Goal: Communication & Community: Answer question/provide support

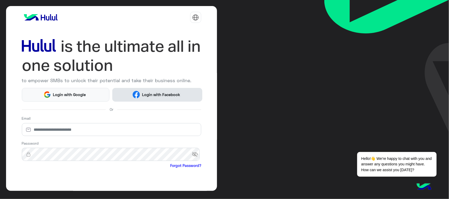
click at [162, 96] on span "Login with Facebook" at bounding box center [161, 95] width 42 height 6
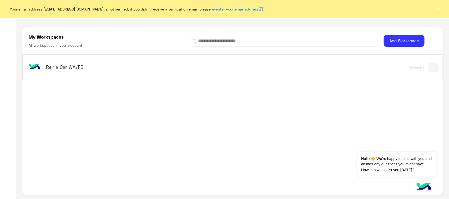
drag, startPoint x: 0, startPoint y: 0, endPoint x: 57, endPoint y: 66, distance: 87.5
click at [57, 66] on h5 "Rehla Car WA/FB" at bounding box center [120, 67] width 148 height 6
click at [65, 59] on div "Rehla Car WA/FB Enterprise" at bounding box center [233, 67] width 420 height 25
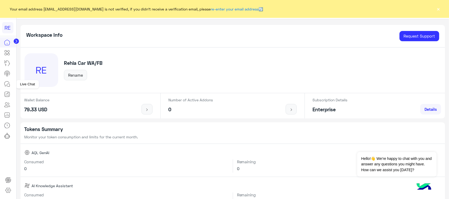
click at [4, 86] on icon at bounding box center [7, 84] width 6 height 6
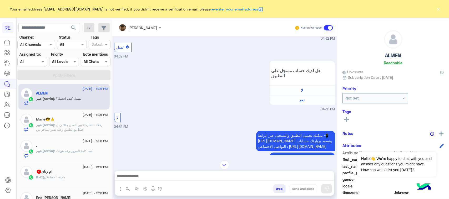
scroll to position [33, 0]
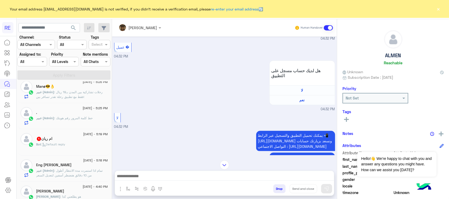
click at [57, 143] on p "Bot : Default reply" at bounding box center [50, 144] width 29 height 5
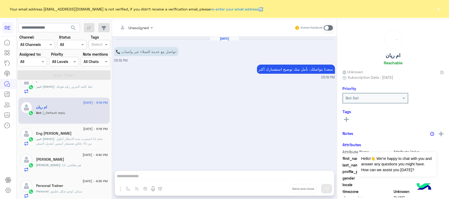
scroll to position [99, 0]
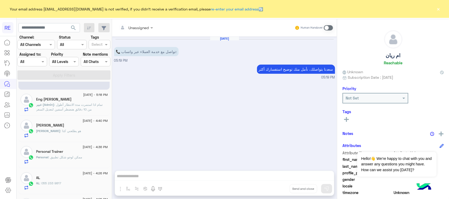
click at [85, 109] on span ": تمام اذا استمرت مدة الانتظار أطول من 10 دقائق هنضطر آسفين لتعديل السعر" at bounding box center [69, 107] width 67 height 9
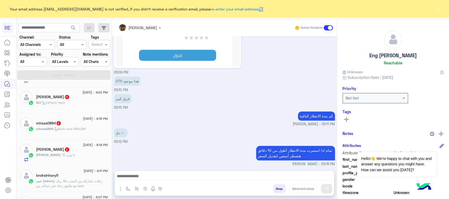
scroll to position [296, 0]
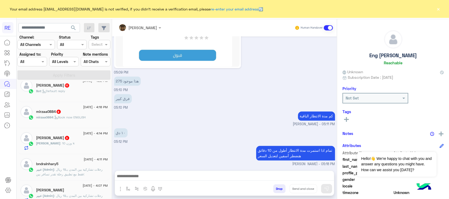
click at [70, 149] on div "khalid : وزن 10 k" at bounding box center [72, 145] width 72 height 9
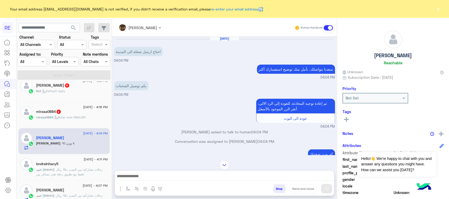
drag, startPoint x: 175, startPoint y: 129, endPoint x: 146, endPoint y: 131, distance: 29.3
click at [146, 131] on p "khalid khazal asked to talk to human 04:04 PM" at bounding box center [224, 132] width 221 height 6
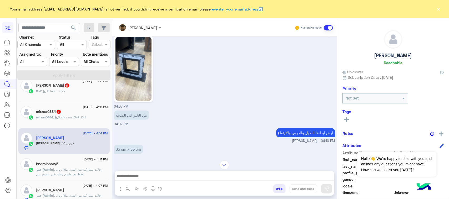
scroll to position [249, 0]
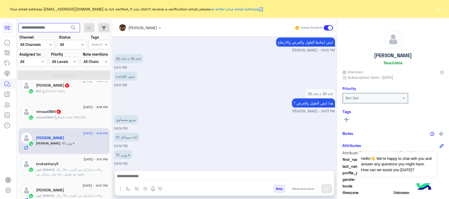
click at [59, 25] on input "text" at bounding box center [49, 27] width 62 height 9
type input "*********"
click at [73, 27] on span "search" at bounding box center [73, 28] width 6 height 6
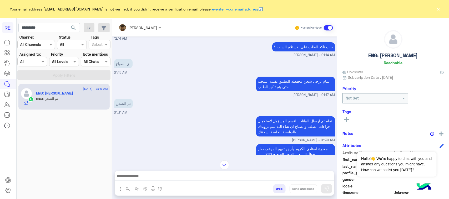
scroll to position [1036, 0]
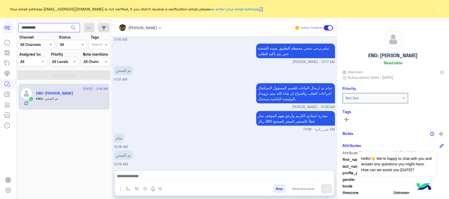
click at [32, 27] on input "*********" at bounding box center [49, 27] width 62 height 9
click at [73, 25] on span "search" at bounding box center [73, 28] width 6 height 6
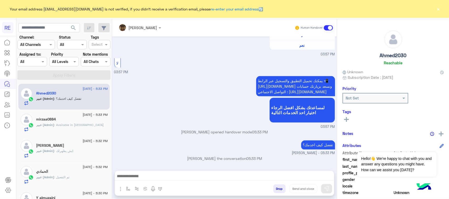
scroll to position [197, 0]
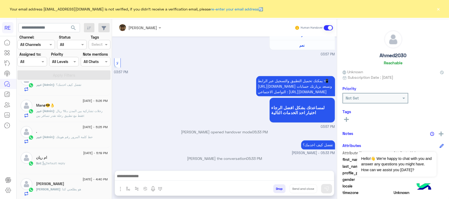
click at [71, 166] on div "Bot : Default reply" at bounding box center [72, 165] width 72 height 9
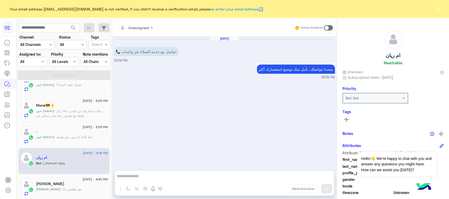
click at [332, 28] on span at bounding box center [328, 27] width 9 height 5
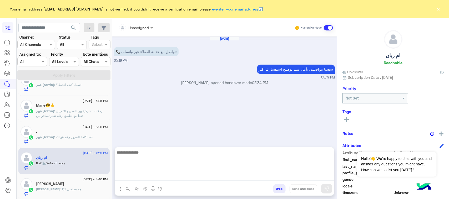
click at [247, 178] on textarea at bounding box center [224, 165] width 219 height 32
type textarea "*"
type textarea "**********"
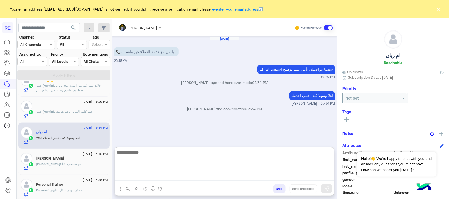
scroll to position [230, 0]
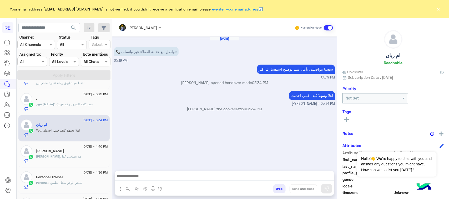
click at [77, 163] on div "Adnan : هو يطلعني كذا" at bounding box center [72, 158] width 72 height 9
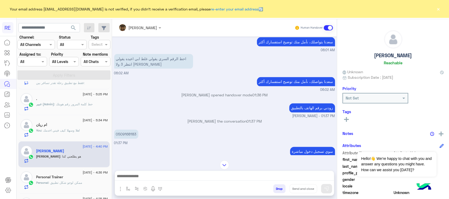
scroll to position [474, 0]
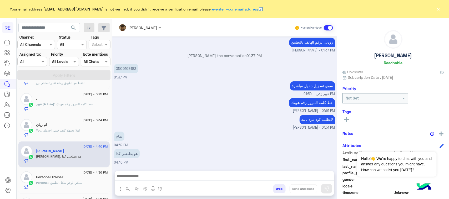
click at [63, 139] on div "15 August - 5:34 PM ام ريان You : اهلا وسهلا كيف فيني اخدمك" at bounding box center [63, 129] width 91 height 26
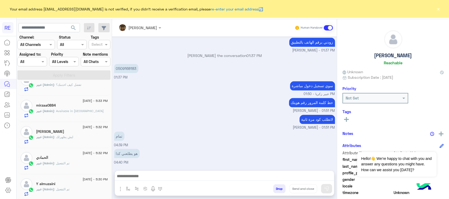
scroll to position [0, 0]
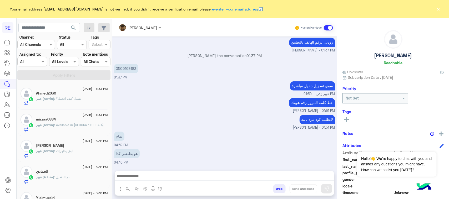
click at [83, 97] on div "عبير (Admin) : تفضل كيف اخدمك؟" at bounding box center [72, 101] width 72 height 9
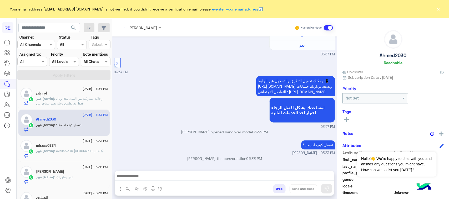
scroll to position [400, 0]
click at [96, 104] on span ": رحلات تشاركية بين المدن بـ19 ريال فقط مع تطبيق رحلة تقدر تسافر بين: جدة ↔️ مك…" at bounding box center [70, 118] width 69 height 42
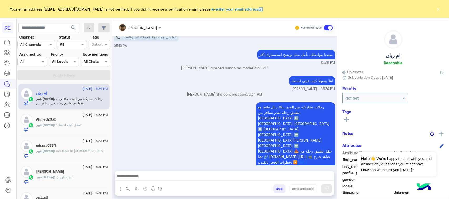
scroll to position [15, 0]
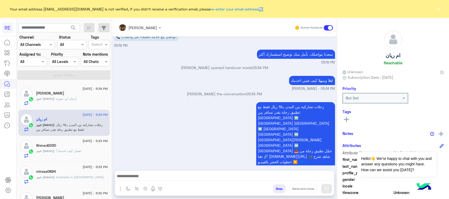
click at [91, 97] on div "عبير (Admin) : ارسل لي صورة" at bounding box center [72, 101] width 72 height 9
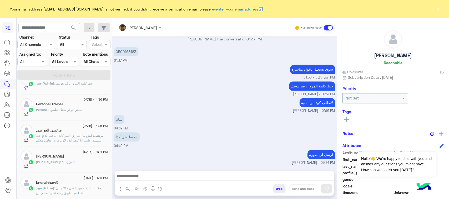
scroll to position [329, 0]
click at [87, 138] on div "khalid : وزن 10 k" at bounding box center [72, 138] width 72 height 9
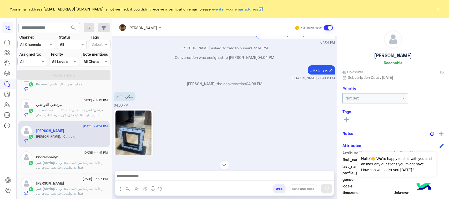
scroll to position [249, 0]
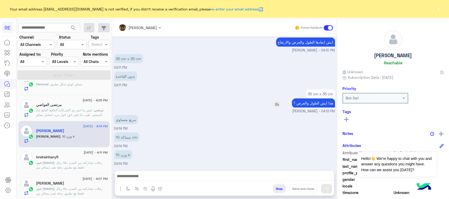
click at [321, 102] on p "هذا ايش الطول والعرض ؟" at bounding box center [313, 103] width 43 height 9
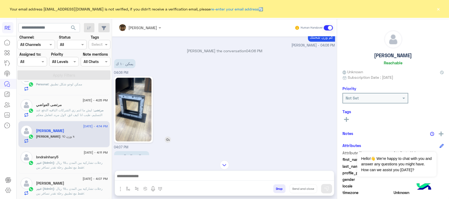
click at [143, 121] on img at bounding box center [134, 110] width 36 height 64
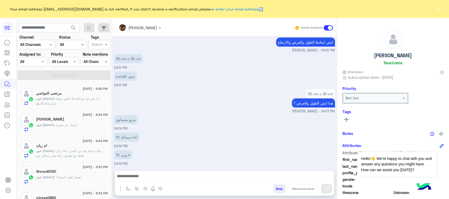
scroll to position [265, 0]
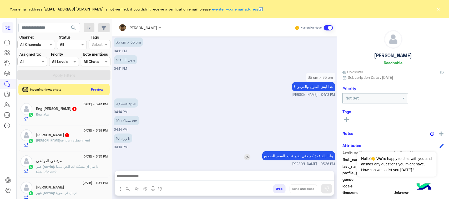
click at [318, 157] on p "واذا بالقاعدة كم حتى نقدر نحدد السعر الصحيح" at bounding box center [298, 156] width 73 height 9
click at [186, 148] on div "وزن 10 k 04:14 PM" at bounding box center [224, 142] width 221 height 18
click at [97, 87] on button "Preview" at bounding box center [97, 89] width 16 height 7
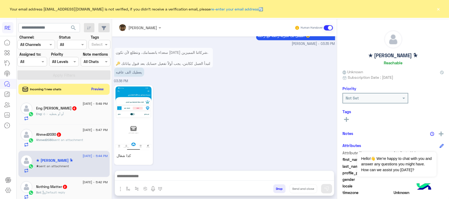
click at [102, 89] on button "Preview" at bounding box center [97, 89] width 16 height 7
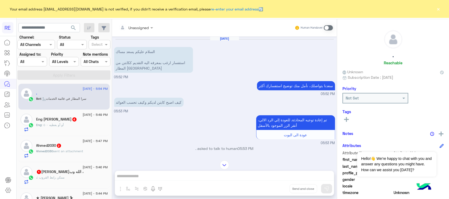
click at [159, 101] on p "كيف اصبح كابتن لديكم وكيف تحسب العوائد" at bounding box center [148, 102] width 69 height 9
drag, startPoint x: 219, startPoint y: 172, endPoint x: 219, endPoint y: 180, distance: 7.4
click at [219, 179] on div "Unassigned Human Handover Aug 15, 2025 السلام عليكم يسعد مساك استفسار ارغب بمعر…" at bounding box center [224, 110] width 225 height 182
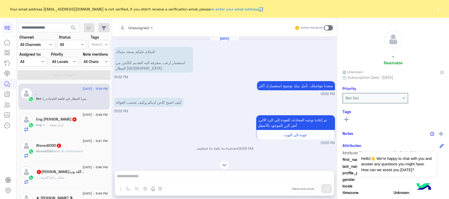
click at [331, 27] on span at bounding box center [328, 27] width 9 height 5
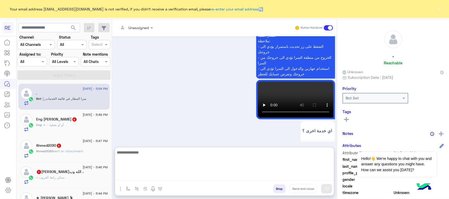
click at [225, 180] on textarea at bounding box center [224, 165] width 219 height 32
paste textarea "**********"
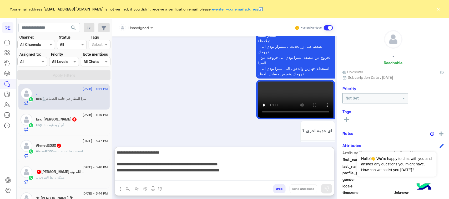
scroll to position [46, 0]
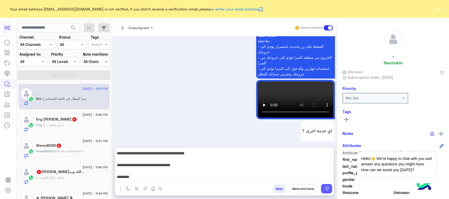
type textarea "**********"
click at [328, 193] on button at bounding box center [326, 188] width 11 height 9
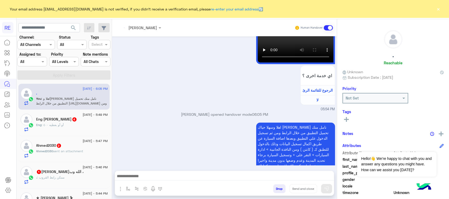
scroll to position [760, 0]
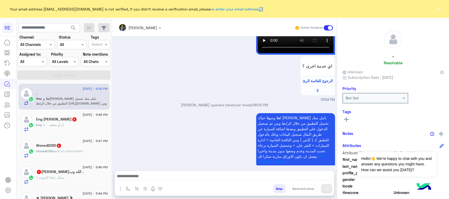
click at [80, 123] on div "Eng Khaled Ismail Elkholy 4" at bounding box center [72, 120] width 72 height 6
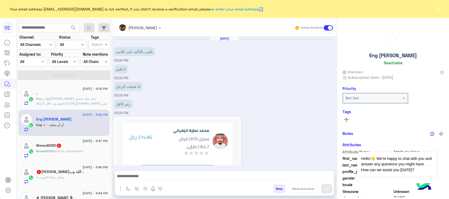
scroll to position [299, 0]
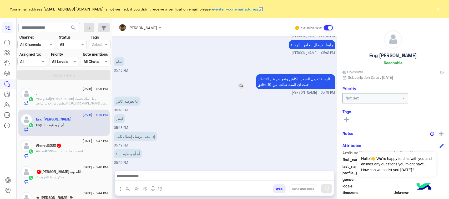
click at [302, 82] on p "الرجاء تعديل السعر للكابتن وتعويض عن الانتظار حيث ان المدة طالت عن 10 دقائق" at bounding box center [295, 81] width 79 height 15
click at [226, 104] on div "انا بعوضه كاش 05:48 PM" at bounding box center [224, 105] width 221 height 18
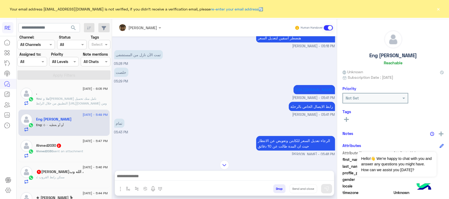
scroll to position [267, 0]
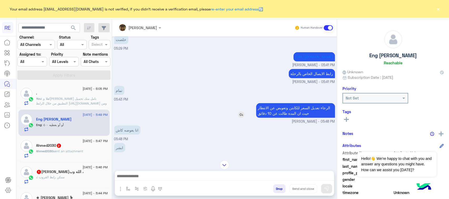
click at [282, 118] on p "الرجاء تعديل السعر للكابتن وتعويض عن الانتظار حيث ان المدة طالت عن 10 دقائق" at bounding box center [295, 110] width 79 height 15
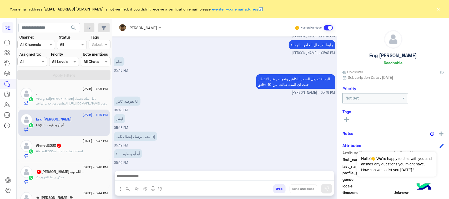
click at [74, 147] on div "Ahmed2030 2" at bounding box center [72, 147] width 72 height 6
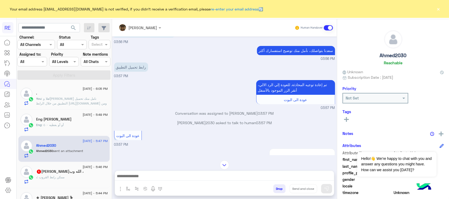
scroll to position [83, 0]
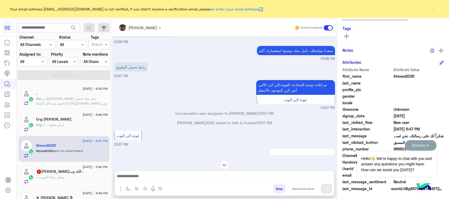
click at [428, 146] on button "Dismiss ✕" at bounding box center [421, 146] width 32 height 11
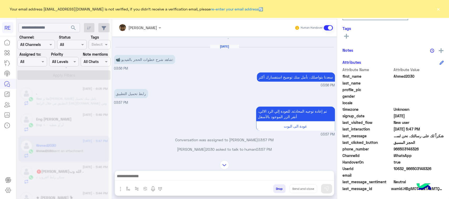
scroll to position [0, 0]
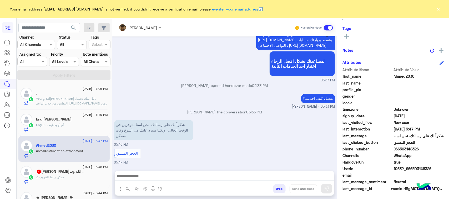
click at [236, 176] on textarea at bounding box center [224, 177] width 219 height 8
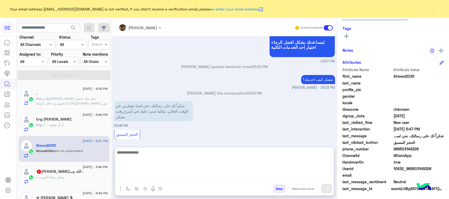
paste textarea "**********"
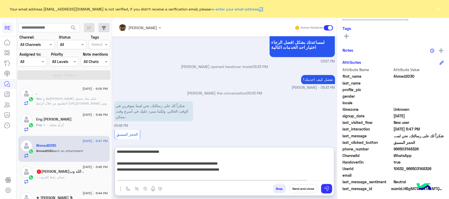
scroll to position [0, 0]
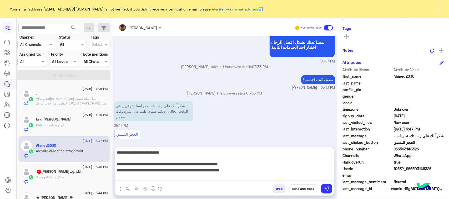
click at [301, 171] on textarea "**********" at bounding box center [224, 165] width 219 height 32
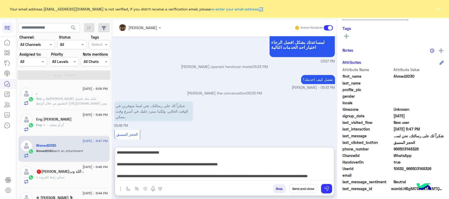
drag, startPoint x: 315, startPoint y: 165, endPoint x: 336, endPoint y: 150, distance: 25.3
click at [336, 150] on div "عبير زكريا Human Handover Aug 15, 2025 📹 شاهد شرح خطوات الحجز بالفيديو: 03:56 P…" at bounding box center [224, 110] width 225 height 182
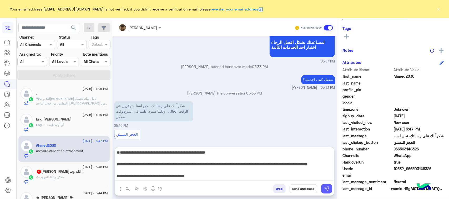
scroll to position [29, 0]
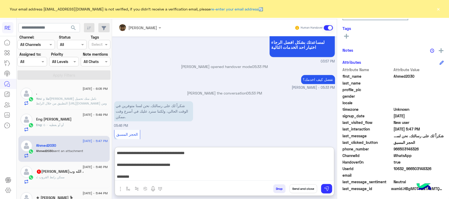
drag, startPoint x: 332, startPoint y: 165, endPoint x: 325, endPoint y: 198, distance: 33.7
click at [325, 198] on div "عبير زكريا Human Handover Aug 15, 2025 📹 شاهد شرح خطوات الحجز بالفيديو: 03:56 P…" at bounding box center [224, 110] width 225 height 182
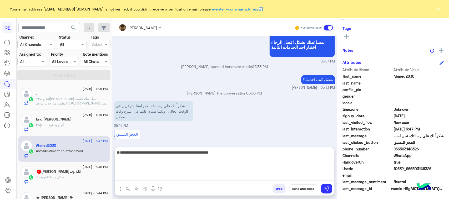
scroll to position [0, 0]
type textarea "**********"
click at [329, 190] on img at bounding box center [326, 189] width 5 height 5
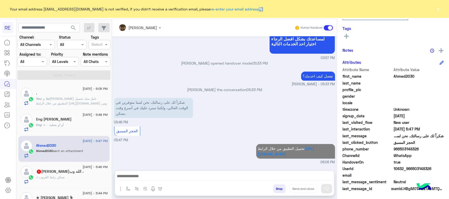
scroll to position [478, 0]
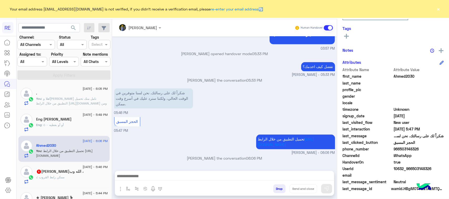
click at [59, 178] on span ": ممكن رابط القروب" at bounding box center [50, 178] width 27 height 4
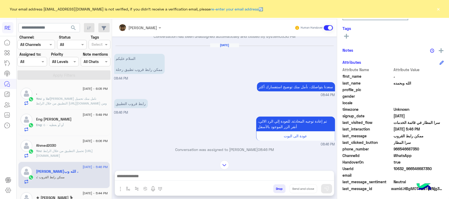
scroll to position [11, 0]
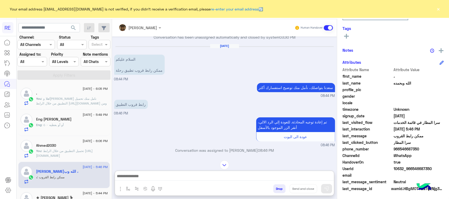
click at [167, 175] on textarea at bounding box center [224, 177] width 219 height 8
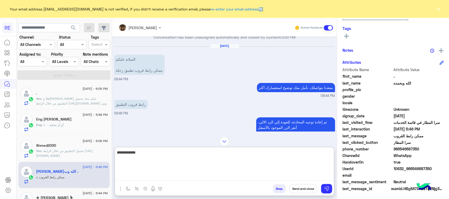
type textarea "**********"
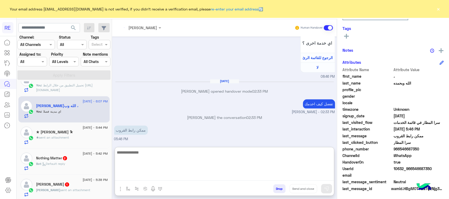
scroll to position [0, 0]
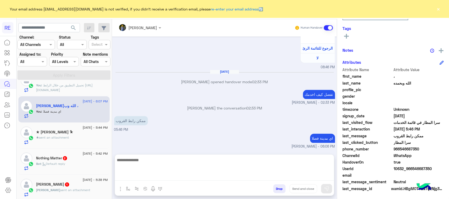
click at [82, 138] on div "★ sent an attachment" at bounding box center [72, 140] width 72 height 9
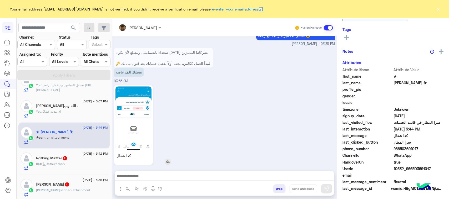
click at [139, 127] on img at bounding box center [134, 119] width 36 height 64
click at [167, 177] on textarea at bounding box center [224, 177] width 219 height 8
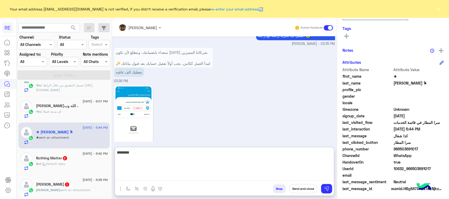
type textarea "********"
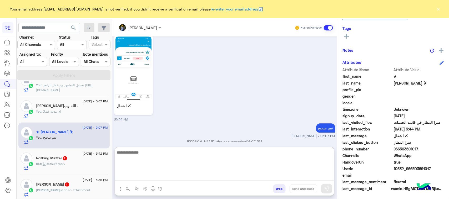
click at [77, 162] on div "Nothing Matter 2" at bounding box center [72, 159] width 72 height 6
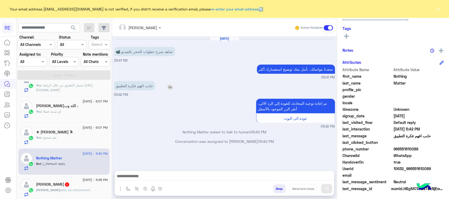
click at [148, 87] on p "حابب افهم فكرة التطبيق" at bounding box center [134, 85] width 41 height 9
click at [147, 128] on small "05:42 PM" at bounding box center [224, 126] width 221 height 5
click at [248, 174] on textarea at bounding box center [224, 177] width 219 height 8
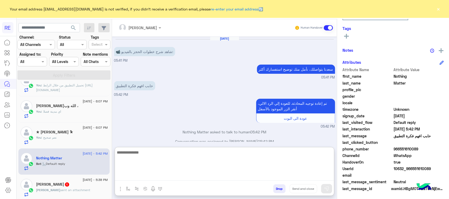
paste textarea "**********"
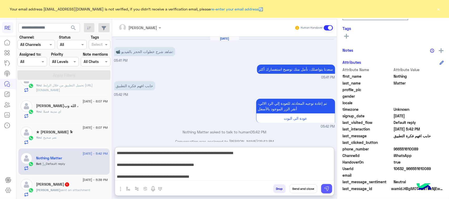
type textarea "**********"
click at [327, 193] on button at bounding box center [326, 188] width 11 height 9
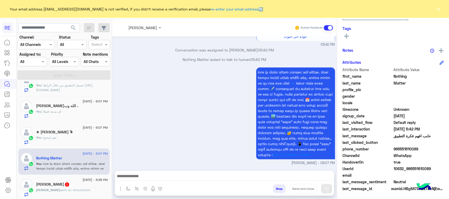
scroll to position [92, 0]
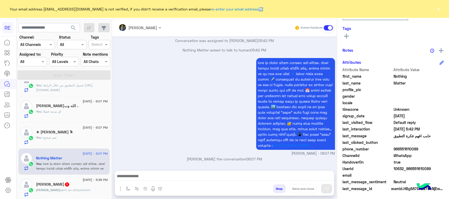
click at [70, 190] on span "sent an attachment" at bounding box center [76, 190] width 30 height 4
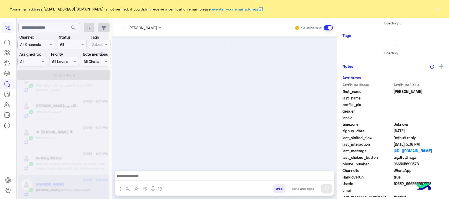
scroll to position [99, 0]
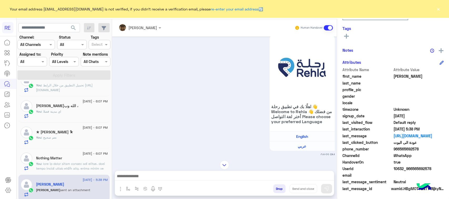
click at [209, 172] on div at bounding box center [224, 177] width 219 height 13
click at [210, 178] on textarea at bounding box center [224, 177] width 219 height 8
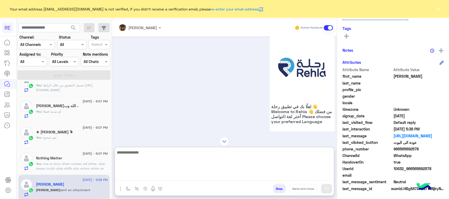
paste textarea "**********"
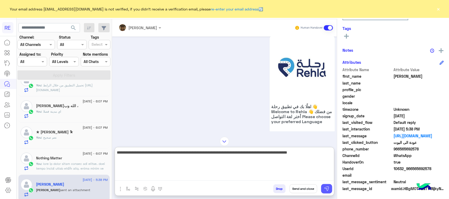
type textarea "**********"
click at [326, 189] on img at bounding box center [326, 189] width 5 height 5
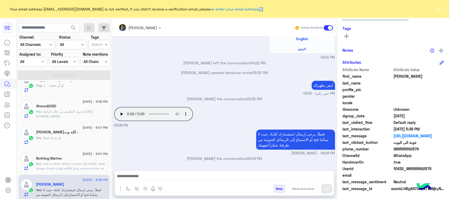
scroll to position [0, 0]
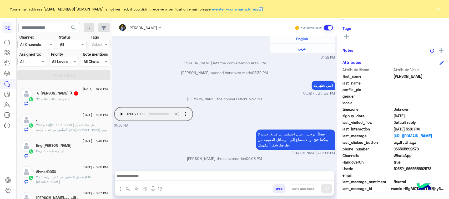
click at [81, 100] on div "★ : تمام يعطيك الف عافيه" at bounding box center [72, 101] width 72 height 9
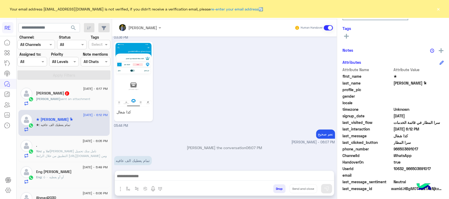
click at [82, 94] on div "Adnan 2" at bounding box center [72, 94] width 72 height 6
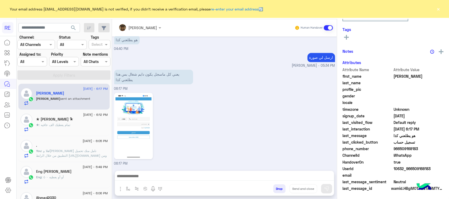
scroll to position [83, 0]
click at [149, 117] on img at bounding box center [134, 126] width 36 height 64
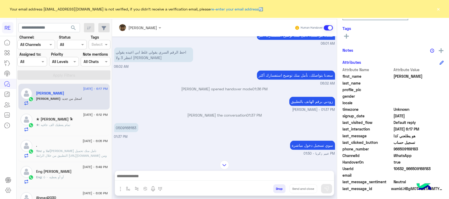
scroll to position [323, 0]
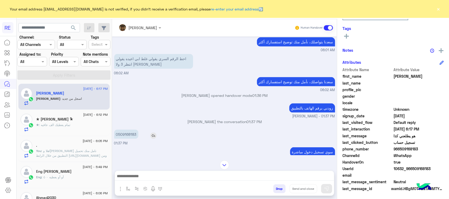
click at [117, 134] on p "0509168183" at bounding box center [126, 134] width 24 height 9
drag, startPoint x: 118, startPoint y: 134, endPoint x: 145, endPoint y: 137, distance: 26.9
click at [145, 137] on div "0509168183" at bounding box center [141, 134] width 54 height 9
copy app-msgs-text "0"
click at [182, 178] on textarea at bounding box center [224, 177] width 219 height 8
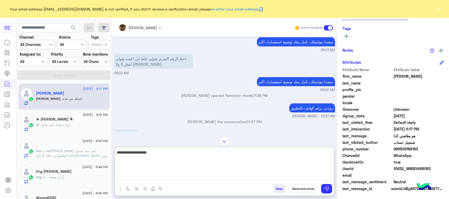
scroll to position [356, 0]
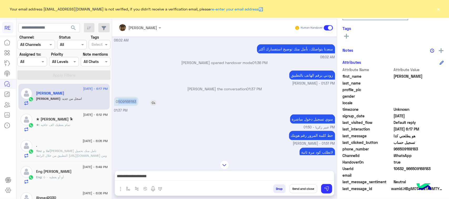
drag, startPoint x: 118, startPoint y: 102, endPoint x: 139, endPoint y: 102, distance: 20.3
click at [139, 102] on div "0509168183" at bounding box center [141, 101] width 54 height 9
copy p "509168183"
click at [255, 176] on textarea "**********" at bounding box center [224, 177] width 219 height 8
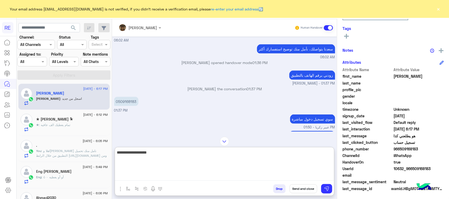
paste textarea "**********"
type textarea "**********"
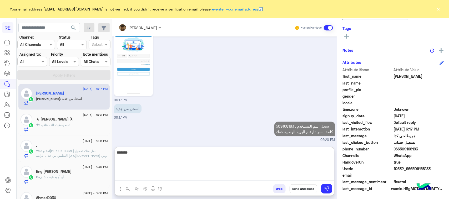
scroll to position [576, 0]
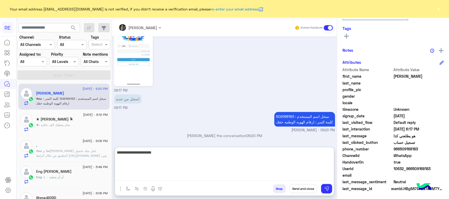
type textarea "**********"
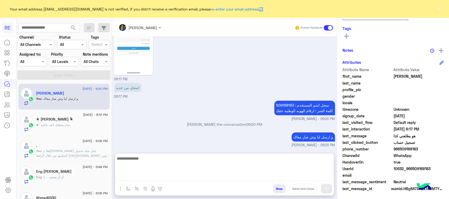
scroll to position [593, 0]
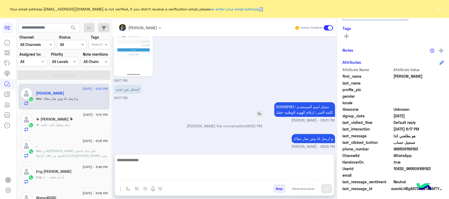
scroll to position [569, 0]
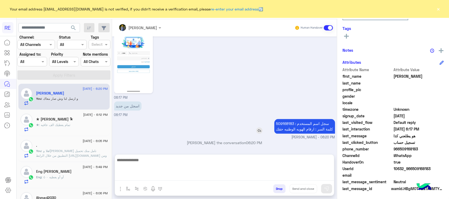
click at [297, 99] on div "Aug 15, 2025 كابتن � 06:00 AM اختر احد الخدمات التالية: 06:00 AM تسجيل حساب 06:…" at bounding box center [224, 93] width 225 height 113
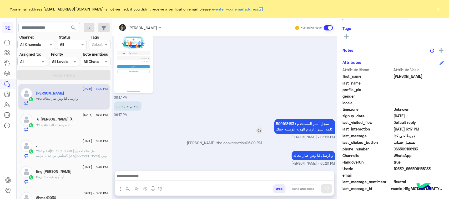
click at [296, 122] on p "سجل اسم المستخدم : 509168183 كلمة السر : ارقام الهويه الوطنيه حقك" at bounding box center [304, 126] width 61 height 15
click at [292, 130] on p "سجل اسم المستخدم : 509168183 كلمة السر : ارقام الهويه الوطنيه حقك" at bounding box center [304, 126] width 61 height 15
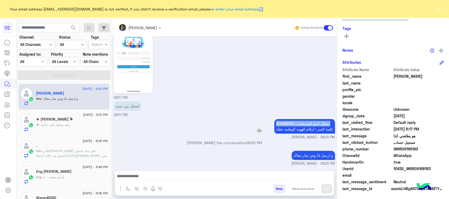
click at [292, 130] on p "سجل اسم المستخدم : 509168183 كلمة السر : ارقام الهويه الوطنيه حقك" at bounding box center [304, 126] width 61 height 15
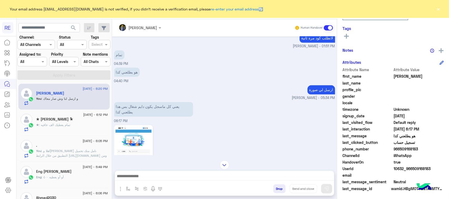
scroll to position [503, 0]
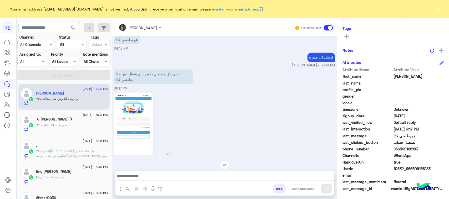
click at [135, 126] on img at bounding box center [134, 126] width 36 height 64
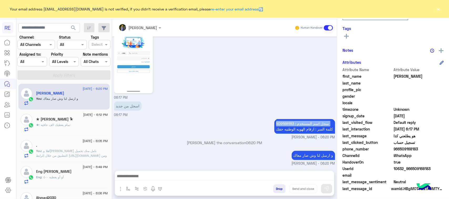
click at [121, 191] on img "button" at bounding box center [120, 189] width 6 height 6
click at [128, 178] on span "Images" at bounding box center [132, 178] width 13 height 6
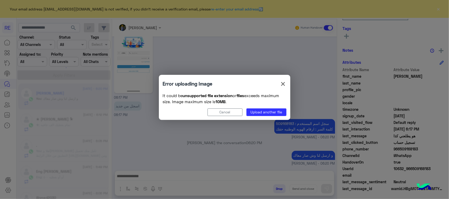
click at [274, 107] on div "It could be unsupported file extension or files exceeds maximum size. Image max…" at bounding box center [225, 104] width 124 height 23
click at [274, 110] on button "Upload another file" at bounding box center [267, 113] width 40 height 8
click at [235, 113] on button "Cancel" at bounding box center [225, 113] width 35 height 8
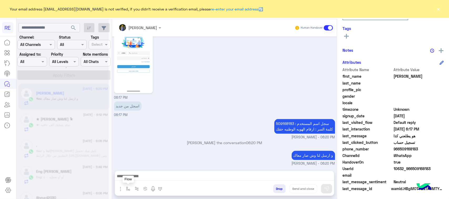
click at [128, 190] on img "button" at bounding box center [128, 189] width 4 height 4
click at [118, 190] on img "button" at bounding box center [120, 189] width 6 height 6
click at [130, 173] on button "Images" at bounding box center [130, 178] width 26 height 11
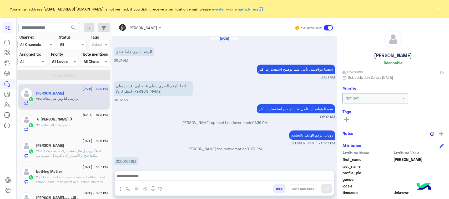
scroll to position [273, 0]
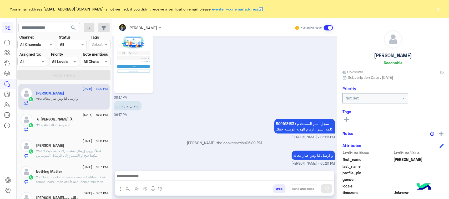
click at [117, 189] on img "button" at bounding box center [120, 189] width 6 height 6
click at [127, 179] on span "Images" at bounding box center [132, 178] width 13 height 6
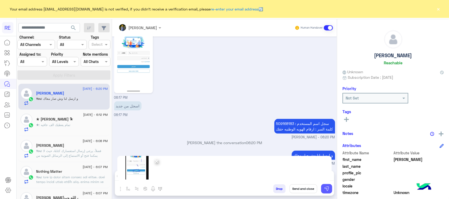
click at [329, 190] on img at bounding box center [326, 189] width 5 height 5
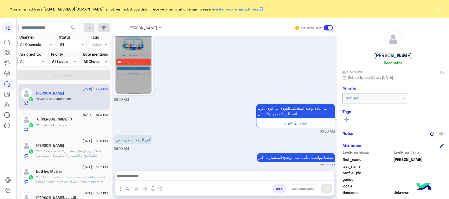
scroll to position [1096, 0]
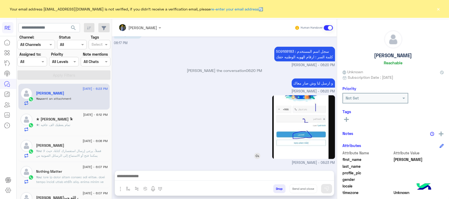
click at [299, 126] on img at bounding box center [303, 128] width 63 height 64
click at [309, 54] on p "سجل اسم المستخدم : 509168183 كلمة السر : ارقام الهويه الوطنيه حقك" at bounding box center [304, 54] width 61 height 15
click at [284, 53] on p "سجل اسم المستخدم : 509168183 كلمة السر : ارقام الهويه الوطنيه حقك" at bounding box center [304, 54] width 61 height 15
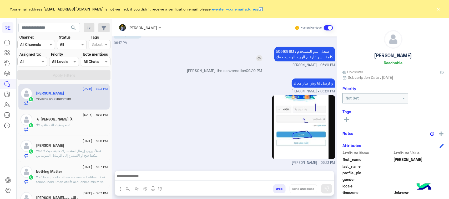
click at [284, 53] on p "سجل اسم المستخدم : 509168183 كلمة السر : ارقام الهويه الوطنيه حقك" at bounding box center [304, 54] width 61 height 15
click at [294, 58] on p "سجل اسم المستخدم : 509168183 كلمة السر : ارقام الهويه الوطنيه حقك" at bounding box center [304, 54] width 61 height 15
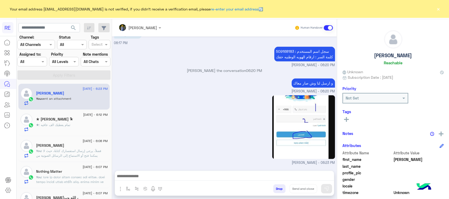
click at [227, 115] on div "مروه احمد - 06:23 PM" at bounding box center [224, 130] width 221 height 72
click at [303, 56] on p "سجل اسم المستخدم : 509168183 كلمة السر : ارقام الهويه الوطنيه حقك" at bounding box center [304, 54] width 61 height 15
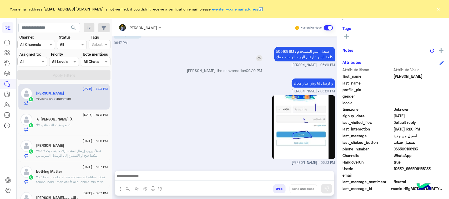
click at [316, 53] on p "سجل اسم المستخدم : 509168183 كلمة السر : ارقام الهويه الوطنيه حقك" at bounding box center [304, 54] width 61 height 15
click at [315, 53] on p "سجل اسم المستخدم : 509168183 كلمة السر : ارقام الهويه الوطنيه حقك" at bounding box center [304, 54] width 61 height 15
click at [193, 133] on div "مروه احمد - 06:23 PM" at bounding box center [224, 130] width 221 height 72
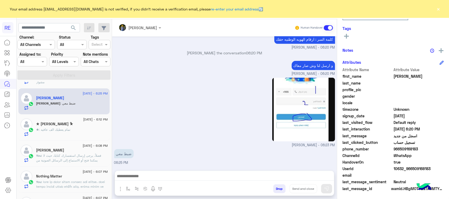
scroll to position [0, 0]
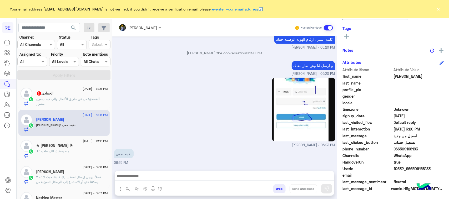
click at [84, 105] on p "الحمادي : هل عن طريق الأتصال والي كيف يصول مشوار" at bounding box center [72, 101] width 72 height 9
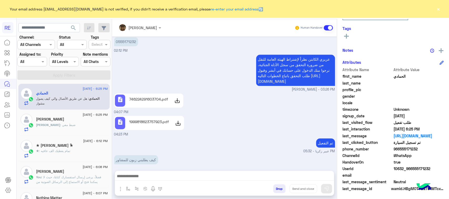
scroll to position [672, 0]
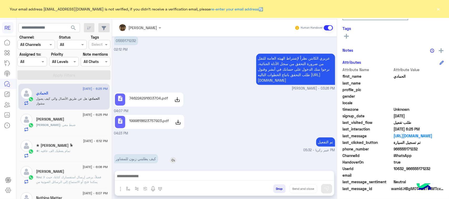
click at [129, 154] on p "كيف يطلبني زبون للمشاور" at bounding box center [136, 158] width 44 height 9
click at [128, 190] on img "button" at bounding box center [128, 189] width 4 height 4
click at [140, 175] on input "text" at bounding box center [138, 178] width 22 height 6
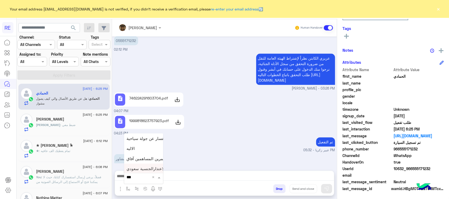
type input "****"
click at [142, 156] on div "الاليه" at bounding box center [143, 158] width 39 height 10
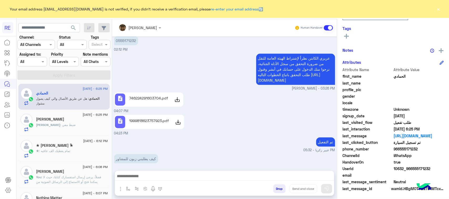
type textarea "**********"
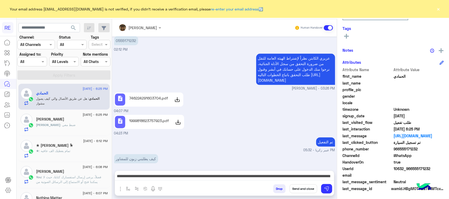
click at [326, 194] on div "Drop Send and close" at bounding box center [250, 190] width 168 height 12
click at [326, 192] on img at bounding box center [326, 189] width 5 height 5
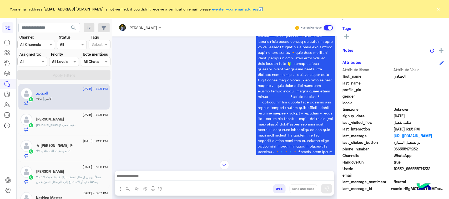
scroll to position [875, 0]
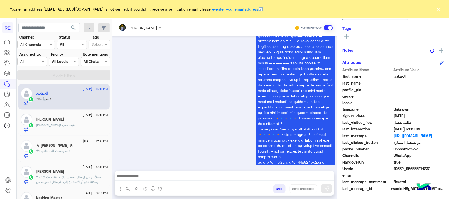
click at [84, 126] on div "Adnan : ضبط معي" at bounding box center [72, 127] width 72 height 9
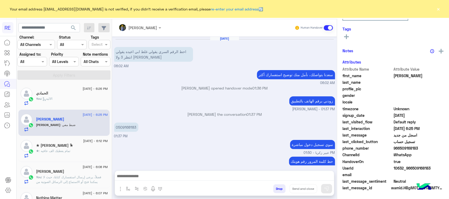
scroll to position [328, 0]
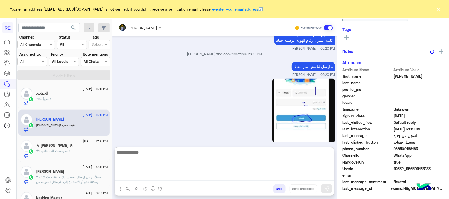
click at [180, 181] on textarea at bounding box center [224, 165] width 219 height 32
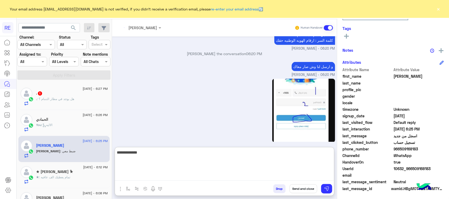
type textarea "**********"
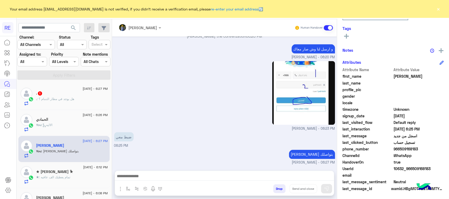
click at [89, 101] on div ". : هل يوجد في مطار الدمام ؟" at bounding box center [72, 101] width 72 height 9
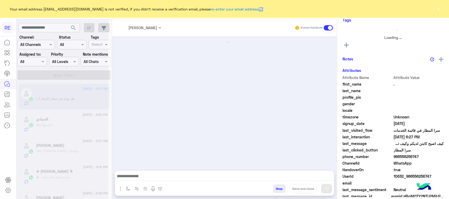
scroll to position [709, 0]
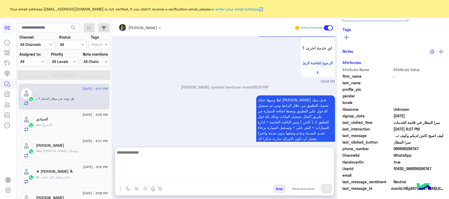
click at [240, 179] on textarea at bounding box center [224, 165] width 219 height 32
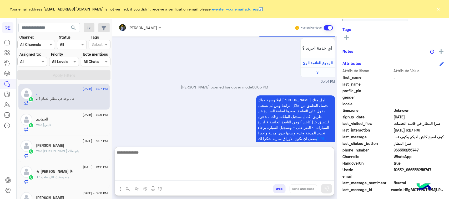
scroll to position [83, 0]
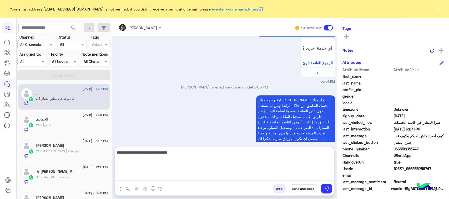
type textarea "**********"
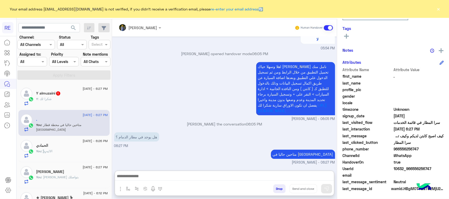
click at [78, 97] on div "Y almuzaini 1" at bounding box center [72, 94] width 72 height 6
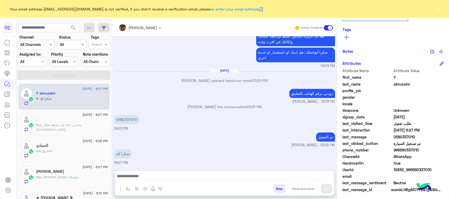
scroll to position [83, 0]
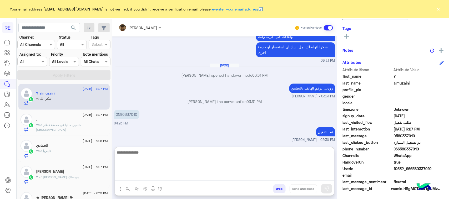
click at [287, 178] on textarea at bounding box center [224, 165] width 219 height 32
type textarea "**********"
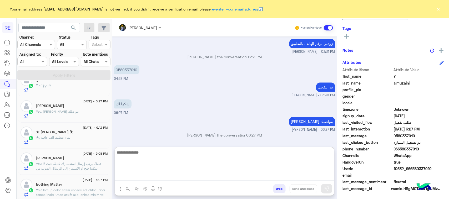
scroll to position [0, 0]
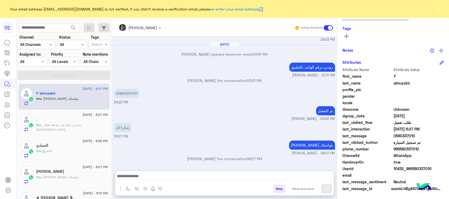
click at [66, 120] on div "." at bounding box center [72, 120] width 72 height 6
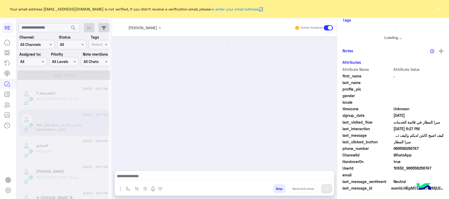
scroll to position [694, 0]
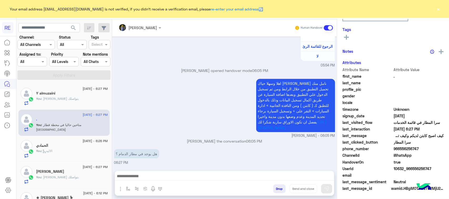
click at [301, 167] on p "متاحين حاليا في محطة قطار الدمام" at bounding box center [303, 171] width 64 height 9
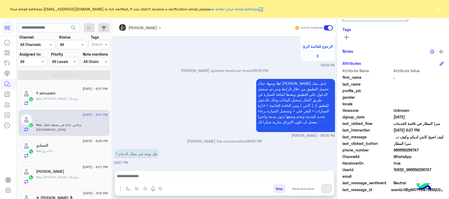
click at [301, 167] on p "متاحين حاليا في محطة قطار الدمام" at bounding box center [303, 171] width 64 height 9
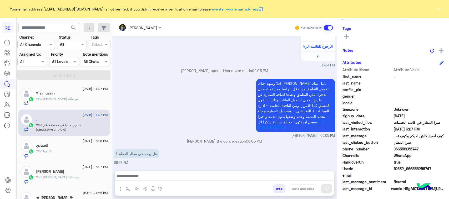
click at [301, 167] on p "متاحين حاليا في محطة قطار الدمام" at bounding box center [303, 171] width 64 height 9
click at [202, 148] on div "هل يوجد في مطار الدمام ؟ 06:27 PM" at bounding box center [224, 157] width 221 height 18
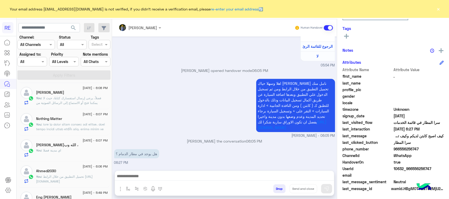
scroll to position [0, 0]
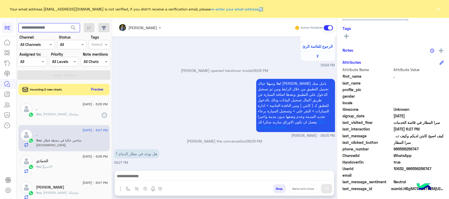
paste input "**********"
click at [25, 28] on input "**********" at bounding box center [49, 27] width 62 height 9
type input "*********"
click at [74, 28] on span "search" at bounding box center [73, 28] width 6 height 6
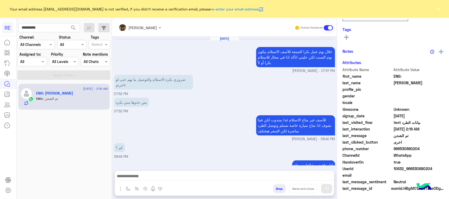
scroll to position [351, 0]
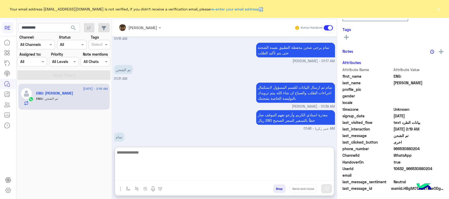
click at [174, 175] on textarea at bounding box center [224, 165] width 219 height 32
type textarea "*"
type textarea "**********"
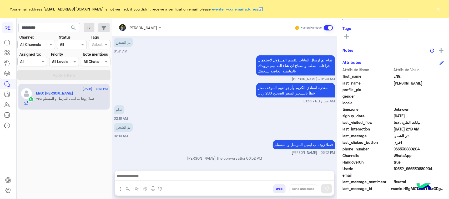
scroll to position [377, 0]
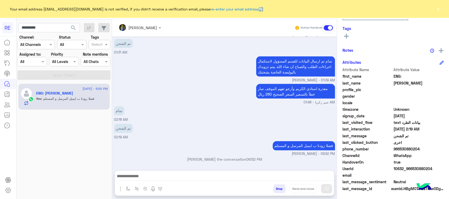
click at [58, 141] on div "15 August - 6:52 PM ENG: ABDULAZIZ ALI You : فضلا زودنا ب ايميل المرسل و المستلم" at bounding box center [64, 141] width 95 height 119
click at [287, 145] on p "فضلا زودنا ب ايميل المرسل و المستلم" at bounding box center [304, 146] width 62 height 9
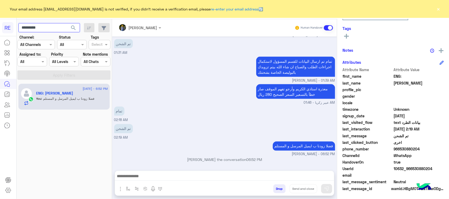
click at [43, 30] on input "*********" at bounding box center [49, 27] width 62 height 9
click at [72, 29] on span "search" at bounding box center [73, 28] width 6 height 6
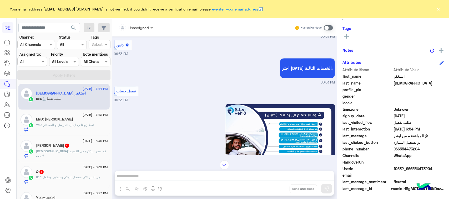
scroll to position [479, 0]
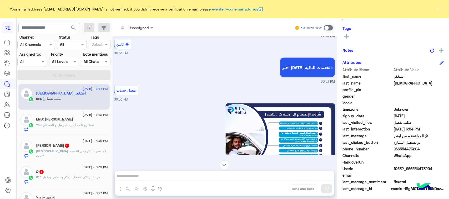
click at [63, 152] on span ": كم سعر التذكرة من القصيم لا مكه" at bounding box center [71, 153] width 70 height 9
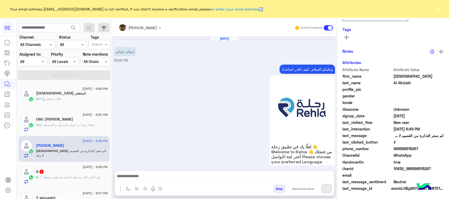
scroll to position [359, 0]
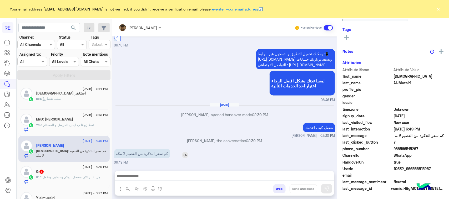
click at [129, 158] on p "كم سعر التذكرة من القصيم لا مكه" at bounding box center [142, 153] width 56 height 9
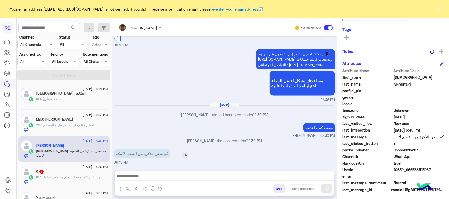
scroll to position [83, 0]
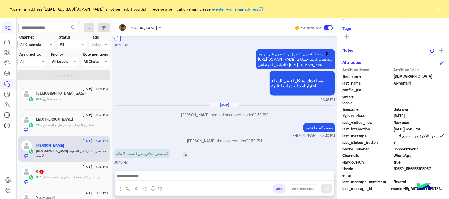
click at [129, 158] on p "كم سعر التذكرة من القصيم لا مكه" at bounding box center [142, 153] width 56 height 9
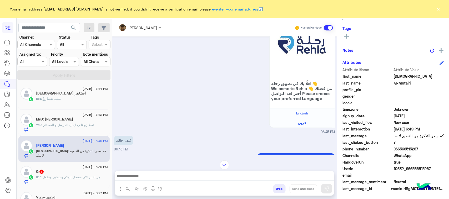
scroll to position [0, 0]
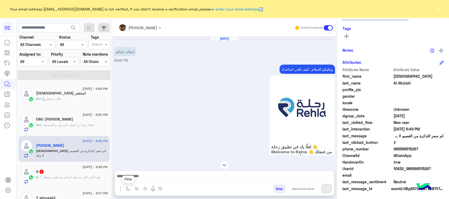
click at [126, 189] on button "button" at bounding box center [128, 189] width 9 height 9
click at [134, 178] on input "text" at bounding box center [138, 178] width 22 height 6
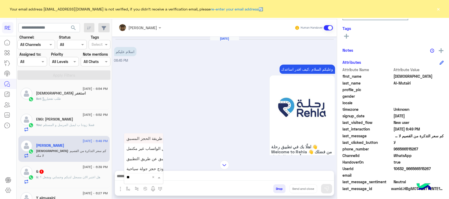
type input "***"
click at [135, 140] on span "طريقة الحجز المسبق" at bounding box center [145, 138] width 36 height 5
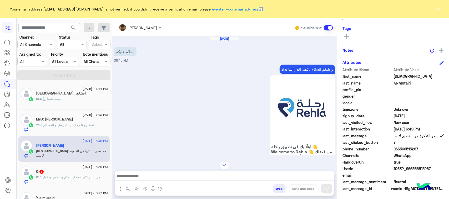
type textarea "**********"
click at [327, 187] on img at bounding box center [326, 189] width 5 height 5
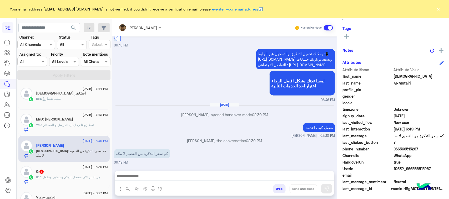
scroll to position [398, 0]
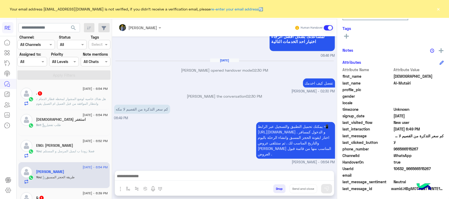
click at [76, 106] on p ". : هل هناك خاصيه لوضع المشوار لمحطه قطار الدمام وانتظار الموافقه من قبل العميل…" at bounding box center [72, 104] width 72 height 14
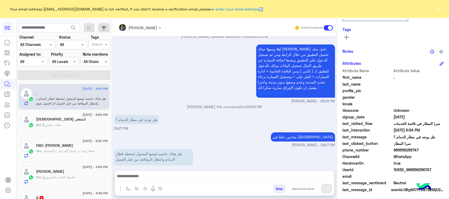
scroll to position [83, 0]
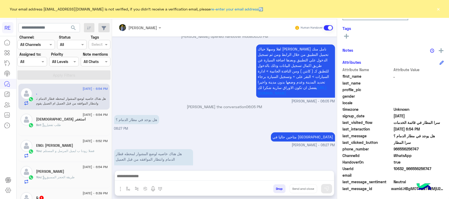
click at [174, 149] on p "هل هناك خاصيه لوضع المشوار لمحطه قطار الدمام وانتظار الموافقه من قبل العميل ام …" at bounding box center [153, 162] width 79 height 26
click at [164, 114] on div "هل يوجد في مطار الدمام ؟ 06:27 PM" at bounding box center [224, 123] width 221 height 18
click at [166, 149] on p "هل هناك خاصيه لوضع المشوار لمحطه قطار الدمام وانتظار الموافقه من قبل العميل ام …" at bounding box center [153, 162] width 79 height 26
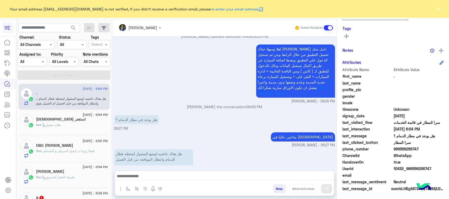
click at [166, 149] on p "هل هناك خاصيه لوضع المشوار لمحطه قطار الدمام وانتظار الموافقه من قبل العميل ام …" at bounding box center [153, 162] width 79 height 26
click at [156, 156] on p "هل هناك خاصيه لوضع المشوار لمحطه قطار الدمام وانتظار الموافقه من قبل العميل ام …" at bounding box center [153, 162] width 79 height 26
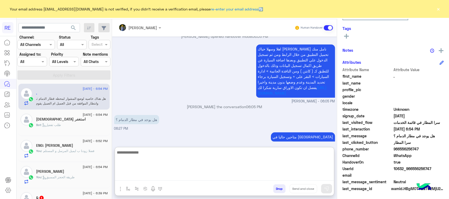
click at [149, 173] on textarea at bounding box center [224, 165] width 219 height 32
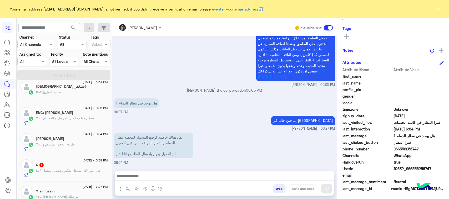
scroll to position [725, 0]
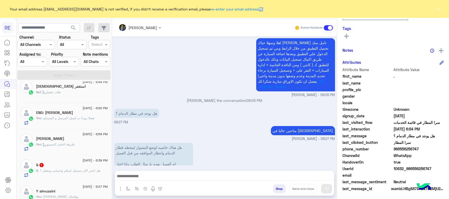
click at [78, 176] on div "& : هل اعتبر الان مسجل لديكم وحسابي ومفعل ؟" at bounding box center [72, 173] width 72 height 9
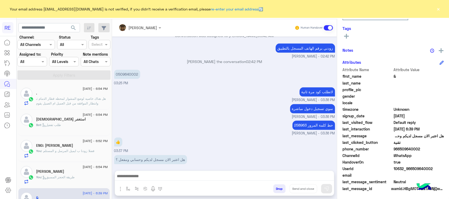
click at [71, 153] on span ": فضلا زودنا ب ايميل المرسل و المستلم" at bounding box center [68, 151] width 53 height 4
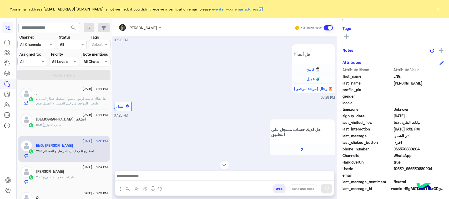
scroll to position [1086, 0]
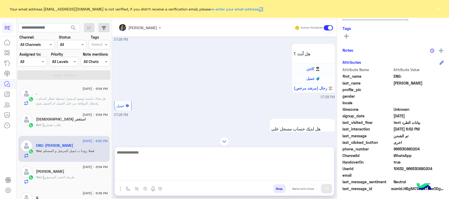
click at [186, 178] on textarea at bounding box center [224, 165] width 219 height 32
type textarea "**********"
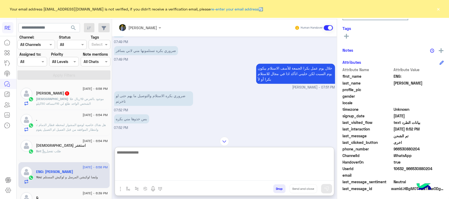
scroll to position [2264, 0]
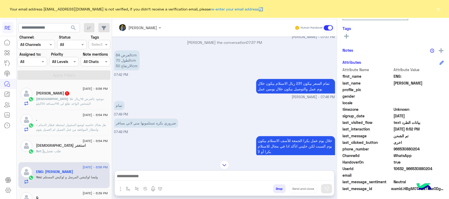
scroll to position [2231, 0]
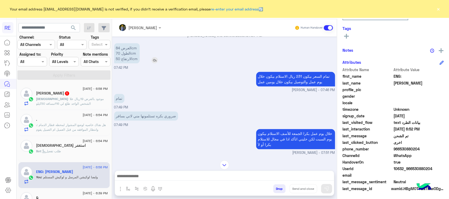
drag, startPoint x: 119, startPoint y: 77, endPoint x: 126, endPoint y: 84, distance: 10.0
click at [126, 64] on p "العرض 84cm الطول 70cm الارتفاع 50cm" at bounding box center [127, 53] width 26 height 20
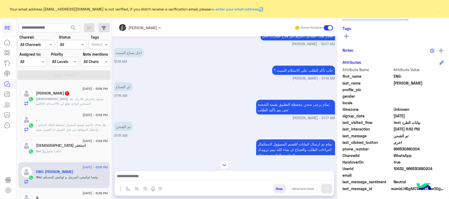
scroll to position [2593, 0]
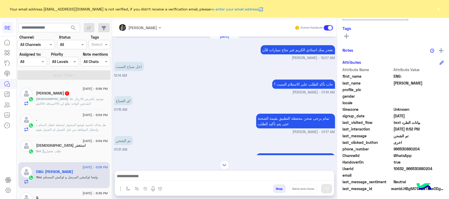
drag, startPoint x: 437, startPoint y: 168, endPoint x: 412, endPoint y: 167, distance: 25.3
click at [412, 167] on span "10632_966530880204" at bounding box center [419, 169] width 50 height 6
copy span "530880204"
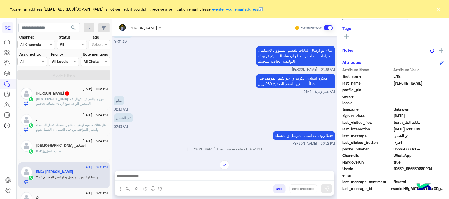
scroll to position [2734, 0]
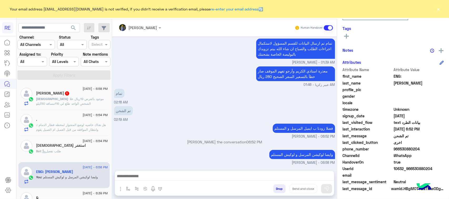
click at [271, 163] on small "[PERSON_NAME] - 06:58 PM" at bounding box center [224, 163] width 221 height 5
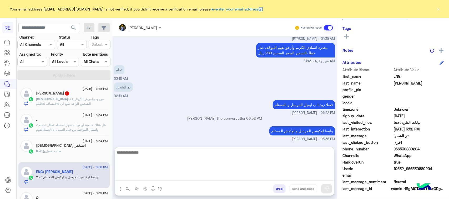
click at [190, 178] on textarea at bounding box center [224, 165] width 219 height 32
type textarea "**********"
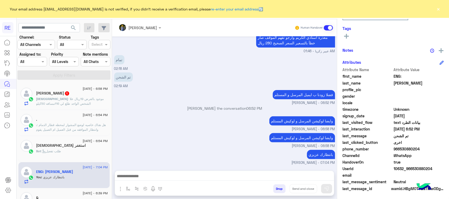
scroll to position [2773, 0]
click at [81, 105] on p "Mohammed : موجود بالعرض 19ريال علا الشخص الواحد طلع لي 116مسافه 50كيلو" at bounding box center [72, 101] width 72 height 9
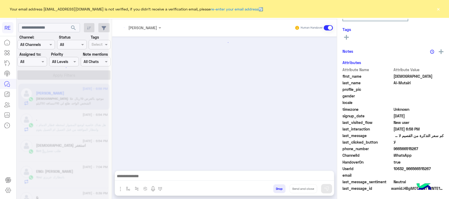
scroll to position [421, 0]
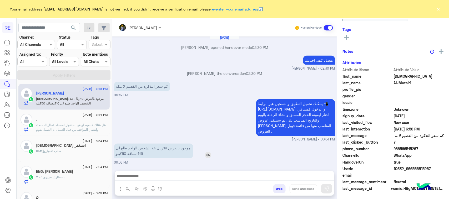
click at [151, 153] on p "موجود بالعرض 19ريال علا الشخص الواحد طلع لي 116مسافه 50كيلو" at bounding box center [153, 151] width 79 height 15
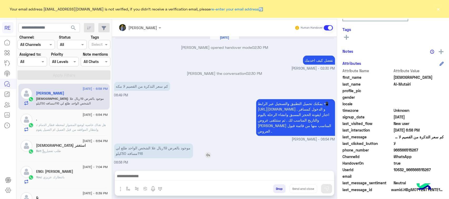
scroll to position [83, 0]
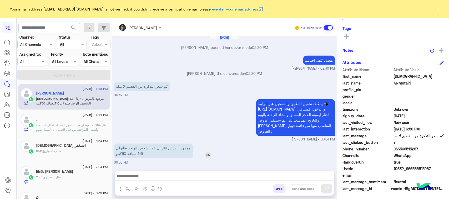
click at [151, 153] on p "موجود بالعرض 19ريال علا الشخص الواحد طلع لي 116مسافه 50كيلو" at bounding box center [153, 151] width 79 height 15
click at [150, 148] on p "موجود بالعرض 19ريال علا الشخص الواحد طلع لي 116مسافه 50كيلو" at bounding box center [153, 151] width 79 height 15
click at [149, 148] on p "موجود بالعرض 19ريال علا الشخص الواحد طلع لي 116مسافه 50كيلو" at bounding box center [153, 151] width 79 height 15
click at [199, 151] on div "موجود بالعرض 19ريال علا الشخص الواحد طلع لي 116مسافه 50كيلو" at bounding box center [168, 151] width 109 height 15
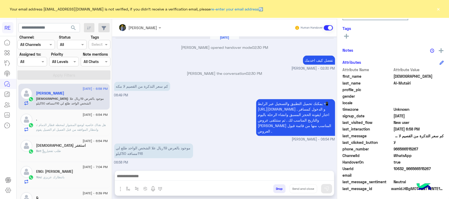
click at [176, 98] on div "كم سعر التذكرة من القصيم لا مكه 06:49 PM" at bounding box center [224, 90] width 221 height 18
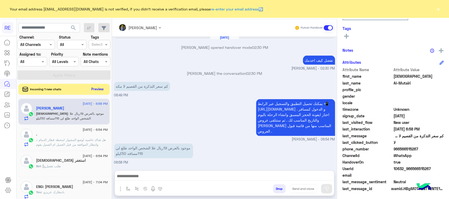
click at [95, 89] on button "Preview" at bounding box center [97, 89] width 16 height 7
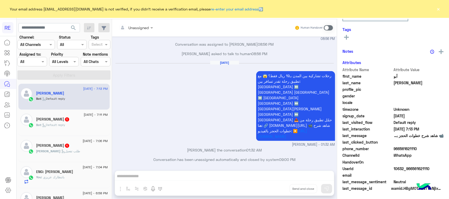
scroll to position [83, 0]
click at [79, 155] on div "Abdualziz : طلب تفعيل" at bounding box center [72, 153] width 72 height 9
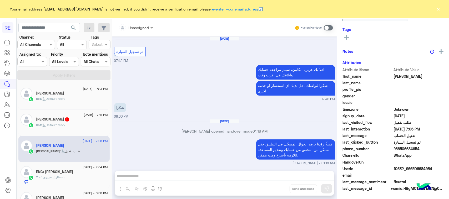
scroll to position [686, 0]
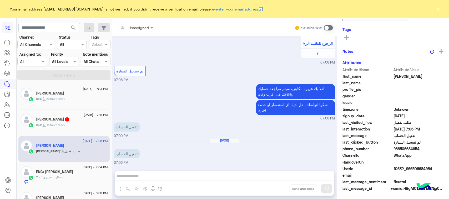
click at [79, 182] on div "You : بانتظارك عزيزي" at bounding box center [72, 179] width 72 height 9
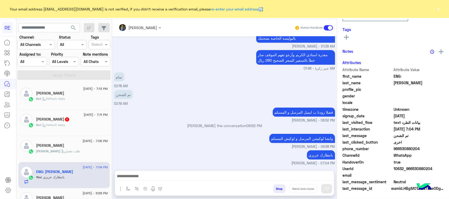
scroll to position [83, 0]
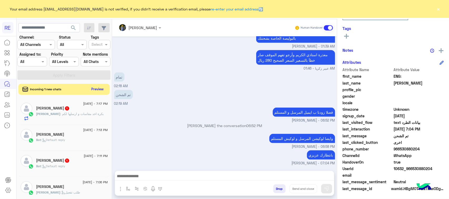
click at [99, 89] on button "Preview" at bounding box center [97, 89] width 16 height 7
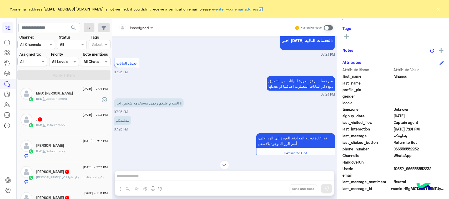
click at [62, 98] on span ": Captain agent" at bounding box center [54, 99] width 26 height 4
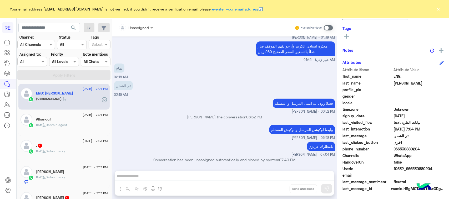
scroll to position [306, 0]
click at [187, 175] on div "Unassigned Human Handover Aug 14, 2025 اذا متاح صورة للطرد رجاء عبير زكريا - 08…" at bounding box center [224, 110] width 225 height 182
click at [187, 180] on div "Unassigned Human Handover Aug 14, 2025 اذا متاح صورة للطرد رجاء عبير زكريا - 08…" at bounding box center [224, 110] width 225 height 182
click at [324, 27] on span at bounding box center [328, 27] width 9 height 5
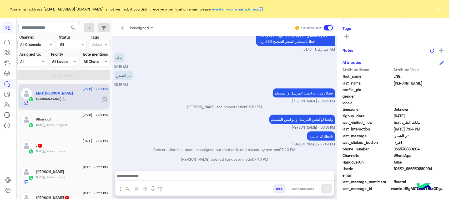
click at [90, 125] on div "Bot : Captain agent" at bounding box center [72, 127] width 72 height 9
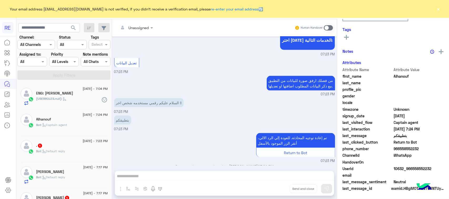
scroll to position [83, 0]
click at [168, 108] on p "السلام عليكم رقمي مستخدمه شخص اخر !!" at bounding box center [148, 103] width 69 height 9
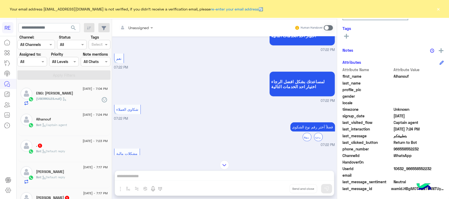
scroll to position [43, 0]
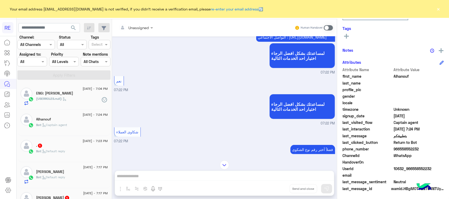
click at [89, 157] on div "Bot : Default reply" at bounding box center [72, 153] width 72 height 9
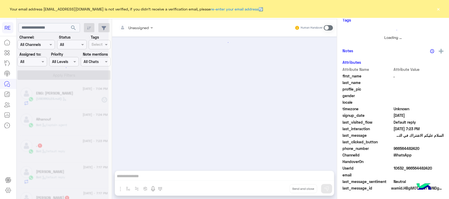
scroll to position [82, 0]
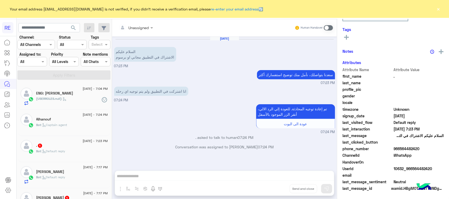
click at [152, 91] on p "انا اشتركت في التطبيق ولم يتم توجيه اي رحله" at bounding box center [151, 91] width 74 height 9
click at [331, 29] on div "Human Handover" at bounding box center [314, 27] width 39 height 9
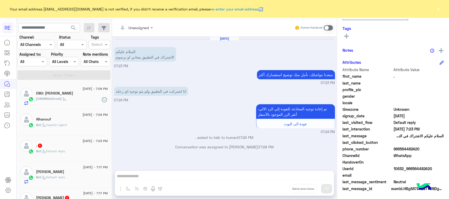
click at [329, 25] on span at bounding box center [328, 27] width 9 height 5
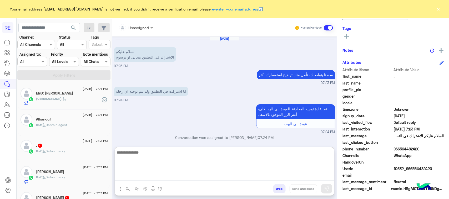
click at [161, 176] on textarea at bounding box center [224, 165] width 219 height 32
paste textarea "**********"
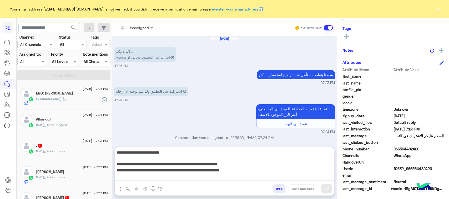
scroll to position [46, 0]
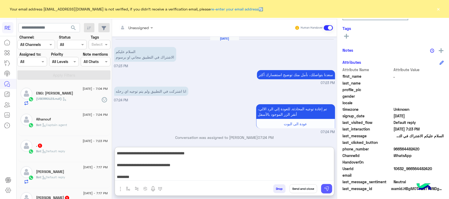
type textarea "**********"
click at [327, 188] on img at bounding box center [326, 189] width 5 height 5
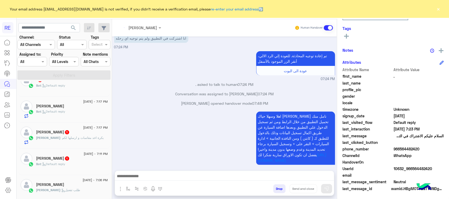
scroll to position [63, 0]
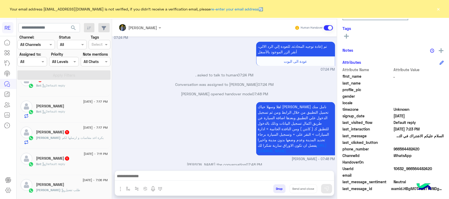
click at [59, 142] on div "khalid : بكرة اخد مقاسات و ارسلها لكم" at bounding box center [72, 140] width 72 height 9
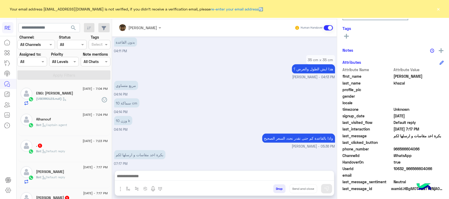
click at [318, 144] on span "[PERSON_NAME] - 05:36 PM" at bounding box center [313, 146] width 43 height 5
click at [316, 138] on p "واذا بالقاعدة كم حتى نقدر نحدد السعر الصحيح" at bounding box center [298, 138] width 73 height 9
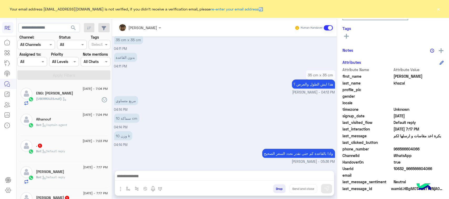
scroll to position [283, 0]
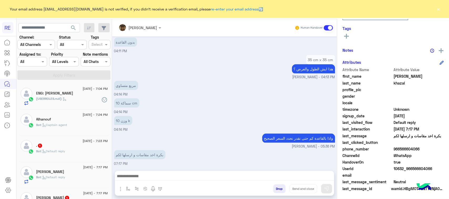
click at [75, 134] on div "15 August - 7:24 PM Alhanouf Bot : Captain agent" at bounding box center [63, 123] width 91 height 26
click at [74, 131] on div "Bot : Captain agent" at bounding box center [72, 127] width 72 height 9
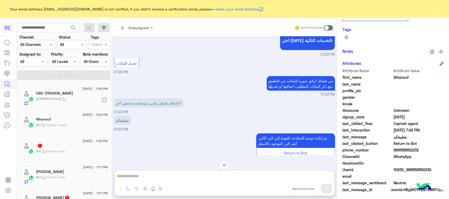
scroll to position [83, 0]
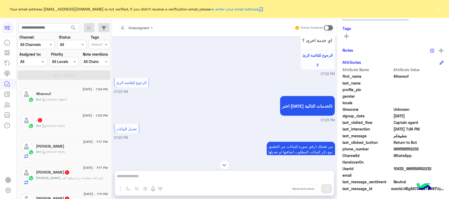
scroll to position [33, 0]
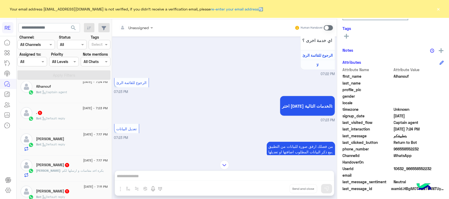
click at [76, 178] on div "khalid : بكرة اخد مقاسات و ارسلها لكم" at bounding box center [72, 173] width 72 height 9
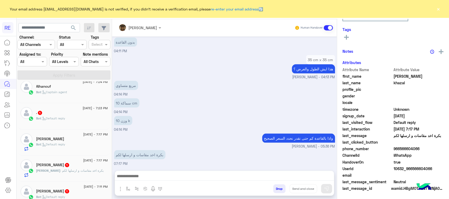
scroll to position [99, 0]
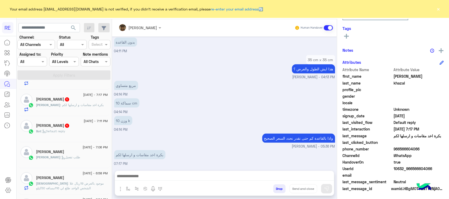
click at [59, 133] on span ": Default reply" at bounding box center [53, 131] width 24 height 4
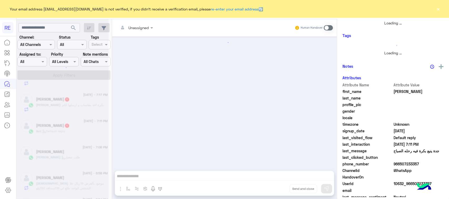
scroll to position [99, 0]
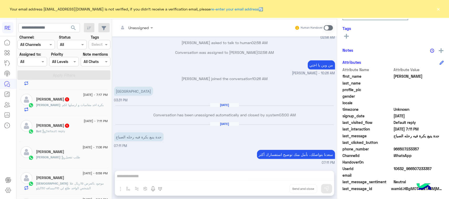
click at [146, 141] on p "جدة ينبع بكرة فيه رحله الصباح" at bounding box center [138, 137] width 49 height 9
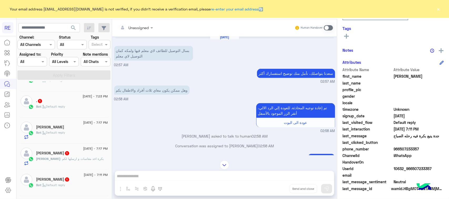
scroll to position [0, 0]
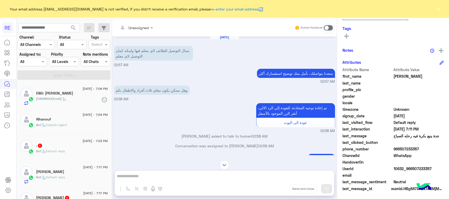
click at [55, 121] on div "Alhanouf" at bounding box center [72, 120] width 72 height 6
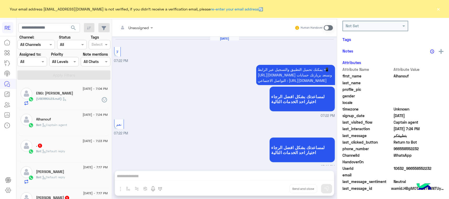
scroll to position [405, 0]
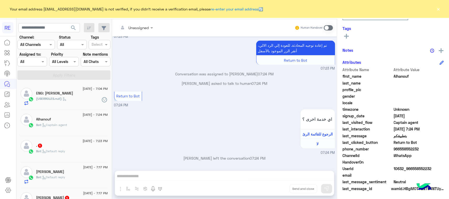
click at [56, 95] on h5 "ENG: [PERSON_NAME]" at bounding box center [54, 93] width 37 height 4
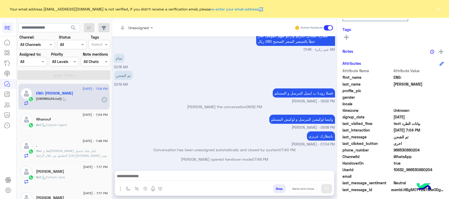
scroll to position [83, 0]
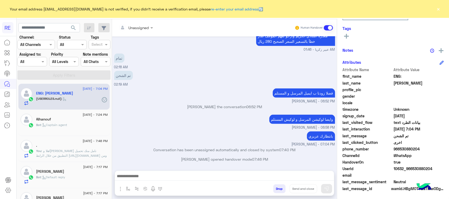
drag, startPoint x: 197, startPoint y: 160, endPoint x: 240, endPoint y: 158, distance: 42.9
click at [240, 158] on p "مروه احمد opened handover mode 07:46 PM" at bounding box center [224, 160] width 221 height 6
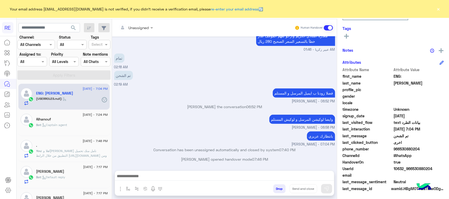
click at [220, 148] on p "Conversation has been unassigned automatically and closed by system 07:40 PM" at bounding box center [224, 150] width 221 height 6
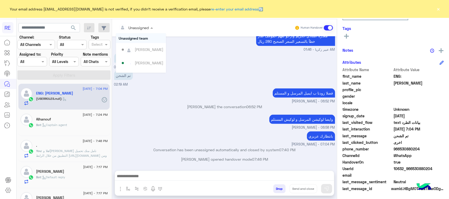
click at [131, 28] on input "text" at bounding box center [129, 28] width 21 height 6
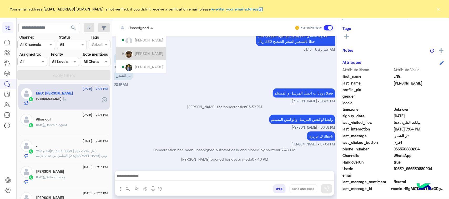
scroll to position [37, 0]
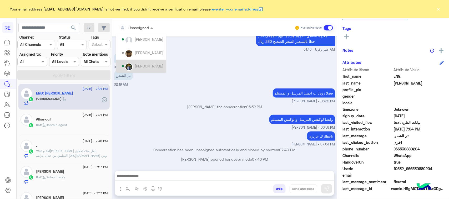
click at [140, 68] on div "[PERSON_NAME]" at bounding box center [149, 66] width 29 height 6
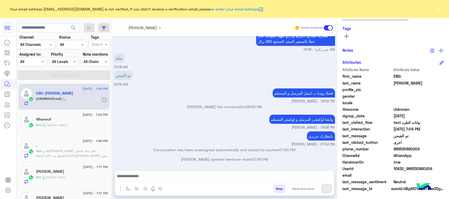
scroll to position [309, 0]
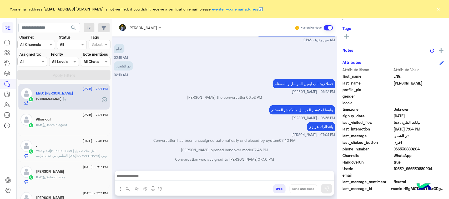
click at [136, 29] on input "text" at bounding box center [133, 28] width 29 height 6
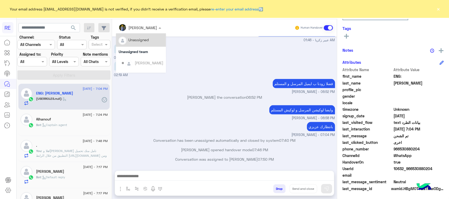
click at [141, 42] on div "Unassigned" at bounding box center [139, 40] width 21 height 6
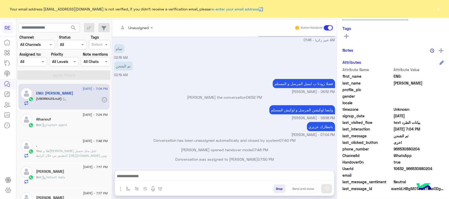
scroll to position [318, 0]
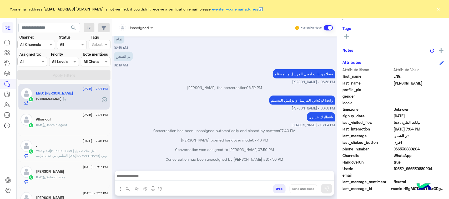
click at [212, 164] on div "Conversation has been unassigned by مروه احمد at 07:50 PM" at bounding box center [224, 161] width 221 height 9
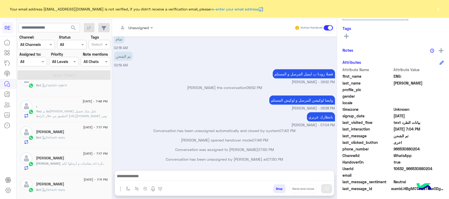
scroll to position [347, 0]
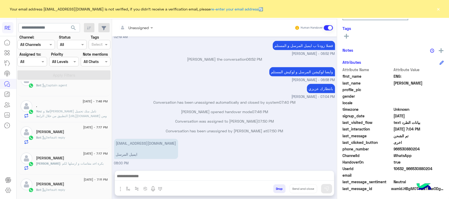
drag, startPoint x: 253, startPoint y: 199, endPoint x: 227, endPoint y: 157, distance: 49.7
click at [227, 157] on div "aalfaifi33@gmail.com ايميل المرسل 08:00 PM" at bounding box center [224, 152] width 221 height 29
click at [202, 181] on textarea at bounding box center [224, 177] width 219 height 8
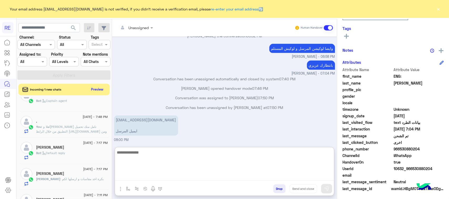
scroll to position [0, 0]
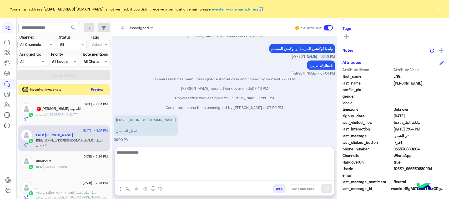
click at [85, 117] on div "، : المدينة المنورة" at bounding box center [72, 116] width 72 height 9
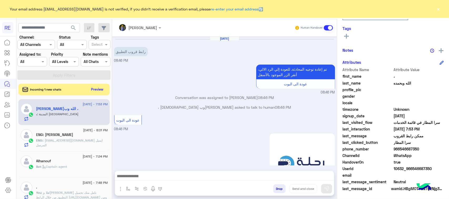
scroll to position [560, 0]
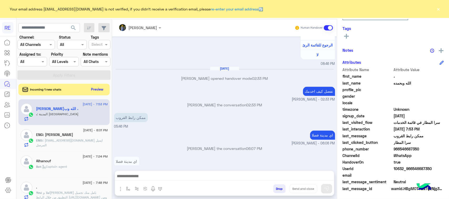
click at [129, 166] on p "المدينة [GEOGRAPHIC_DATA]" at bounding box center [139, 170] width 50 height 9
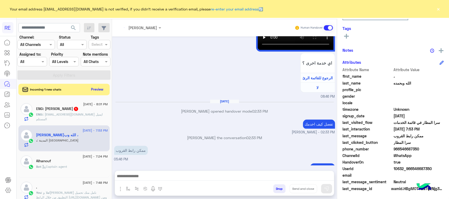
scroll to position [559, 0]
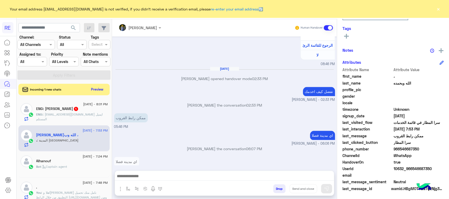
click at [67, 116] on span ": azooozalfaifiy@gmail.com ايميل المستلم" at bounding box center [69, 117] width 67 height 9
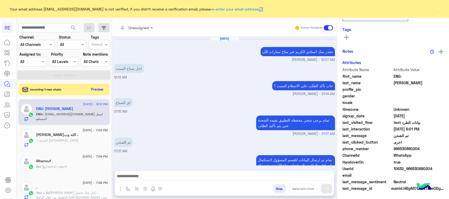
scroll to position [228, 0]
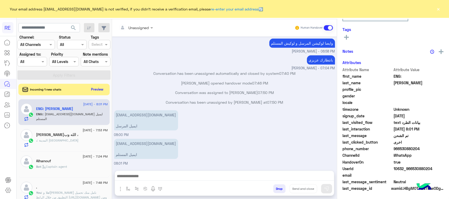
click at [167, 175] on textarea at bounding box center [224, 177] width 219 height 8
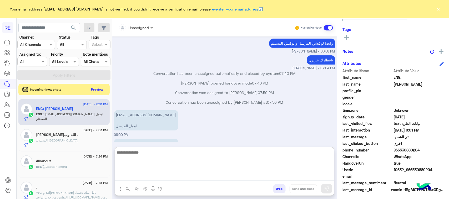
scroll to position [83, 0]
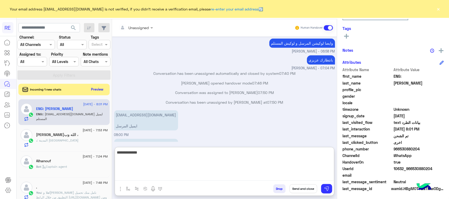
type textarea "**********"
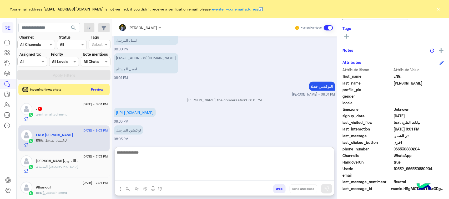
scroll to position [319, 0]
click at [147, 108] on div "Aug 15, 2025 نعتذر منك استاذي الكريم غير متاح سيارات للأن عبير زكريا - 12:07 AM…" at bounding box center [224, 90] width 225 height 106
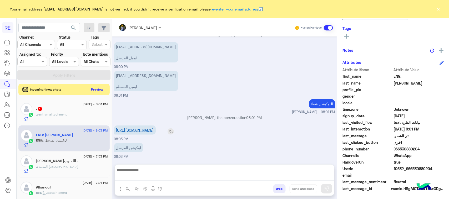
scroll to position [295, 0]
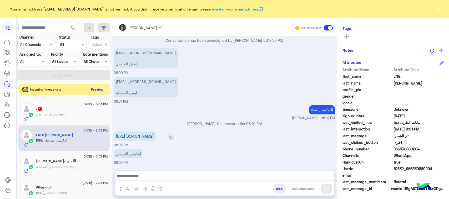
click at [139, 134] on link "[URL][DOMAIN_NAME]" at bounding box center [135, 136] width 38 height 4
click at [172, 178] on textarea at bounding box center [224, 177] width 219 height 8
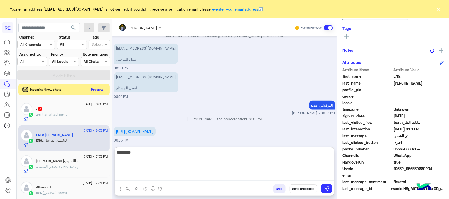
type textarea "*********"
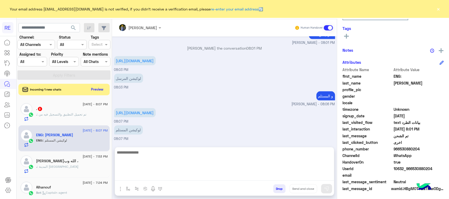
scroll to position [353, 0]
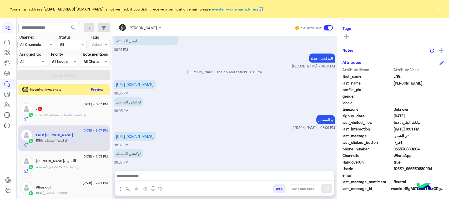
click at [323, 96] on div "لوكيشن المرسل 08:03 PM" at bounding box center [224, 105] width 221 height 18
click at [138, 136] on link "[URL][DOMAIN_NAME]" at bounding box center [135, 136] width 38 height 4
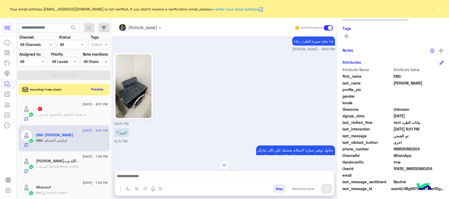
scroll to position [158, 0]
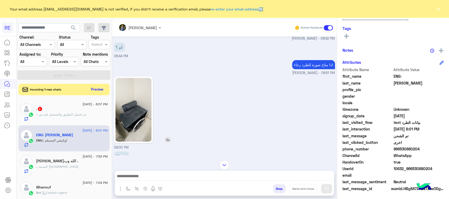
click at [137, 121] on img at bounding box center [134, 110] width 36 height 64
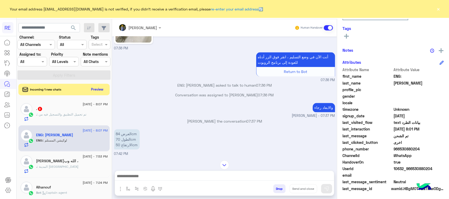
scroll to position [524, 0]
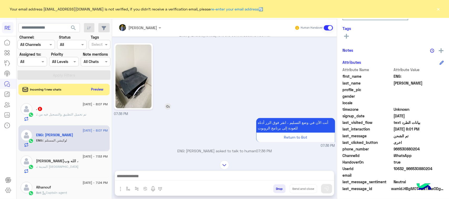
click at [139, 97] on img at bounding box center [134, 76] width 36 height 64
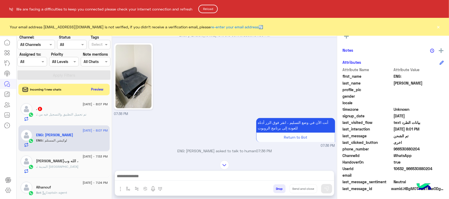
click at [218, 6] on button "Reload" at bounding box center [207, 9] width 19 height 8
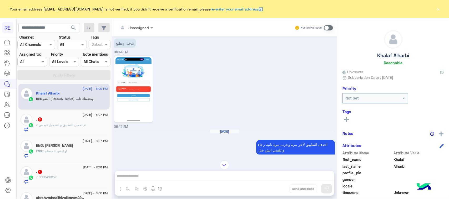
scroll to position [159, 0]
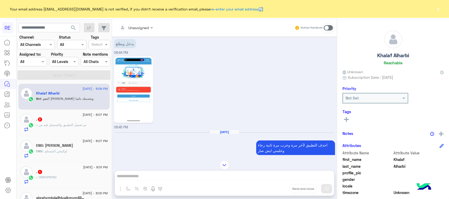
click at [71, 156] on div "ENG: : لوكيشن المستلم" at bounding box center [72, 153] width 72 height 9
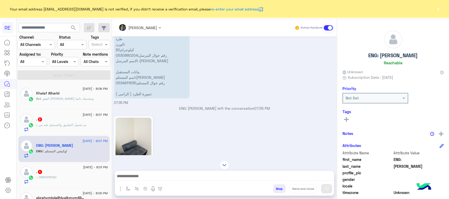
scroll to position [2682, 0]
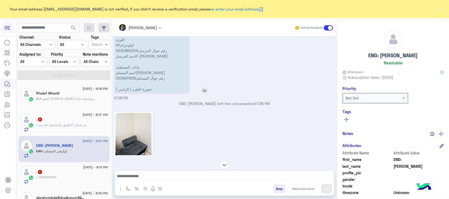
click at [126, 79] on p "نأمل تزويدنا بمعلومات الطرد المراد إرساله: موقعك الحالي مع اللوكيشن :ينبع موقع …" at bounding box center [152, 42] width 76 height 103
copy p "50كيلوجرام"
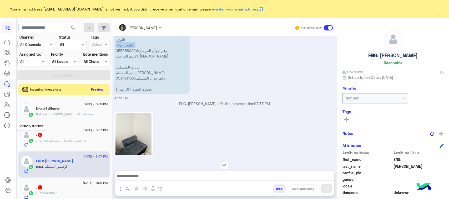
click at [2, 124] on link at bounding box center [7, 126] width 14 height 11
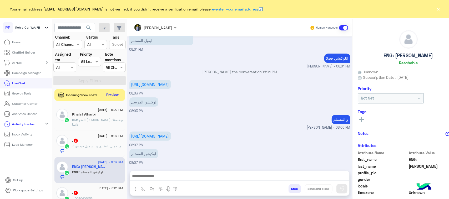
scroll to position [3647, 0]
click at [32, 86] on li "Live Chat" at bounding box center [26, 83] width 52 height 10
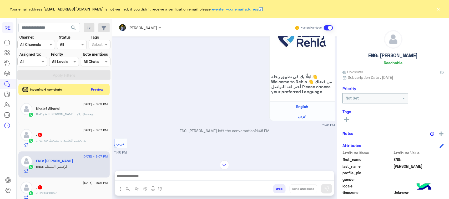
scroll to position [197, 0]
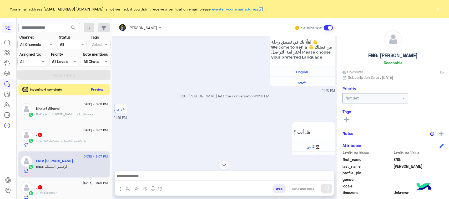
click at [226, 164] on img at bounding box center [224, 165] width 9 height 9
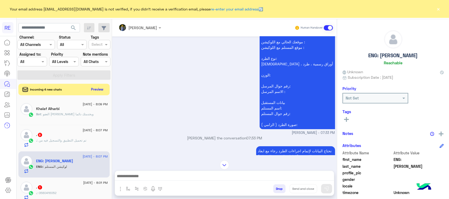
scroll to position [3554, 0]
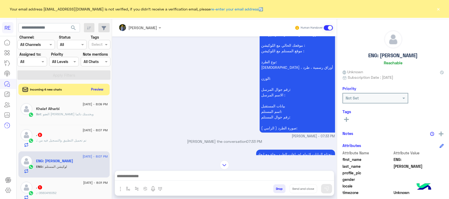
click at [214, 139] on div "نأمل تزويدنا بمعلومات الطرد المراد إرساله: موقعك الحالي مع اللوكيشن : موقع المس…" at bounding box center [224, 83] width 221 height 111
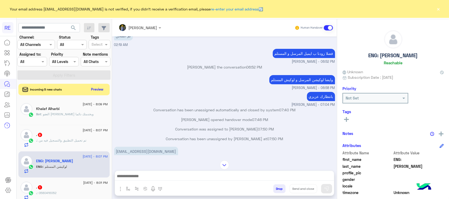
scroll to position [4705, 0]
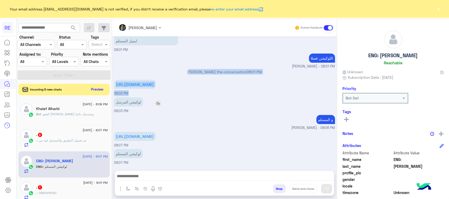
drag, startPoint x: 113, startPoint y: 65, endPoint x: 150, endPoint y: 98, distance: 49.2
click at [150, 98] on div "[DATE] في توصيل من ينبع لجيزان ؟ 11:45 PM [PERSON_NAME] بتواصلك، نأمل منك توضيح…" at bounding box center [224, 101] width 225 height 129
copy div "[PERSON_NAME] the conversation 08:01 PM [URL][DOMAIN_NAME] 08:03 PM"
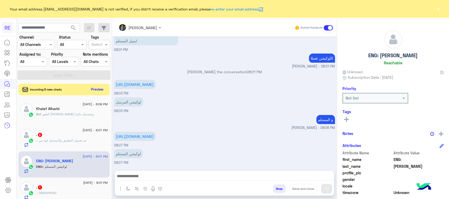
click at [229, 100] on div "لوكيشن المرسل 08:03 PM" at bounding box center [224, 105] width 221 height 18
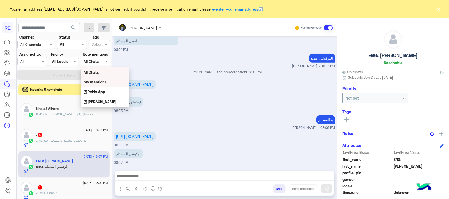
drag, startPoint x: 103, startPoint y: 65, endPoint x: 131, endPoint y: 86, distance: 34.9
click at [131, 86] on mat-drawer-container "search Channel: Channel All Channels Status Channel All Tags Select Assigned to…" at bounding box center [233, 110] width 433 height 182
click at [196, 36] on div "[EMAIL_ADDRESS][DOMAIN_NAME] ايميل المستلم 08:01 PM" at bounding box center [224, 38] width 221 height 29
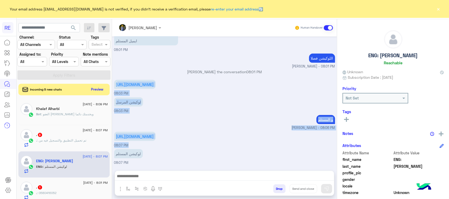
drag, startPoint x: 113, startPoint y: 70, endPoint x: 178, endPoint y: 148, distance: 101.4
click at [178, 148] on div "[DATE] في توصيل من ينبع لجيزان ؟ 11:45 PM [PERSON_NAME] بتواصلك، نأمل منك توضيح…" at bounding box center [224, 101] width 225 height 129
copy div "[URL][DOMAIN_NAME] 08:03 PM لوكيشن المرسل 08:03 PM و المستلم [PERSON_NAME] - 08…"
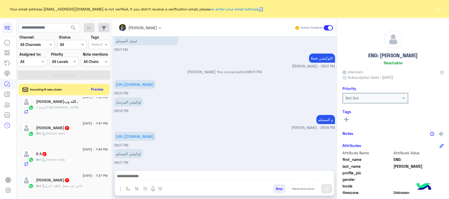
scroll to position [197, 0]
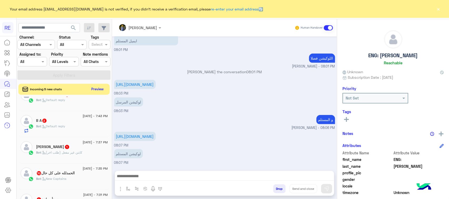
click at [103, 90] on button "Preview" at bounding box center [97, 89] width 16 height 7
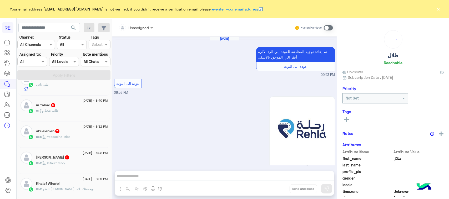
scroll to position [549, 0]
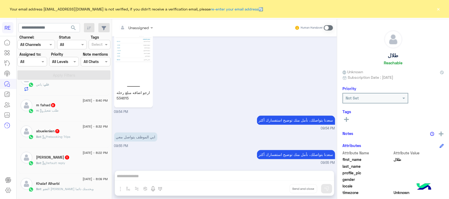
click at [120, 96] on p "ارجو اضافه مبلغ رحله 534615" at bounding box center [134, 96] width 36 height 14
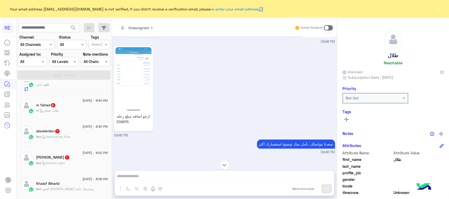
scroll to position [465, 0]
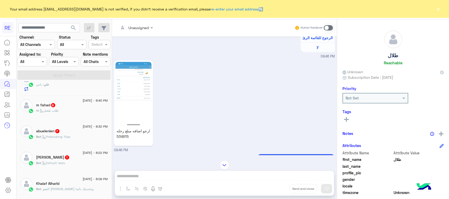
click at [129, 179] on div "Unassigned Human Handover [DATE] اختر [DATE] الخدمات التالية: 09:44 PM الملاحظا…" at bounding box center [224, 110] width 225 height 182
drag, startPoint x: 133, startPoint y: 178, endPoint x: 216, endPoint y: 115, distance: 104.3
click at [134, 178] on div "Unassigned Human Handover [DATE] اختر [DATE] الخدمات التالية: 09:44 PM الملاحظا…" at bounding box center [224, 110] width 225 height 182
click at [324, 26] on span at bounding box center [328, 27] width 9 height 5
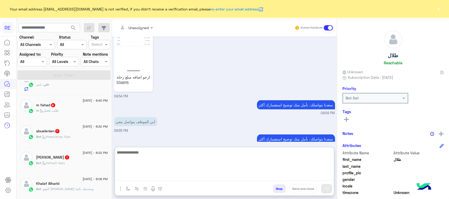
click at [152, 177] on textarea at bounding box center [224, 165] width 219 height 32
click at [140, 156] on textarea "******" at bounding box center [224, 165] width 219 height 32
type textarea "**********"
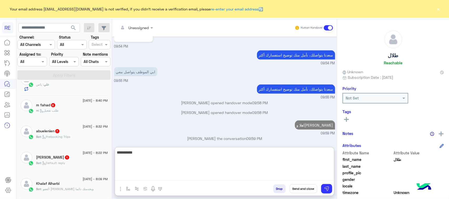
scroll to position [1260, 0]
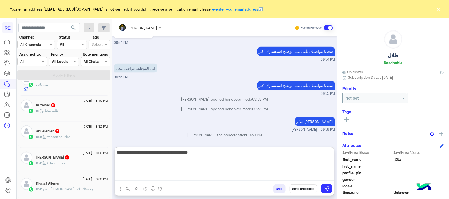
type textarea "**********"
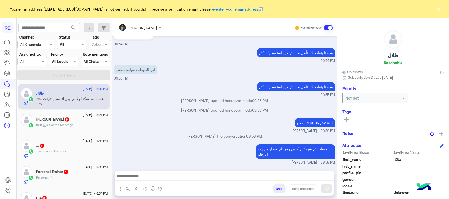
scroll to position [1276, 0]
click at [71, 132] on div "Bot : Welcome Message" at bounding box center [72, 127] width 72 height 9
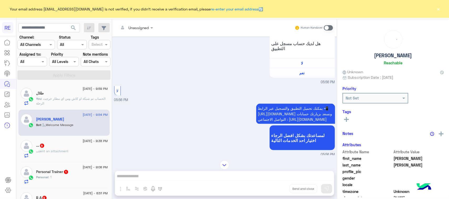
scroll to position [393, 0]
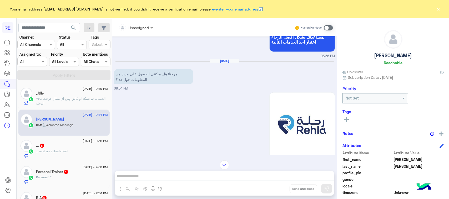
click at [323, 28] on div "Human Handover" at bounding box center [314, 27] width 39 height 9
click at [328, 26] on span at bounding box center [328, 27] width 9 height 5
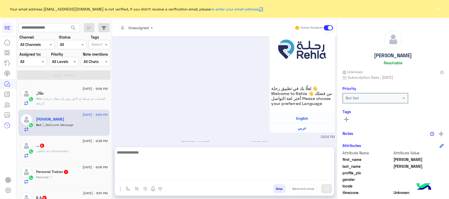
click at [284, 179] on textarea at bounding box center [224, 165] width 219 height 32
type textarea "**********"
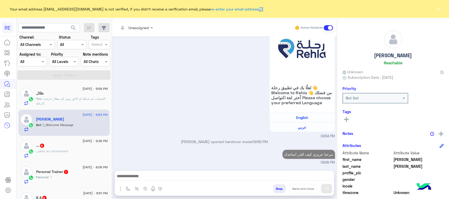
click at [47, 148] on div "... 8" at bounding box center [72, 147] width 72 height 6
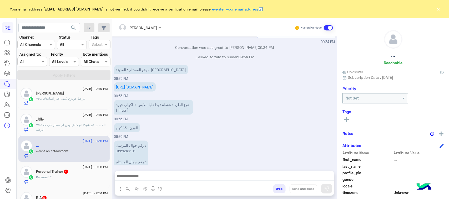
scroll to position [413, 0]
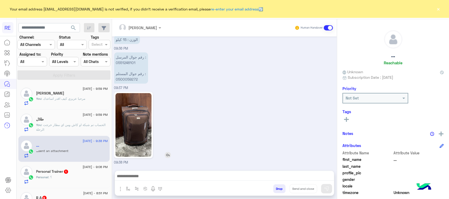
click at [134, 145] on img at bounding box center [134, 125] width 36 height 64
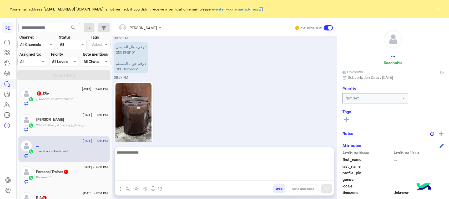
click at [164, 178] on textarea at bounding box center [224, 165] width 219 height 32
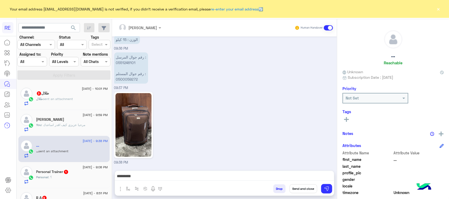
click at [321, 149] on div "[PERSON_NAME] Human Handover [DATE] [PERSON_NAME] بتواصلك، نأمل منك توضيح استفس…" at bounding box center [224, 110] width 225 height 182
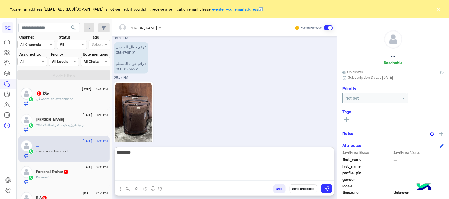
click at [319, 177] on textarea "********" at bounding box center [224, 165] width 219 height 32
click at [320, 153] on textarea "********" at bounding box center [224, 165] width 219 height 32
type textarea "**********"
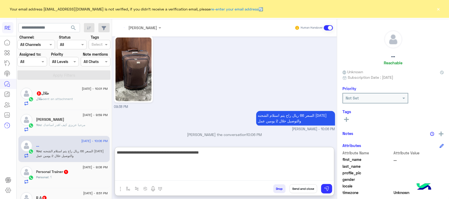
scroll to position [469, 0]
type textarea "**********"
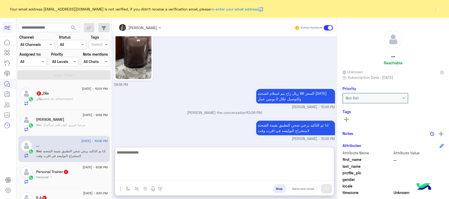
scroll to position [491, 0]
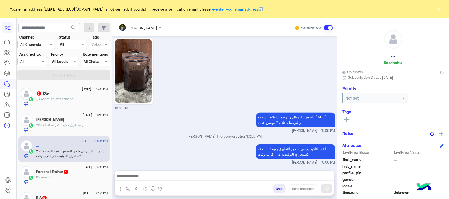
click at [62, 184] on div "Personal : ؟" at bounding box center [72, 179] width 72 height 9
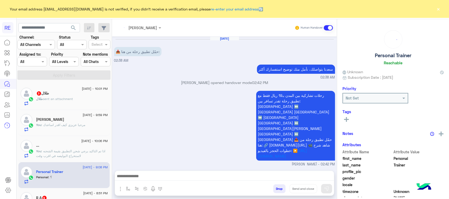
scroll to position [96, 0]
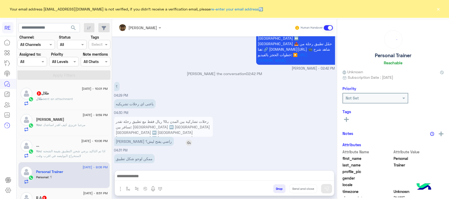
click at [145, 137] on p "[PERSON_NAME] راضي يفتح ليش؟" at bounding box center [144, 141] width 60 height 9
click at [75, 94] on div "... 1" at bounding box center [72, 94] width 72 height 6
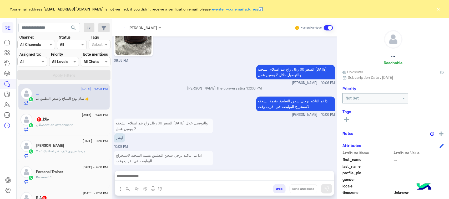
scroll to position [456, 0]
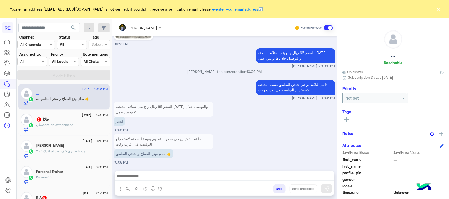
click at [68, 171] on div "Personal Trainer" at bounding box center [72, 173] width 72 height 6
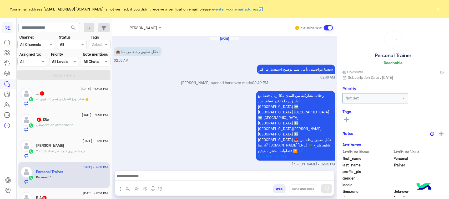
scroll to position [96, 0]
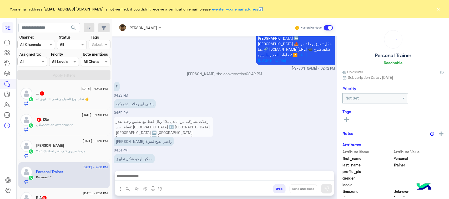
click at [72, 103] on div "... : تمام بودع الصباح واشحن التطبيق 👍" at bounding box center [72, 101] width 72 height 9
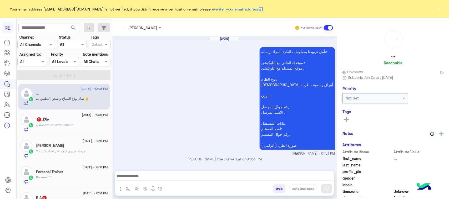
scroll to position [447, 0]
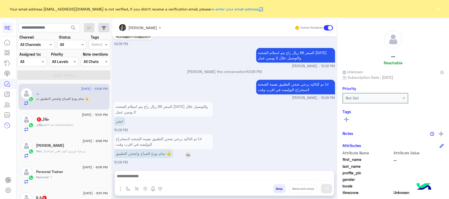
click at [154, 156] on p "تمام بودع الصباح واشحن التطبيق 👍" at bounding box center [143, 153] width 59 height 9
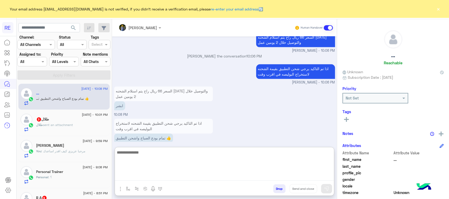
click at [134, 178] on textarea at bounding box center [224, 165] width 219 height 32
type textarea "**********"
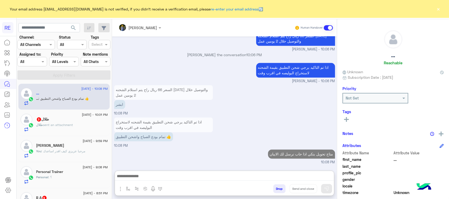
click at [66, 151] on span ": مرحبا عزيزي كيف اقدر اساعدك" at bounding box center [64, 151] width 44 height 4
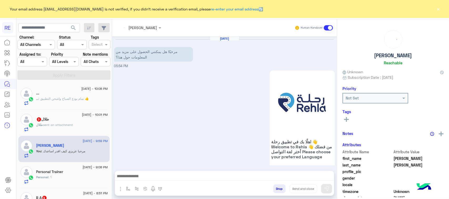
scroll to position [495, 0]
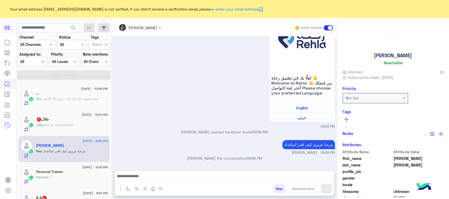
click at [78, 180] on div "Personal : ؟" at bounding box center [72, 179] width 72 height 9
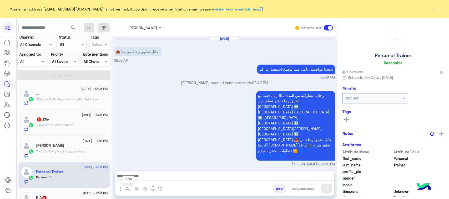
scroll to position [96, 0]
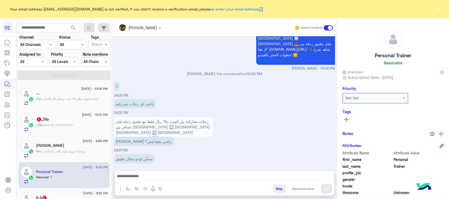
click at [122, 192] on img "button" at bounding box center [120, 189] width 6 height 6
click at [126, 176] on span "Images" at bounding box center [132, 178] width 13 height 6
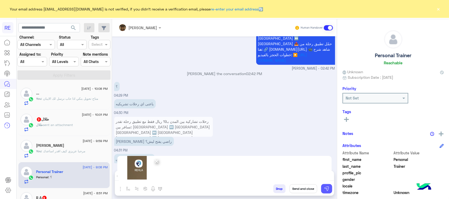
click at [329, 192] on img at bounding box center [326, 189] width 5 height 5
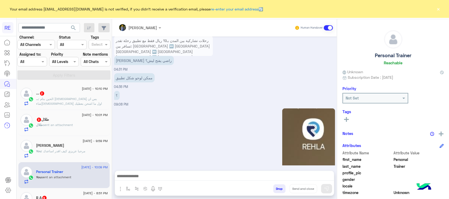
scroll to position [177, 0]
click at [96, 105] on p "... : الحين بنام [DEMOGRAPHIC_DATA] بس ان شاء[DEMOGRAPHIC_DATA] اول ما اشحن بعط…" at bounding box center [72, 104] width 72 height 14
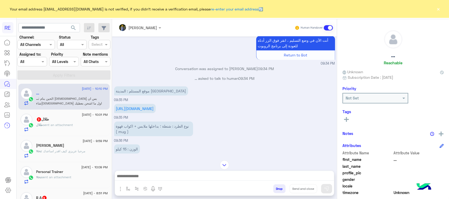
scroll to position [71, 0]
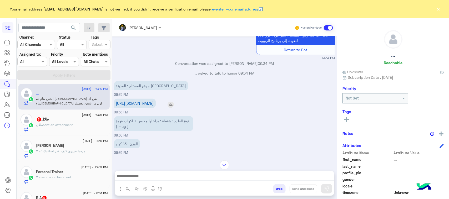
click at [143, 106] on link "[URL][DOMAIN_NAME]" at bounding box center [135, 103] width 38 height 4
click at [157, 165] on div at bounding box center [224, 165] width 225 height 9
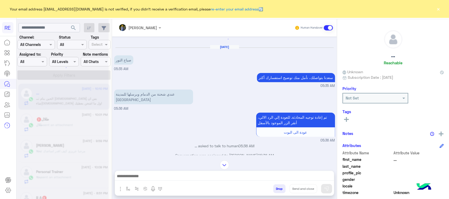
scroll to position [0, 0]
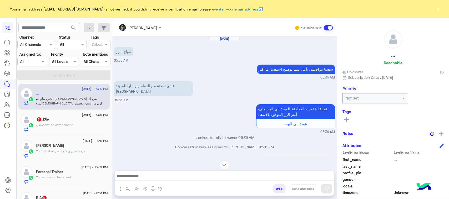
click at [72, 122] on div "طلال 3" at bounding box center [72, 120] width 72 height 6
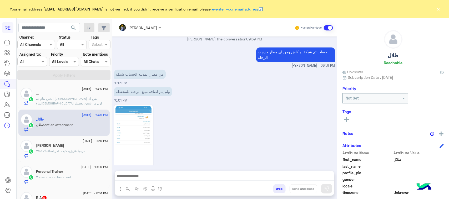
scroll to position [491, 0]
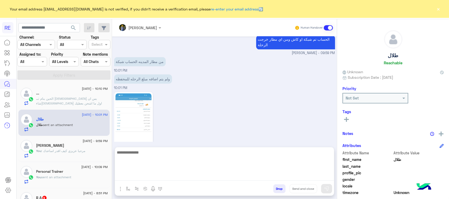
click at [144, 178] on textarea at bounding box center [224, 165] width 219 height 32
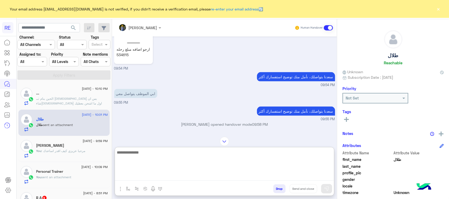
scroll to position [327, 0]
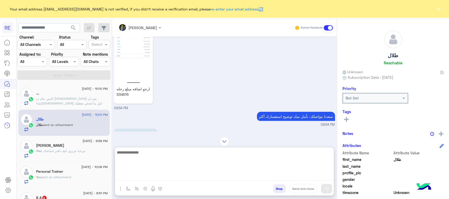
click at [155, 156] on textarea at bounding box center [224, 165] width 219 height 32
click at [151, 156] on textarea "******" at bounding box center [224, 165] width 219 height 32
type textarea "**********"
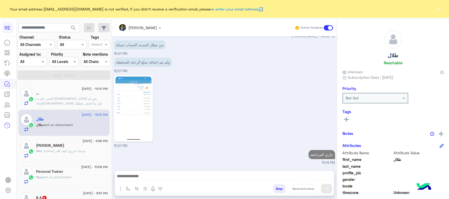
scroll to position [0, 0]
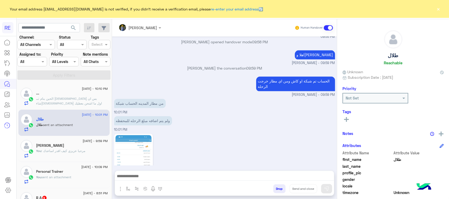
click at [52, 176] on span "sent an attachment" at bounding box center [57, 178] width 30 height 4
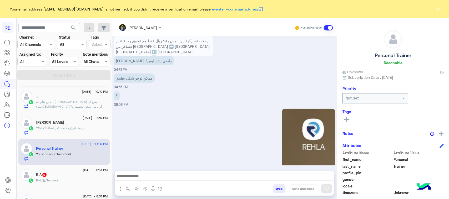
scroll to position [66, 0]
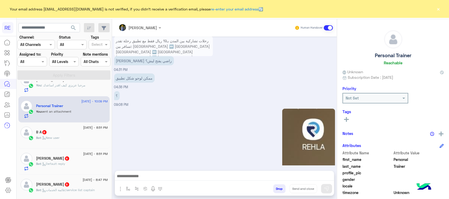
click at [81, 144] on div "Bot : New user" at bounding box center [72, 140] width 72 height 9
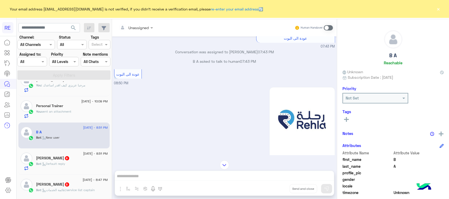
scroll to position [99, 0]
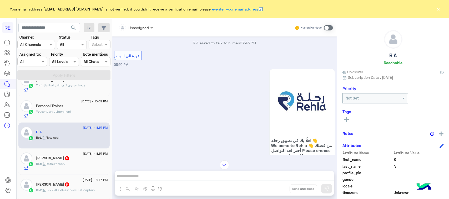
click at [265, 177] on div "Unassigned Human Handover [DATE] 📹 شاهد شرح خطوات الحجز بالفيديو: 07:43 PM [PER…" at bounding box center [224, 110] width 225 height 182
click at [330, 26] on span at bounding box center [328, 27] width 9 height 5
click at [164, 174] on div "Unassigned Human Handover [DATE] 📹 شاهد شرح خطوات الحجز بالفيديو: 07:43 PM [PER…" at bounding box center [224, 110] width 225 height 182
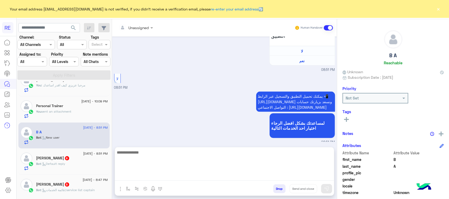
click at [163, 175] on textarea at bounding box center [224, 165] width 219 height 32
paste textarea "**********"
type textarea "**********"
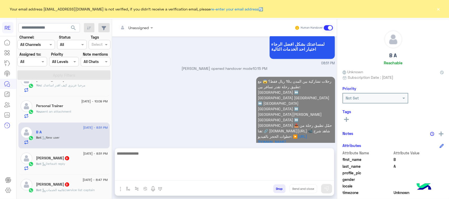
scroll to position [0, 0]
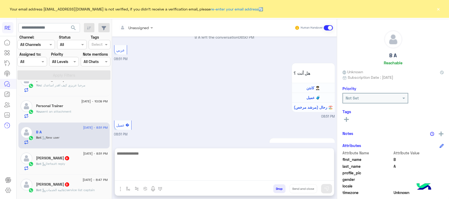
click at [64, 164] on span ": Default reply" at bounding box center [53, 164] width 24 height 4
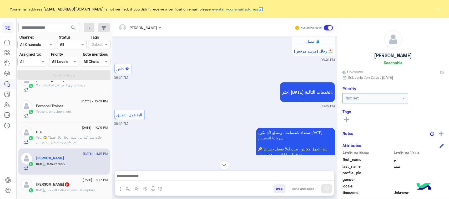
scroll to position [554, 0]
click at [126, 191] on button "button" at bounding box center [128, 189] width 9 height 9
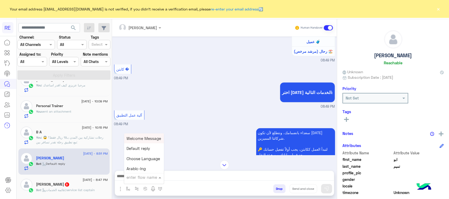
click at [137, 181] on div "enter flow name" at bounding box center [142, 178] width 31 height 6
type input "***"
click at [141, 158] on span "مشاكل السرا تحديث" at bounding box center [144, 159] width 34 height 5
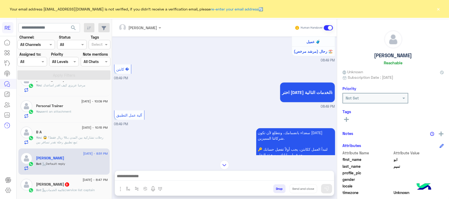
type textarea "**********"
click at [328, 192] on button at bounding box center [326, 188] width 11 height 9
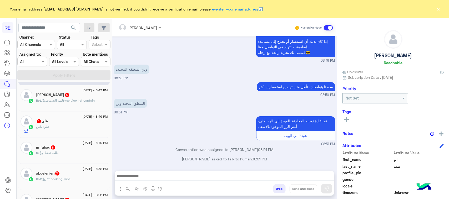
scroll to position [164, 0]
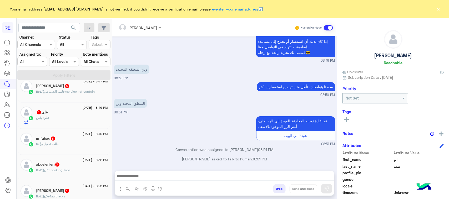
click at [66, 92] on span ": قائمة الخدمات/service list captain" at bounding box center [68, 92] width 54 height 4
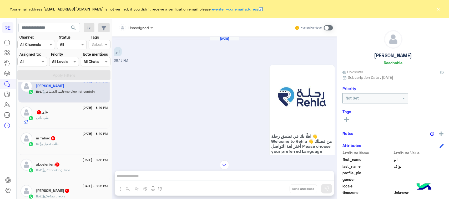
click at [327, 28] on span at bounding box center [328, 27] width 9 height 5
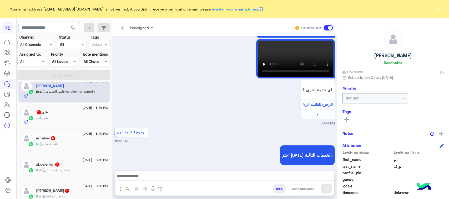
click at [231, 172] on div at bounding box center [224, 177] width 219 height 13
click at [230, 174] on textarea at bounding box center [224, 177] width 219 height 8
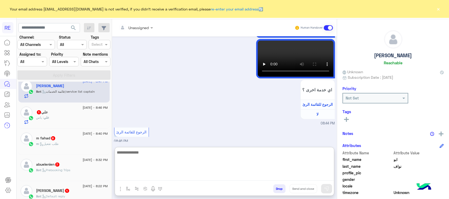
paste textarea "**********"
type textarea "**********"
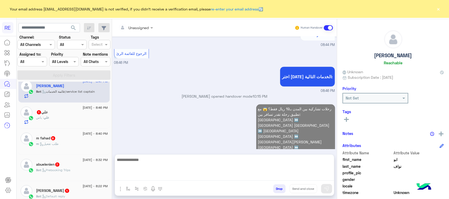
scroll to position [0, 0]
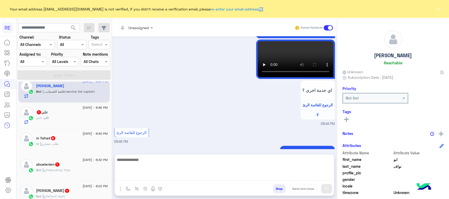
click at [61, 121] on div "علي : ياس" at bounding box center [72, 120] width 72 height 9
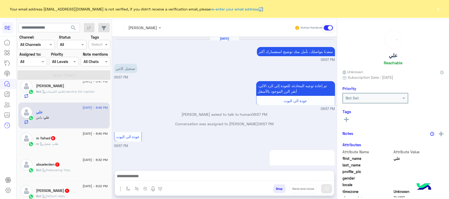
scroll to position [607, 0]
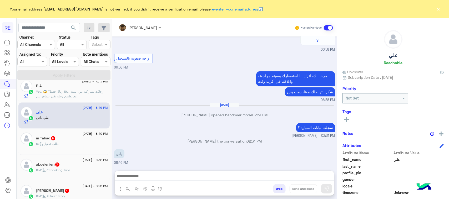
click at [222, 178] on textarea at bounding box center [224, 177] width 219 height 8
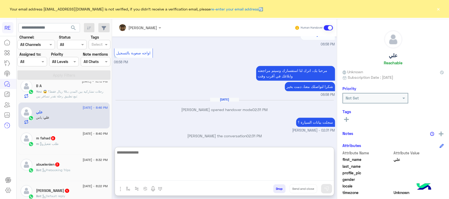
paste textarea "**********"
type textarea "**********"
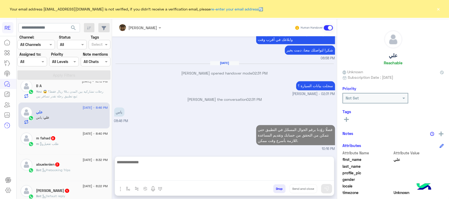
click at [92, 149] on div "m : طلب تفعيل" at bounding box center [72, 146] width 72 height 9
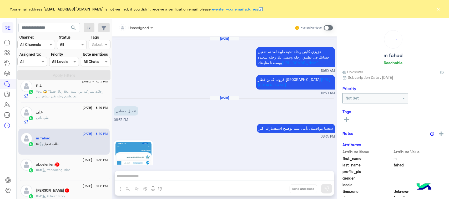
scroll to position [707, 0]
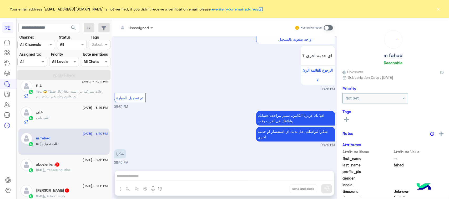
click at [327, 28] on span at bounding box center [328, 27] width 9 height 5
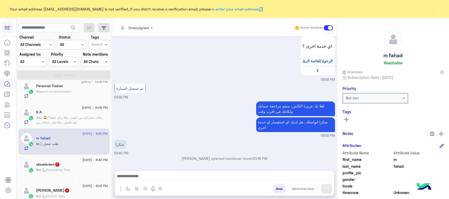
scroll to position [717, 0]
click at [180, 174] on textarea at bounding box center [224, 177] width 219 height 8
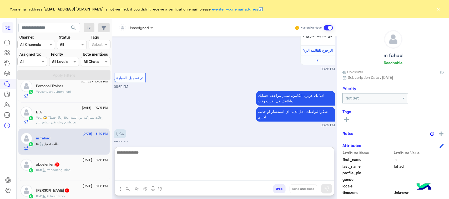
paste textarea "**********"
type textarea "**********"
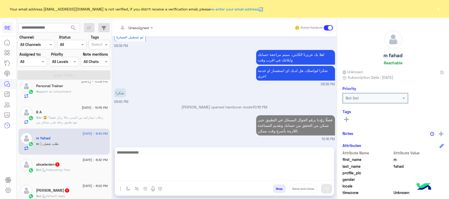
scroll to position [753, 0]
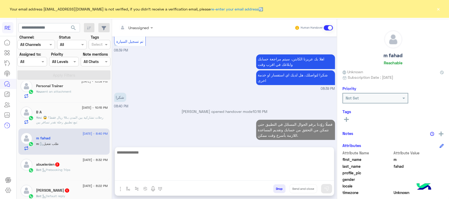
click at [75, 168] on div "abuelenien 7" at bounding box center [72, 166] width 72 height 6
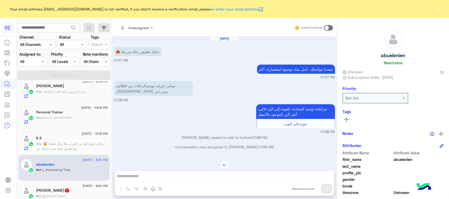
click at [194, 179] on div "Unassigned Human Handover [DATE] 📥 حمّل تطبيق رحلة من هنا: 07:57 PM [PERSON_NAM…" at bounding box center [224, 110] width 225 height 182
click at [327, 28] on span at bounding box center [328, 27] width 9 height 5
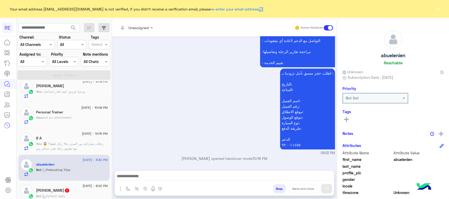
click at [156, 170] on div "Unassigned Human Handover [DATE] 📥 حمّل تطبيق رحلة من هنا: 07:57 PM [PERSON_NAM…" at bounding box center [224, 110] width 225 height 182
drag, startPoint x: 156, startPoint y: 170, endPoint x: 149, endPoint y: 177, distance: 9.5
click at [149, 177] on textarea at bounding box center [224, 177] width 219 height 8
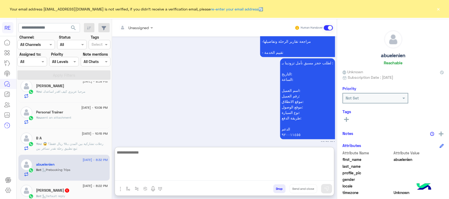
paste textarea "**********"
type textarea "**********"
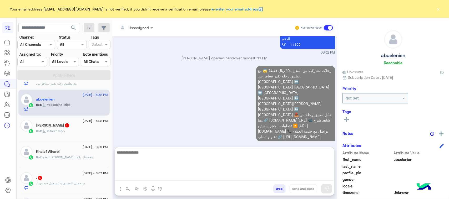
scroll to position [0, 0]
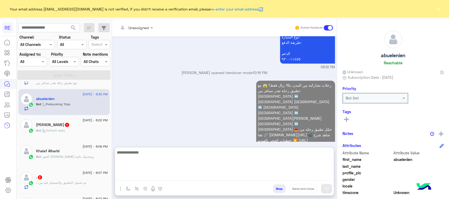
click at [75, 128] on div "[PERSON_NAME] 1" at bounding box center [72, 126] width 72 height 6
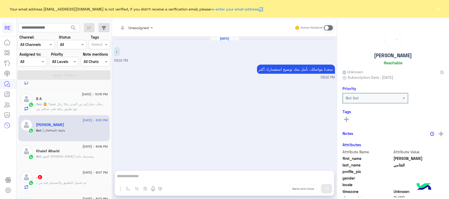
click at [328, 28] on span at bounding box center [328, 27] width 9 height 5
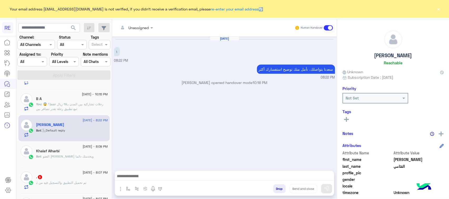
click at [188, 178] on textarea at bounding box center [224, 177] width 219 height 8
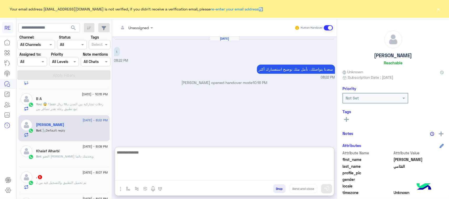
paste textarea "**********"
type textarea "**********"
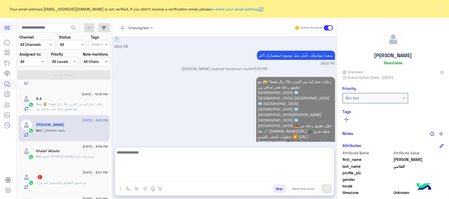
click at [83, 160] on div "search Channel: Channel All Channels Status Channel All Tags Select Assigned to…" at bounding box center [64, 110] width 95 height 182
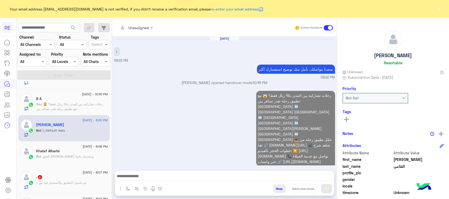
click at [83, 156] on div "Bot : العفو [PERSON_NAME] وبخدمتك دائما" at bounding box center [72, 158] width 72 height 9
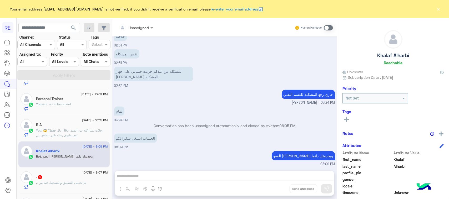
click at [272, 46] on div "حذفته 02:31 PM" at bounding box center [224, 40] width 221 height 18
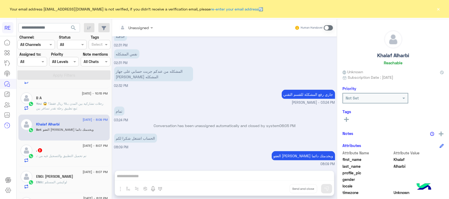
scroll to position [263, 0]
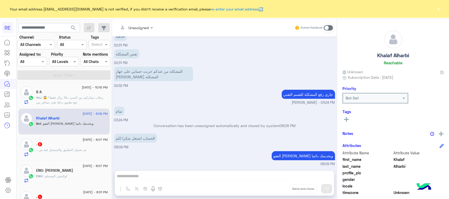
click at [69, 147] on div ". 3" at bounding box center [72, 145] width 72 height 6
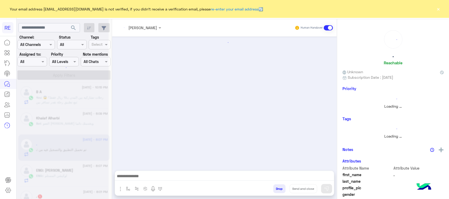
scroll to position [230, 0]
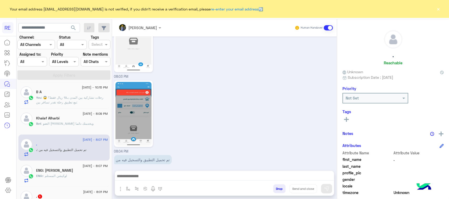
click at [284, 178] on textarea at bounding box center [224, 177] width 219 height 8
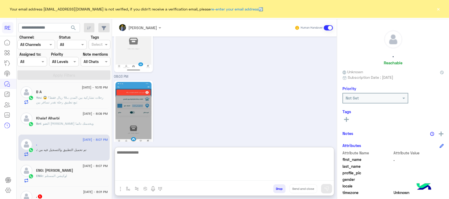
paste textarea "**********"
type textarea "**********"
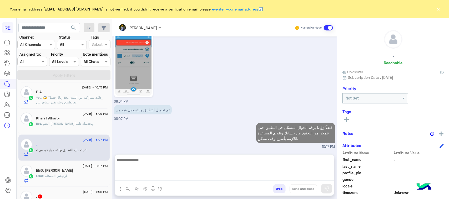
click at [50, 178] on span ": لوكيشن المستلم" at bounding box center [55, 176] width 24 height 4
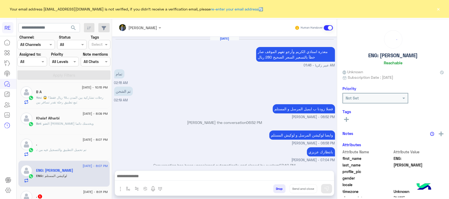
scroll to position [216, 0]
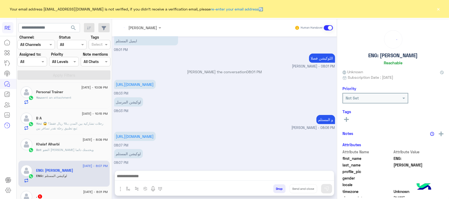
click at [122, 191] on img "button" at bounding box center [120, 189] width 6 height 6
click at [136, 168] on span "Attachements" at bounding box center [139, 167] width 26 height 6
click at [120, 186] on img "button" at bounding box center [120, 189] width 6 height 6
click at [126, 168] on span "Attachements" at bounding box center [139, 167] width 26 height 6
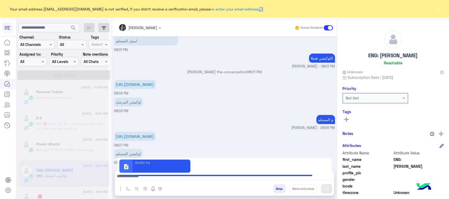
type textarea "**********"
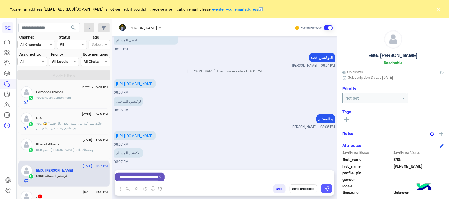
click at [326, 191] on img at bounding box center [326, 189] width 5 height 5
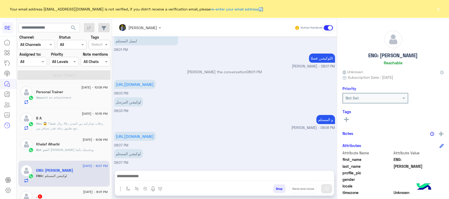
click at [250, 175] on textarea at bounding box center [224, 177] width 219 height 8
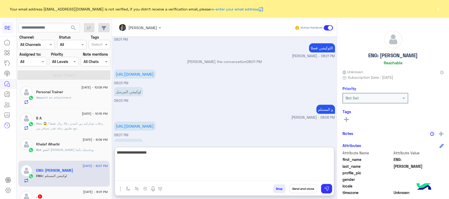
type textarea "**********"
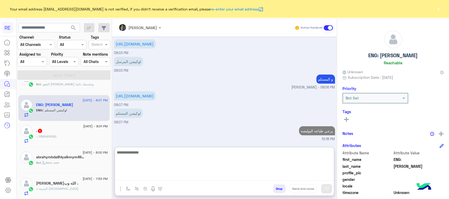
scroll to position [362, 0]
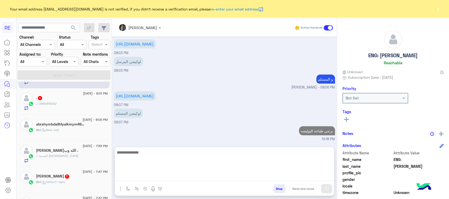
click at [79, 154] on div "، الله وب[PERSON_NAME]" at bounding box center [72, 152] width 72 height 6
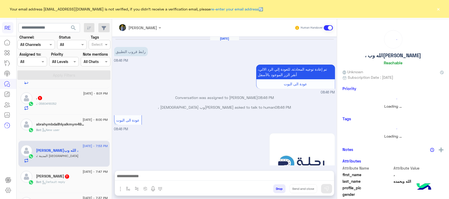
scroll to position [560, 0]
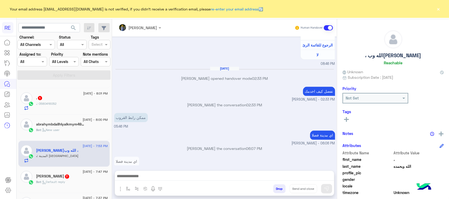
click at [138, 179] on textarea at bounding box center [224, 177] width 219 height 8
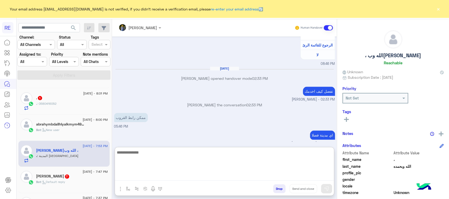
paste textarea "**********"
type textarea "**********"
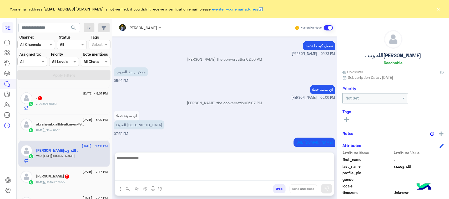
click at [72, 187] on div "Bot : Default reply" at bounding box center [72, 184] width 72 height 9
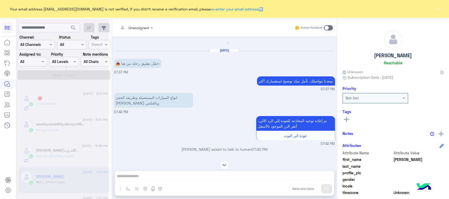
scroll to position [362, 0]
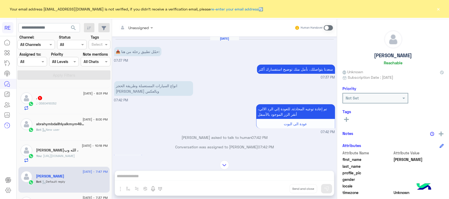
click at [333, 24] on div "Human Handover" at bounding box center [314, 27] width 39 height 9
click at [333, 25] on span at bounding box center [328, 27] width 9 height 5
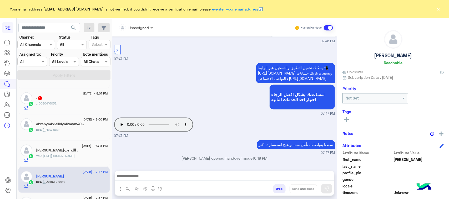
click at [164, 174] on textarea at bounding box center [224, 177] width 219 height 8
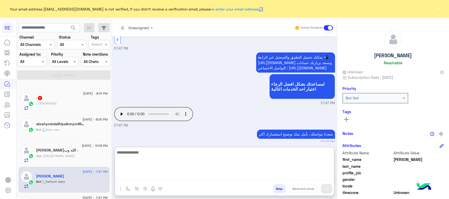
paste textarea "**********"
type textarea "**********"
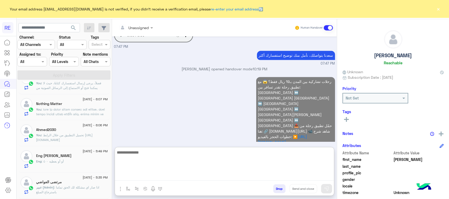
scroll to position [3, 0]
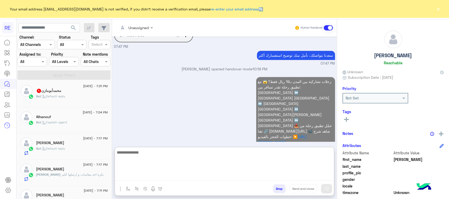
click at [70, 95] on div "Bot : Default reply" at bounding box center [72, 98] width 72 height 9
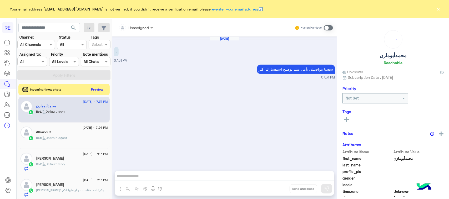
click at [329, 26] on span at bounding box center [328, 27] width 9 height 5
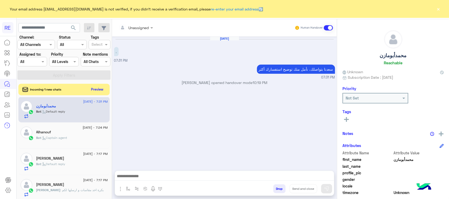
click at [190, 175] on textarea at bounding box center [224, 177] width 219 height 8
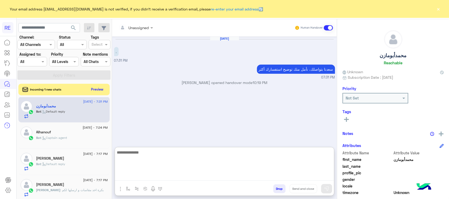
paste textarea "**********"
type textarea "**********"
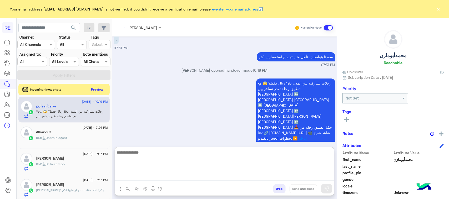
scroll to position [5, 0]
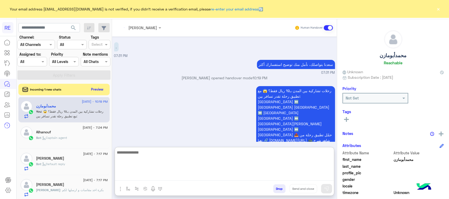
click at [81, 165] on div "Bot : Default reply" at bounding box center [72, 166] width 72 height 9
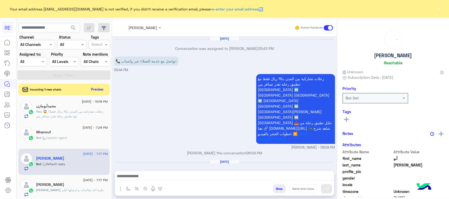
scroll to position [289, 0]
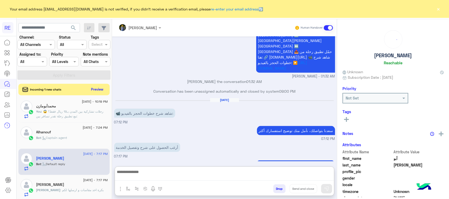
click at [174, 177] on textarea at bounding box center [224, 175] width 219 height 12
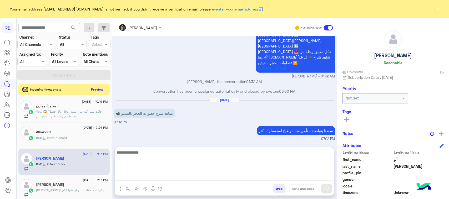
paste textarea "**********"
type textarea "**********"
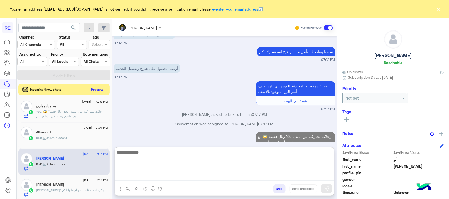
scroll to position [357, 0]
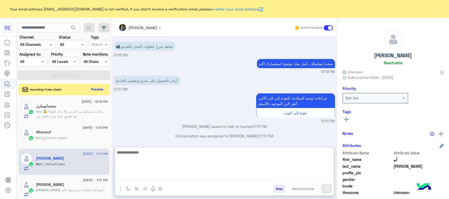
click at [90, 139] on div "Bot : Captain agent" at bounding box center [72, 140] width 72 height 9
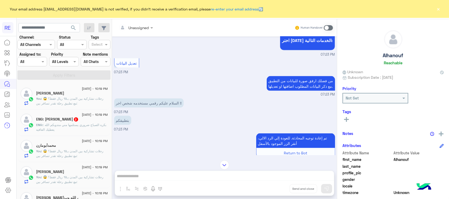
scroll to position [3, 0]
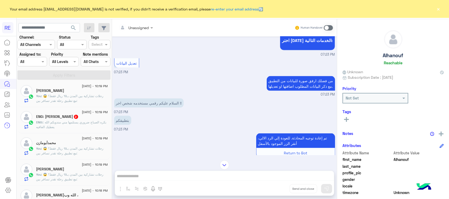
click at [65, 127] on p "ENG: : بكره الصباح ضروري يستلمها مني مندوبكم الله يعطيك العافيه" at bounding box center [72, 124] width 72 height 9
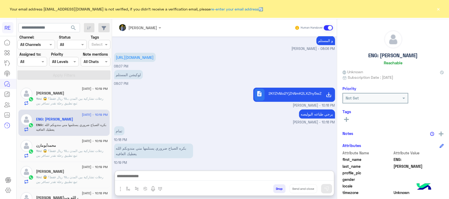
click at [152, 177] on textarea at bounding box center [224, 177] width 219 height 8
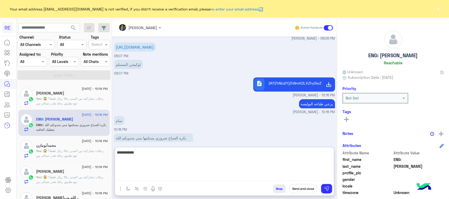
type textarea "**********"
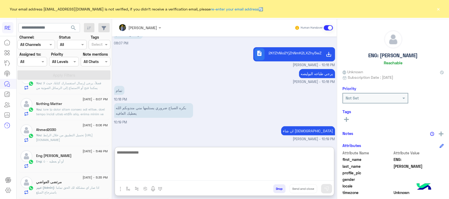
scroll to position [3, 0]
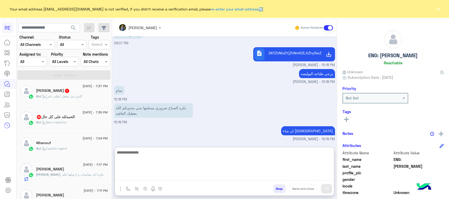
click at [76, 97] on span ": كابتن غير مفعل (طلب اخر)" at bounding box center [61, 96] width 41 height 4
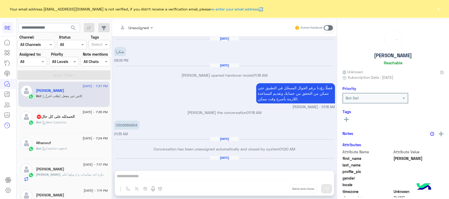
scroll to position [680, 0]
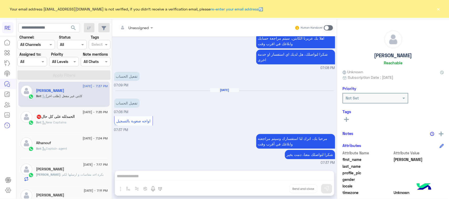
click at [330, 26] on span at bounding box center [328, 27] width 9 height 5
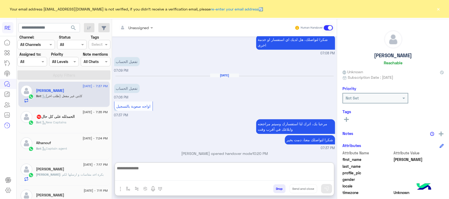
click at [163, 180] on textarea at bounding box center [224, 173] width 219 height 16
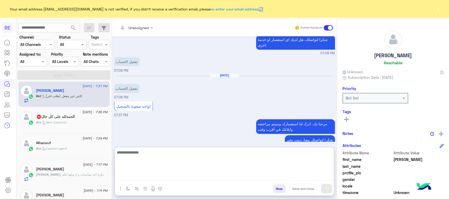
paste textarea "**********"
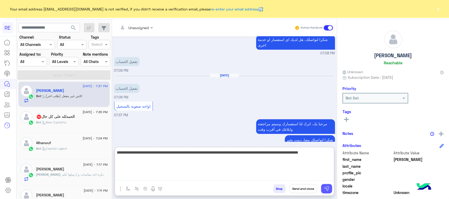
type textarea "**********"
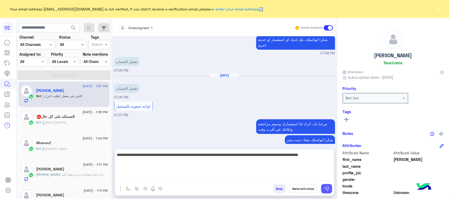
click at [328, 187] on img at bounding box center [326, 189] width 5 height 5
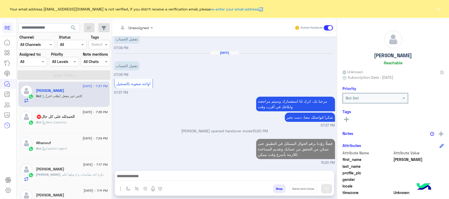
click at [78, 124] on div "Bot : New Captains" at bounding box center [72, 124] width 72 height 9
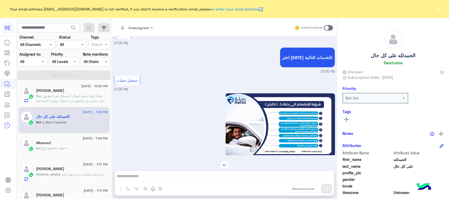
click at [328, 30] on span at bounding box center [328, 27] width 9 height 5
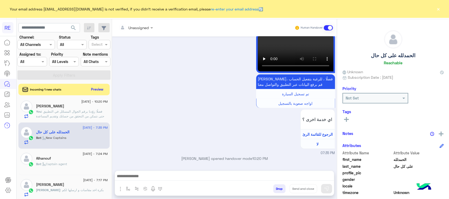
click at [174, 178] on textarea at bounding box center [224, 177] width 219 height 8
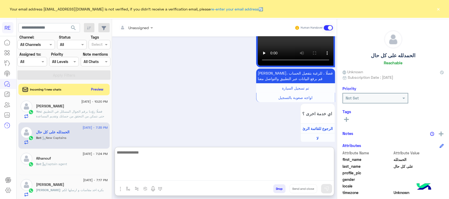
paste textarea "**********"
type textarea "**********"
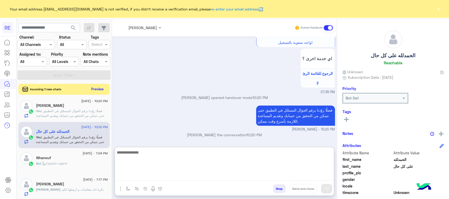
click at [97, 87] on button "Preview" at bounding box center [97, 89] width 16 height 7
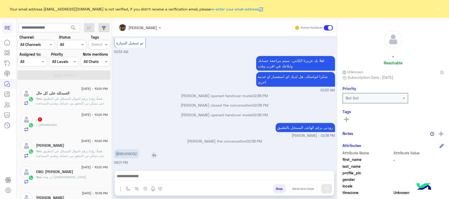
drag, startPoint x: 132, startPoint y: 154, endPoint x: 163, endPoint y: 153, distance: 31.1
click at [163, 153] on div "0580416052" at bounding box center [141, 153] width 55 height 9
drag, startPoint x: 144, startPoint y: 154, endPoint x: 171, endPoint y: 79, distance: 79.8
click at [171, 79] on div "اهلا بك عزيزنا الكابتن، سيتم مراجعة حسابك وابلاغك في اقرب وقت شكرا لتواصلك، هل …" at bounding box center [224, 74] width 221 height 38
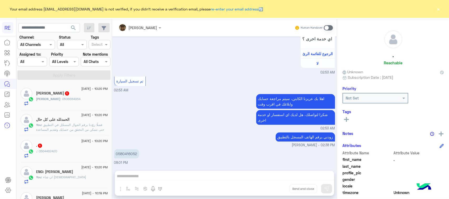
scroll to position [553, 0]
drag, startPoint x: 131, startPoint y: 153, endPoint x: 153, endPoint y: 150, distance: 22.3
click at [153, 150] on div "0580416052 08:01 PM" at bounding box center [224, 157] width 221 height 18
copy p "580416052"
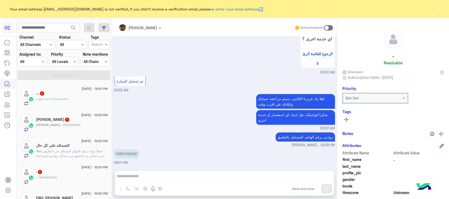
click at [175, 176] on div "[PERSON_NAME] Human Handover [DATE] [DATE] [DATE] سلام عليكم 02:52 AM وعليكم ال…" at bounding box center [224, 110] width 225 height 182
drag, startPoint x: 175, startPoint y: 176, endPoint x: 176, endPoint y: 170, distance: 5.6
click at [172, 176] on div "[PERSON_NAME] Human Handover [DATE] [DATE] [DATE] سلام عليكم 02:52 AM وعليكم ال…" at bounding box center [224, 110] width 225 height 182
click at [333, 24] on div "Human Handover" at bounding box center [314, 27] width 39 height 9
click at [333, 27] on span at bounding box center [328, 27] width 9 height 5
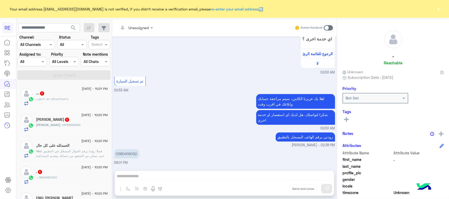
click at [180, 178] on div "Unassigned Human Handover [DATE] [DATE] [DATE] سلام عليكم 02:52 AM وعليكم السلا…" at bounding box center [224, 110] width 225 height 182
click at [333, 28] on span at bounding box center [328, 27] width 9 height 5
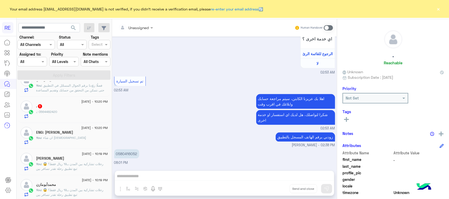
scroll to position [0, 0]
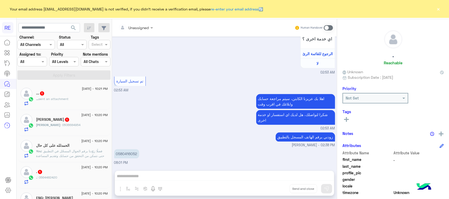
click at [60, 95] on div "... 1" at bounding box center [72, 94] width 72 height 6
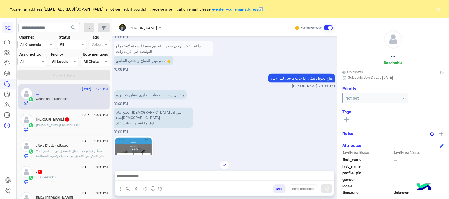
scroll to position [366, 0]
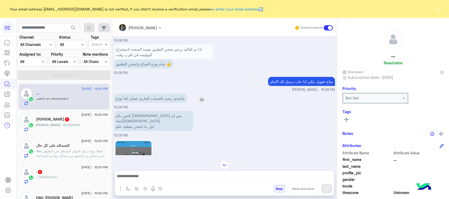
click at [187, 103] on p "ماعندي رصيد بالحساب الجاري عشان كذا بودع" at bounding box center [150, 98] width 73 height 9
click at [154, 126] on p "الحين بنام [DEMOGRAPHIC_DATA] بس ان شاء[DEMOGRAPHIC_DATA] اول ما اشحن بعطيك علم" at bounding box center [153, 121] width 79 height 20
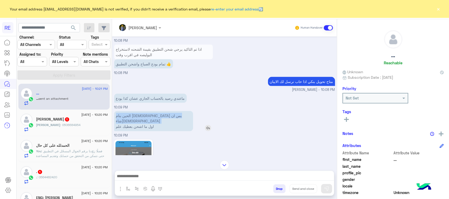
click at [154, 126] on p "الحين بنام [DEMOGRAPHIC_DATA] بس ان شاء[DEMOGRAPHIC_DATA] اول ما اشحن بعطيك علم" at bounding box center [153, 121] width 79 height 20
click at [151, 131] on p "الحين بنام [DEMOGRAPHIC_DATA] بس ان شاء[DEMOGRAPHIC_DATA] اول ما اشحن بعطيك علم" at bounding box center [153, 121] width 79 height 20
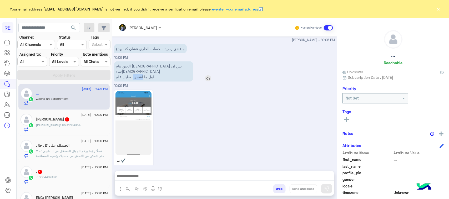
scroll to position [432, 0]
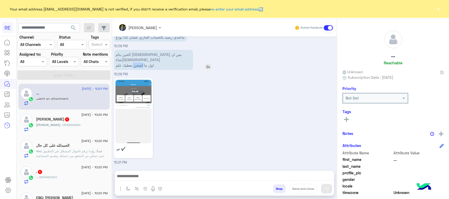
click at [152, 131] on img at bounding box center [134, 112] width 36 height 64
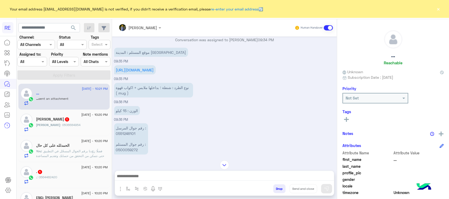
scroll to position [382, 0]
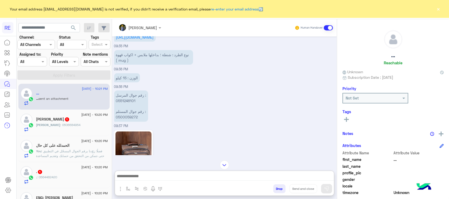
click at [166, 173] on textarea at bounding box center [224, 177] width 219 height 8
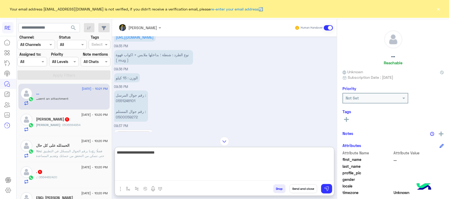
type textarea "**********"
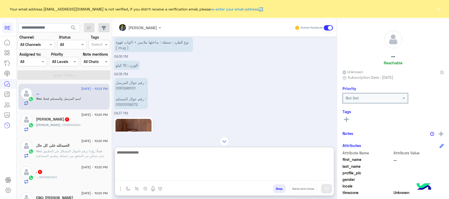
scroll to position [362, 0]
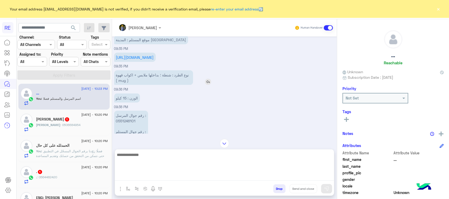
click at [163, 84] on p "نوع الطرد : شنطة ؛ بداخلها ملابس + اكواب قهوة ( mug )" at bounding box center [153, 78] width 79 height 15
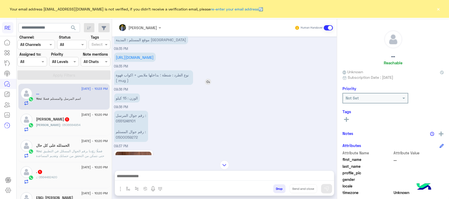
click at [163, 84] on p "نوع الطرد : شنطة ؛ بداخلها ملابس + اكواب قهوة ( mug )" at bounding box center [153, 78] width 79 height 15
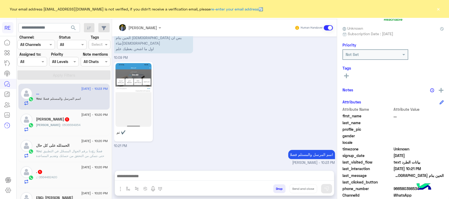
scroll to position [66, 0]
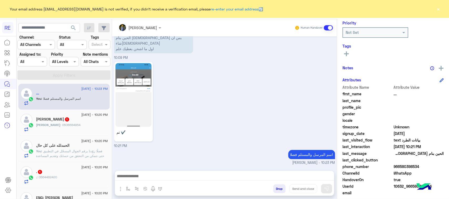
drag, startPoint x: 412, startPoint y: 168, endPoint x: 443, endPoint y: 165, distance: 31.0
click at [443, 165] on span "966580398534" at bounding box center [419, 167] width 50 height 6
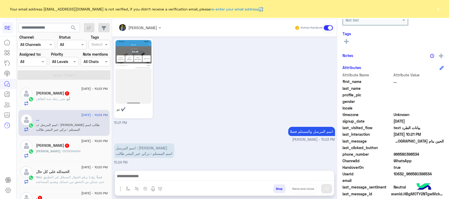
scroll to position [83, 0]
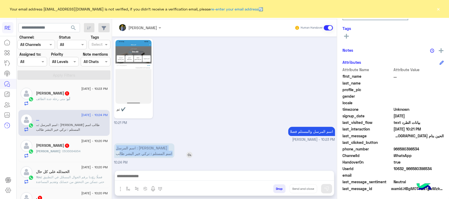
drag, startPoint x: 180, startPoint y: 147, endPoint x: 130, endPoint y: 156, distance: 51.2
click at [130, 156] on p "اسم المرسل : [PERSON_NAME] طالب اسم المستلم : تركي خير البشر طالب" at bounding box center [144, 151] width 60 height 15
click at [137, 155] on p "اسم المرسل : [PERSON_NAME] طالب اسم المستلم : تركي خير البشر طالب" at bounding box center [144, 151] width 60 height 15
drag, startPoint x: 126, startPoint y: 155, endPoint x: 186, endPoint y: 180, distance: 64.5
click at [186, 180] on div "[PERSON_NAME] Human Handover [DATE] صباح النور 05:35 AM [PERSON_NAME] بتواصلك، …" at bounding box center [224, 110] width 225 height 182
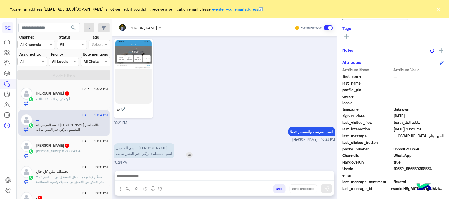
click at [186, 148] on div "اسم المرسل : [PERSON_NAME] طالب اسم المستلم : تركي خير البشر طالب" at bounding box center [159, 151] width 90 height 15
click at [164, 149] on p "اسم المرسل : [PERSON_NAME] طالب اسم المستلم : تركي خير البشر طالب" at bounding box center [144, 151] width 60 height 15
copy p "اسم المرسل : [PERSON_NAME]"
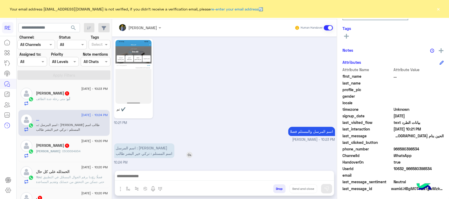
click at [152, 153] on p "اسم المرسل : [PERSON_NAME] طالب اسم المستلم : تركي خير البشر طالب" at bounding box center [144, 151] width 60 height 15
click at [174, 129] on div "اسم المرسل والمستلم فضلا [PERSON_NAME] - 10:23 PM" at bounding box center [224, 134] width 221 height 17
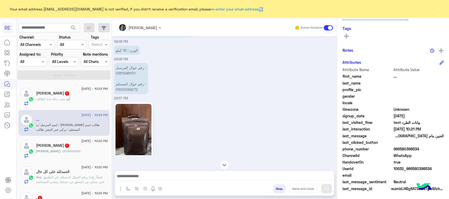
scroll to position [406, 0]
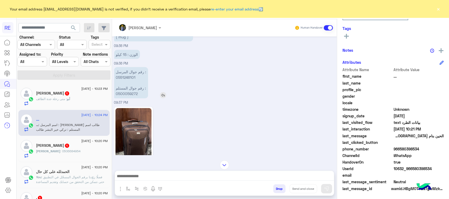
click at [146, 84] on p "رقم جوال المرسل : 0551246101 رقم جوال المستلم : 0500059272" at bounding box center [131, 82] width 34 height 31
copy p "رقم جوال المرسل :"
click at [134, 89] on p "رقم جوال المرسل : 0551246101 رقم جوال المستلم : 0500059272" at bounding box center [131, 82] width 34 height 31
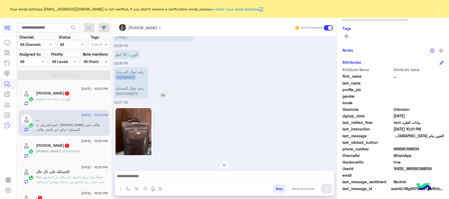
click at [134, 89] on p "رقم جوال المرسل : 0551246101 رقم جوال المستلم : 0500059272" at bounding box center [131, 82] width 34 height 31
copy p "0551246101"
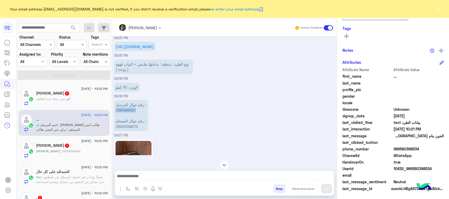
scroll to position [307, 0]
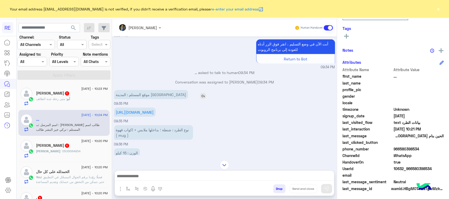
click at [155, 99] on p "موقع المستلم : المدينة [GEOGRAPHIC_DATA]" at bounding box center [151, 94] width 74 height 9
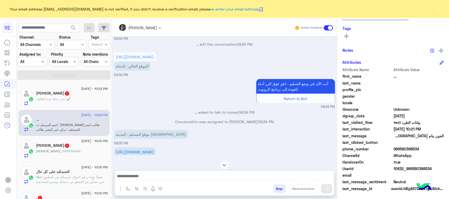
scroll to position [241, 0]
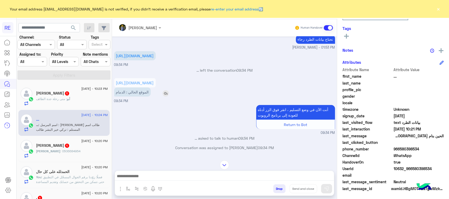
click at [142, 97] on p "الموقع الحالي : الدمام" at bounding box center [132, 92] width 37 height 9
copy app-msgs-text
click at [144, 81] on link "[URL][DOMAIN_NAME]" at bounding box center [135, 83] width 38 height 4
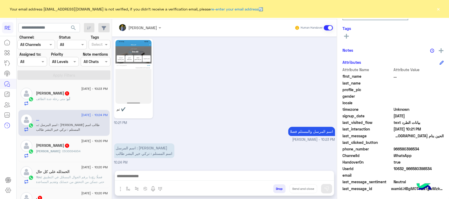
scroll to position [734, 0]
click at [151, 153] on p "اسم المرسل : [PERSON_NAME] طالب اسم المستلم : تركي خير البشر طالب" at bounding box center [144, 151] width 60 height 15
copy app-msgs-text "اسم المرسل : [PERSON_NAME]"
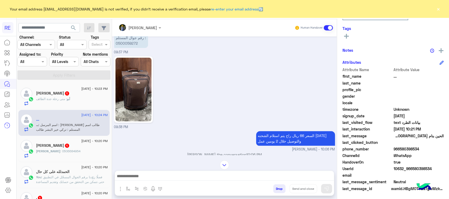
scroll to position [438, 0]
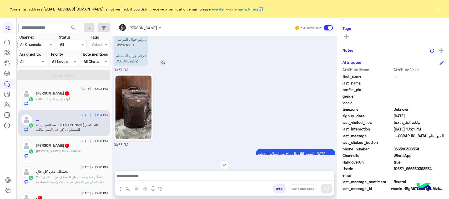
click at [140, 66] on p "رقم جوال المرسل : 0551246101 رقم جوال المستلم : 0500059272" at bounding box center [131, 50] width 34 height 31
drag, startPoint x: 157, startPoint y: 67, endPoint x: 143, endPoint y: 70, distance: 14.3
click at [143, 66] on p "رقم جوال المرسل : 0551246101 رقم جوال المستلم : 0500059272" at bounding box center [131, 50] width 34 height 31
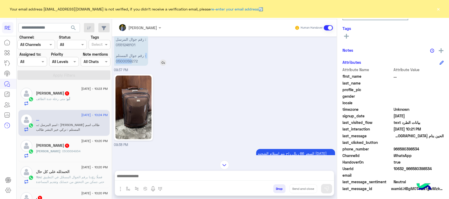
click at [143, 66] on p "رقم جوال المرسل : 0551246101 رقم جوال المستلم : 0500059272" at bounding box center [131, 50] width 34 height 31
click at [139, 66] on p "رقم جوال المرسل : 0551246101 رقم جوال المستلم : 0500059272" at bounding box center [131, 50] width 34 height 31
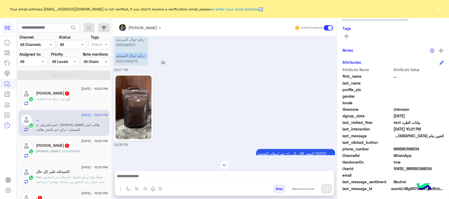
click at [139, 66] on p "رقم جوال المرسل : 0551246101 رقم جوال المستلم : 0500059272" at bounding box center [131, 50] width 34 height 31
copy p "رقم جوال المستلم :"
click at [140, 66] on p "رقم جوال المرسل : 0551246101 رقم جوال المستلم : 0500059272" at bounding box center [131, 50] width 34 height 31
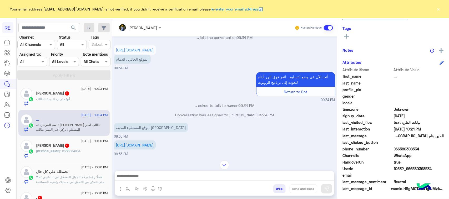
scroll to position [274, 0]
click at [154, 133] on p "موقع المستلم : المدينة [GEOGRAPHIC_DATA]" at bounding box center [151, 127] width 74 height 9
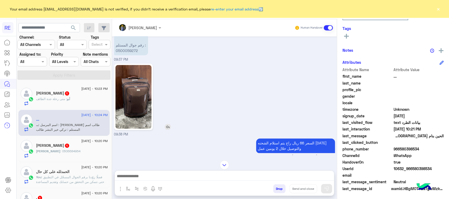
scroll to position [438, 0]
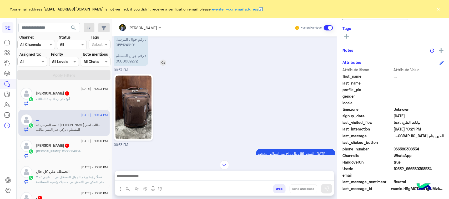
click at [140, 66] on p "رقم جوال المرسل : 0551246101 رقم جوال المستلم : 0500059272" at bounding box center [131, 50] width 34 height 31
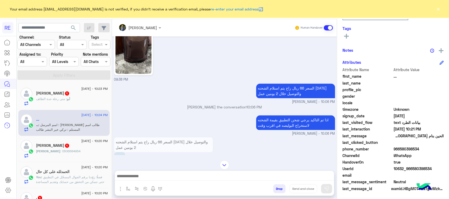
scroll to position [372, 0]
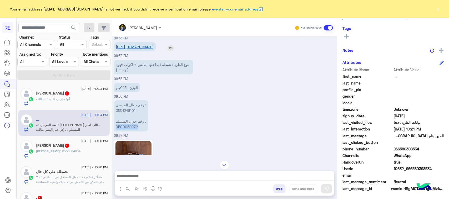
click at [143, 49] on link "[URL][DOMAIN_NAME]" at bounding box center [135, 47] width 38 height 4
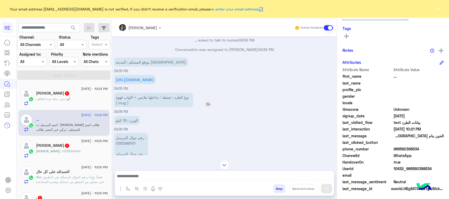
click at [165, 108] on p "نوع الطرد : شنطة ؛ بداخلها ملابس + اكواب قهوة ( mug )" at bounding box center [153, 100] width 79 height 15
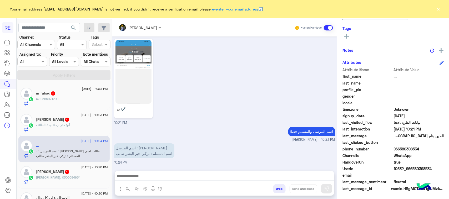
scroll to position [734, 0]
click at [174, 181] on textarea at bounding box center [224, 177] width 219 height 8
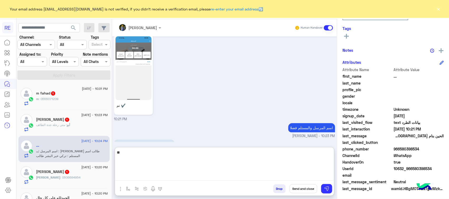
type textarea "*"
type textarea "**********"
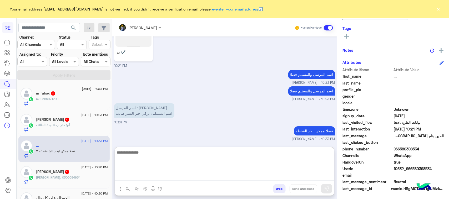
scroll to position [792, 0]
click at [157, 156] on textarea at bounding box center [224, 165] width 219 height 32
type textarea "**********"
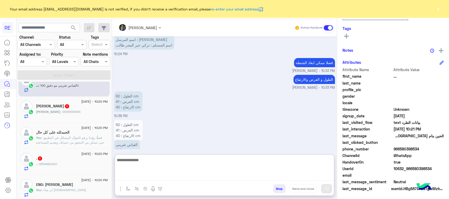
scroll to position [880, 0]
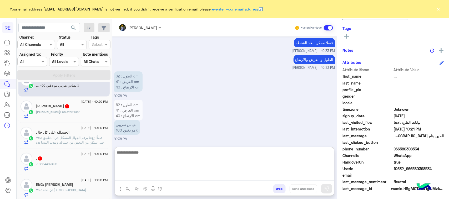
click at [148, 159] on textarea at bounding box center [224, 165] width 219 height 32
type textarea "*"
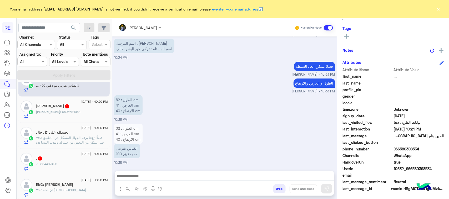
drag, startPoint x: 424, startPoint y: 168, endPoint x: 445, endPoint y: 170, distance: 21.4
click at [444, 170] on span "10632_966580398534" at bounding box center [419, 169] width 50 height 6
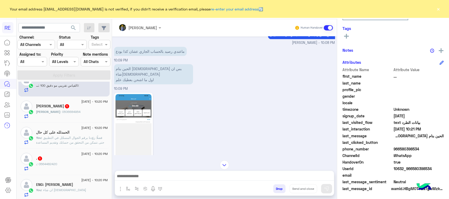
scroll to position [692, 0]
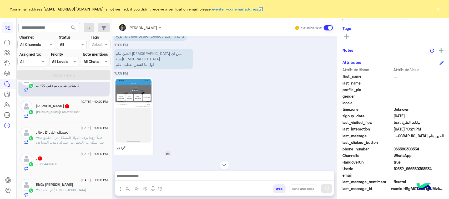
click at [151, 116] on img at bounding box center [134, 111] width 36 height 64
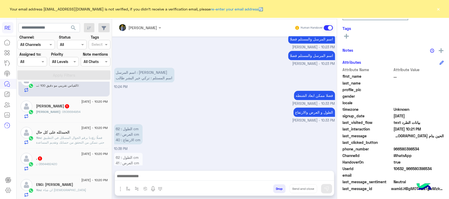
scroll to position [856, 0]
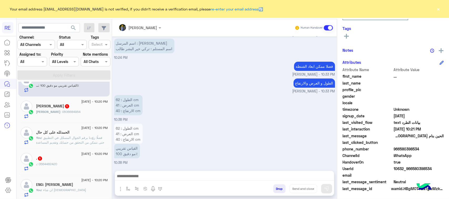
click at [187, 174] on textarea at bounding box center [224, 177] width 219 height 8
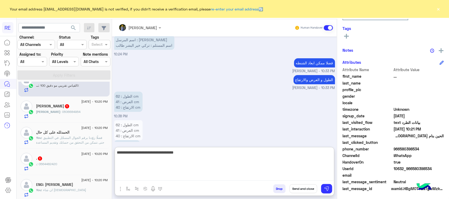
type textarea "**********"
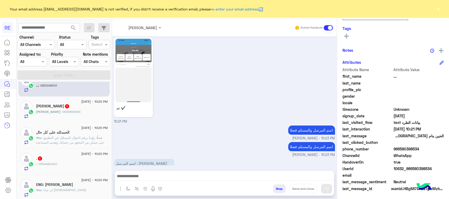
scroll to position [890, 0]
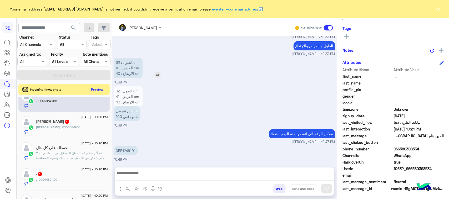
click at [128, 67] on p "الطول : 62 cm العرض : 41 cm الارتفاع : 40 cm" at bounding box center [128, 68] width 28 height 20
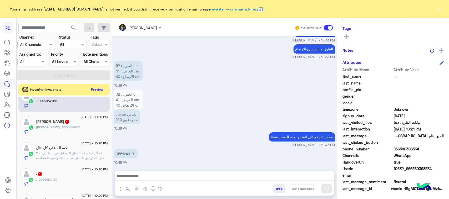
click at [225, 96] on div "الطول : 62 cm العرض : 41 cm الارتفاع : 40 cm القياس تقريبي مو دقيق 100٪ 10:38 PM" at bounding box center [224, 109] width 221 height 43
drag, startPoint x: 444, startPoint y: 167, endPoint x: 423, endPoint y: 169, distance: 21.2
click at [423, 169] on span "10632_966580398534" at bounding box center [419, 169] width 50 height 6
drag, startPoint x: 131, startPoint y: 154, endPoint x: 155, endPoint y: 158, distance: 25.1
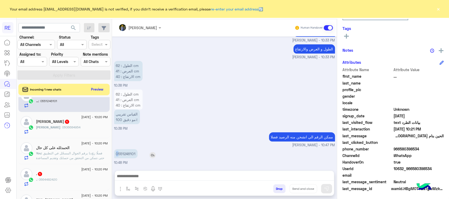
click at [155, 158] on div "0551246101" at bounding box center [140, 153] width 53 height 9
click at [149, 179] on textarea at bounding box center [224, 177] width 219 height 8
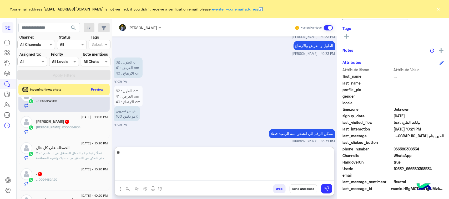
type textarea "*"
type textarea "**********"
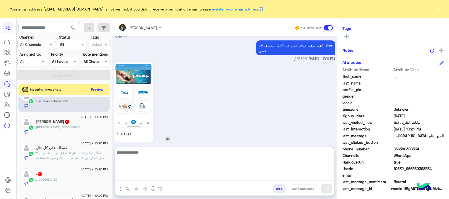
scroll to position [1024, 0]
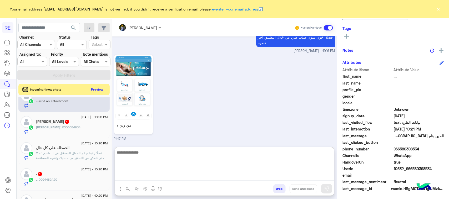
click at [153, 161] on textarea at bounding box center [224, 165] width 219 height 32
click at [142, 106] on img at bounding box center [134, 88] width 36 height 64
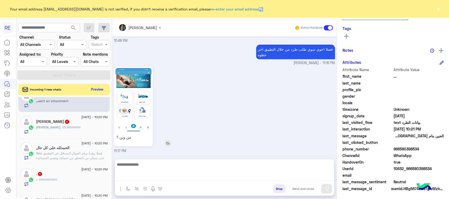
scroll to position [1001, 0]
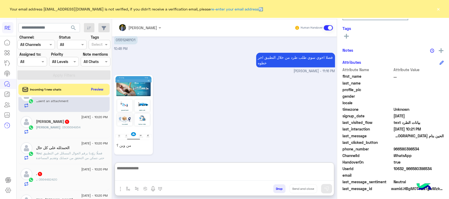
click at [182, 177] on textarea at bounding box center [224, 173] width 219 height 16
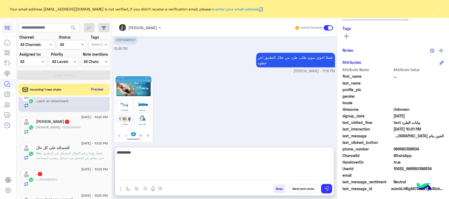
type textarea "*********"
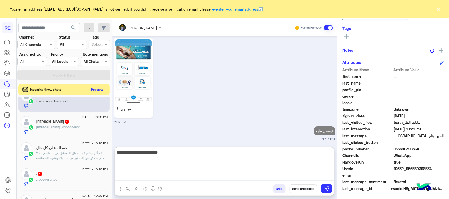
type textarea "**********"
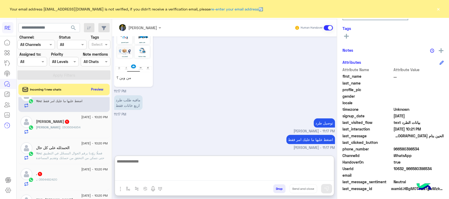
scroll to position [1081, 0]
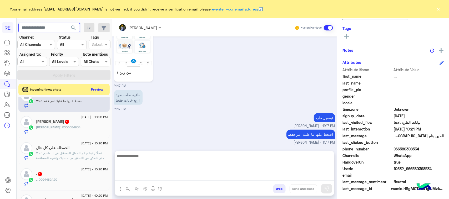
click at [53, 27] on input "text" at bounding box center [49, 27] width 62 height 9
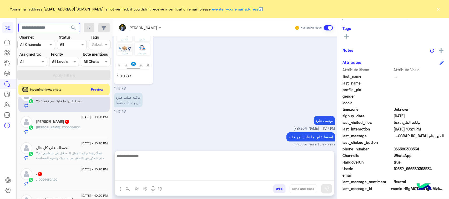
scroll to position [1057, 0]
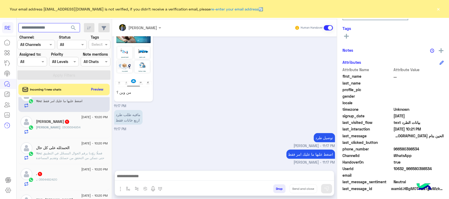
paste input "*********"
type input "*********"
click at [77, 28] on span "search" at bounding box center [73, 28] width 6 height 6
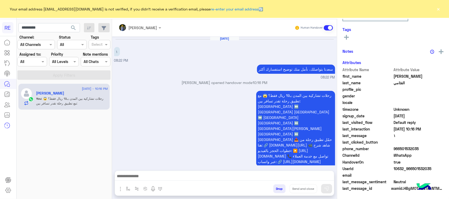
scroll to position [83, 0]
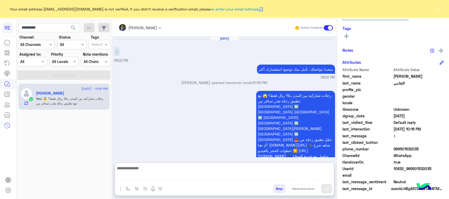
click at [164, 175] on textarea at bounding box center [224, 173] width 219 height 16
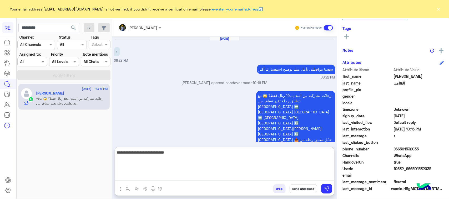
type textarea "**********"
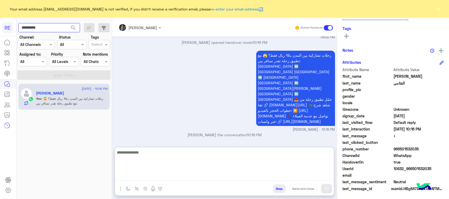
click at [54, 27] on input "*********" at bounding box center [49, 27] width 62 height 9
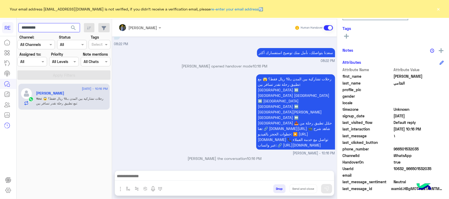
click at [54, 27] on input "*********" at bounding box center [49, 27] width 62 height 9
click at [70, 28] on button "search" at bounding box center [73, 28] width 13 height 11
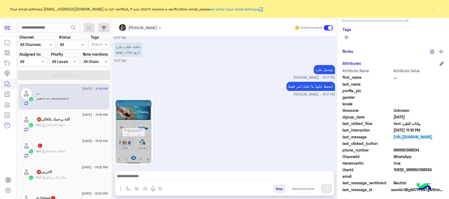
scroll to position [83, 0]
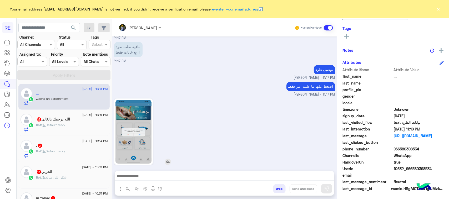
click at [152, 127] on img at bounding box center [134, 132] width 36 height 64
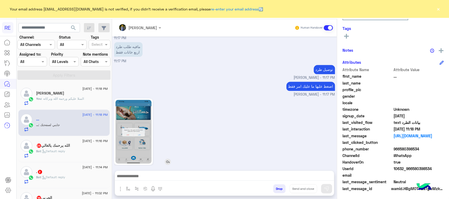
scroll to position [528, 0]
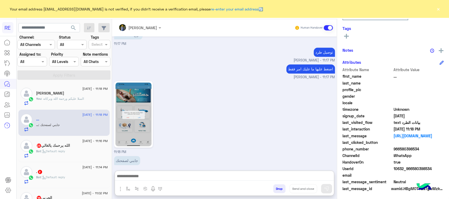
click at [183, 178] on textarea at bounding box center [224, 177] width 219 height 8
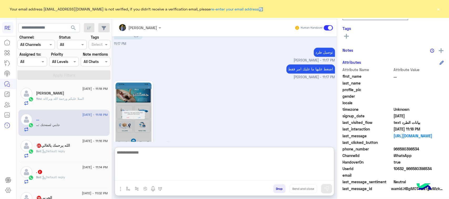
scroll to position [552, 0]
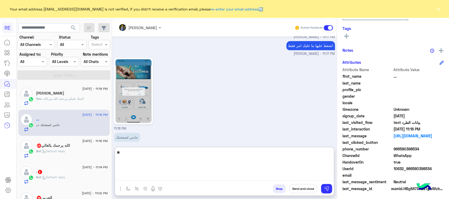
type textarea "*"
type textarea "**********"
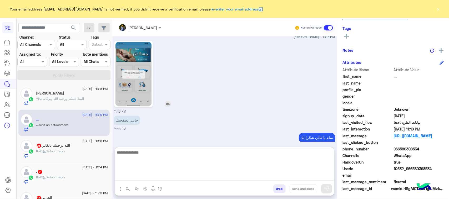
scroll to position [585, 0]
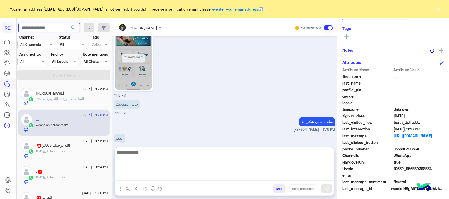
click at [57, 31] on input "text" at bounding box center [49, 27] width 62 height 9
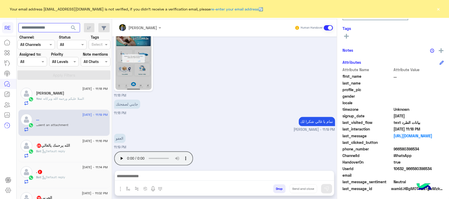
paste input "*********"
click at [77, 27] on span "search" at bounding box center [73, 28] width 6 height 6
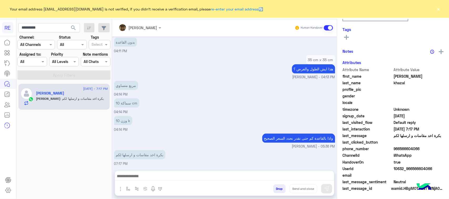
scroll to position [83, 0]
click at [45, 29] on input "*********" at bounding box center [49, 27] width 62 height 9
paste input "*"
click at [24, 25] on input "**********" at bounding box center [49, 27] width 62 height 9
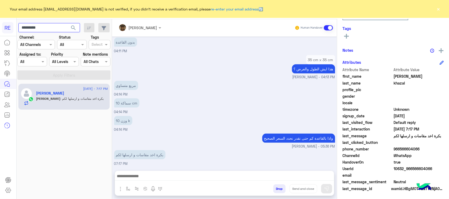
type input "*********"
click at [71, 28] on span "search" at bounding box center [73, 28] width 6 height 6
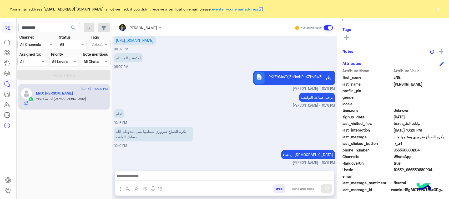
scroll to position [83, 0]
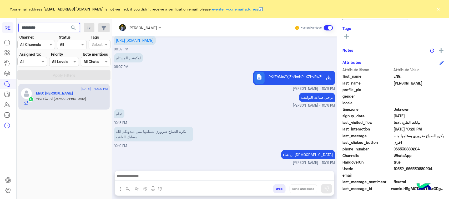
click at [37, 27] on input "*********" at bounding box center [49, 27] width 62 height 9
click at [70, 27] on button "search" at bounding box center [73, 28] width 13 height 11
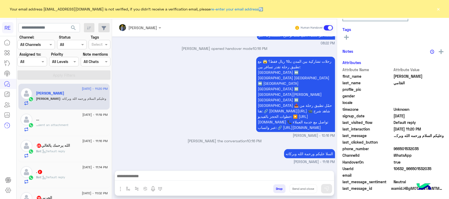
scroll to position [83, 0]
click at [172, 174] on textarea at bounding box center [224, 177] width 219 height 8
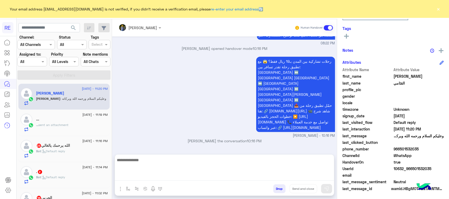
click at [124, 190] on img "button" at bounding box center [120, 189] width 6 height 6
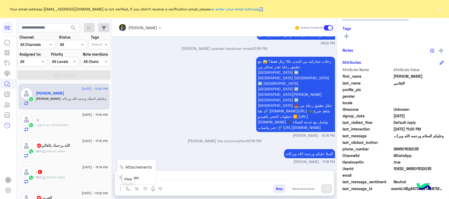
click at [130, 191] on img "button" at bounding box center [128, 189] width 4 height 4
click at [202, 174] on textarea at bounding box center [224, 177] width 219 height 8
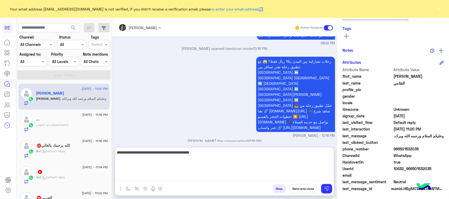
type textarea "**********"
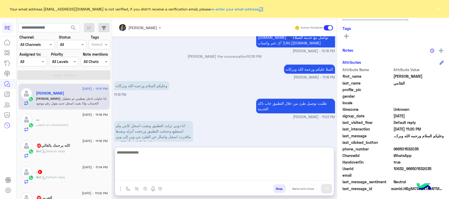
scroll to position [143, 0]
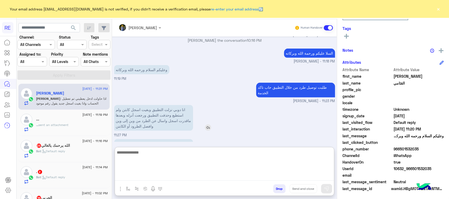
click at [176, 105] on p "انا دوبي نزلت التطبيق وبغيت اسجل كابتن ولم استطيع وحذفت التطبيق ورجعت أنزله وبع…" at bounding box center [153, 118] width 79 height 26
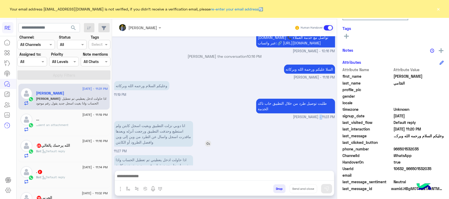
click at [176, 98] on div "طلبت توصيل طرد من خلال التطبيق حاب تاكد الخدمة [PERSON_NAME] - 11:23 PM" at bounding box center [224, 109] width 221 height 22
click at [166, 121] on p "انا دوبي نزلت التطبيق وبغيت اسجل كابتن ولم استطيع وحذفت التطبيق ورجعت أنزله وبع…" at bounding box center [153, 134] width 79 height 26
click at [164, 124] on p "انا دوبي نزلت التطبيق وبغيت اسجل كابتن ولم استطيع وحذفت التطبيق ورجعت أنزله وبع…" at bounding box center [153, 134] width 79 height 26
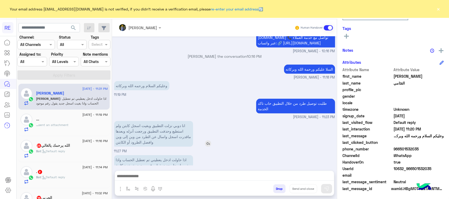
click at [164, 124] on p "انا دوبي نزلت التطبيق وبغيت اسجل كابتن ولم استطيع وحذفت التطبيق ورجعت أنزله وبع…" at bounding box center [153, 134] width 79 height 26
click at [158, 121] on p "انا دوبي نزلت التطبيق وبغيت اسجل كابتن ولم استطيع وحذفت التطبيق ورجعت أنزله وبع…" at bounding box center [153, 134] width 79 height 26
click at [154, 126] on p "انا دوبي نزلت التطبيق وبغيت اسجل كابتن ولم استطيع وحذفت التطبيق ورجعت أنزله وبع…" at bounding box center [153, 134] width 79 height 26
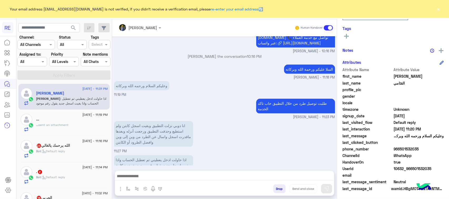
click at [150, 156] on p "اذا حاولت ادخل يعطيني تم تعطيل الحساب واذا بغيت اسجل جديد يقول رقم موجود وتستعي…" at bounding box center [153, 166] width 79 height 20
click at [147, 156] on p "اذا حاولت ادخل يعطيني تم تعطيل الحساب واذا بغيت اسجل جديد يقول رقم موجود وتستعي…" at bounding box center [153, 166] width 79 height 20
click at [146, 156] on p "اذا حاولت ادخل يعطيني تم تعطيل الحساب واذا بغيت اسجل جديد يقول رقم موجود وتستعي…" at bounding box center [153, 166] width 79 height 20
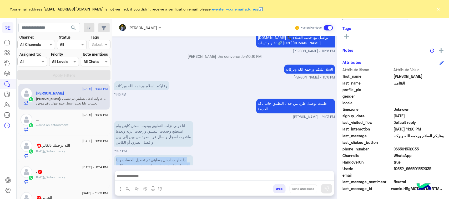
click at [146, 156] on p "اذا حاولت ادخل يعطيني تم تعطيل الحساب واذا بغيت اسجل جديد يقول رقم موجود وتستعي…" at bounding box center [153, 166] width 79 height 20
click at [160, 174] on div at bounding box center [224, 177] width 219 height 13
click at [161, 175] on textarea at bounding box center [224, 177] width 219 height 8
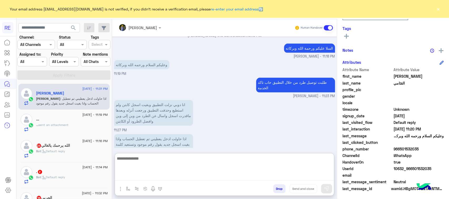
scroll to position [143, 0]
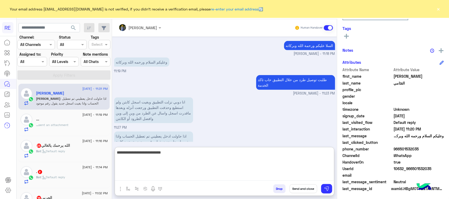
type textarea "**********"
